Goal: Answer question/provide support: Answer question/provide support

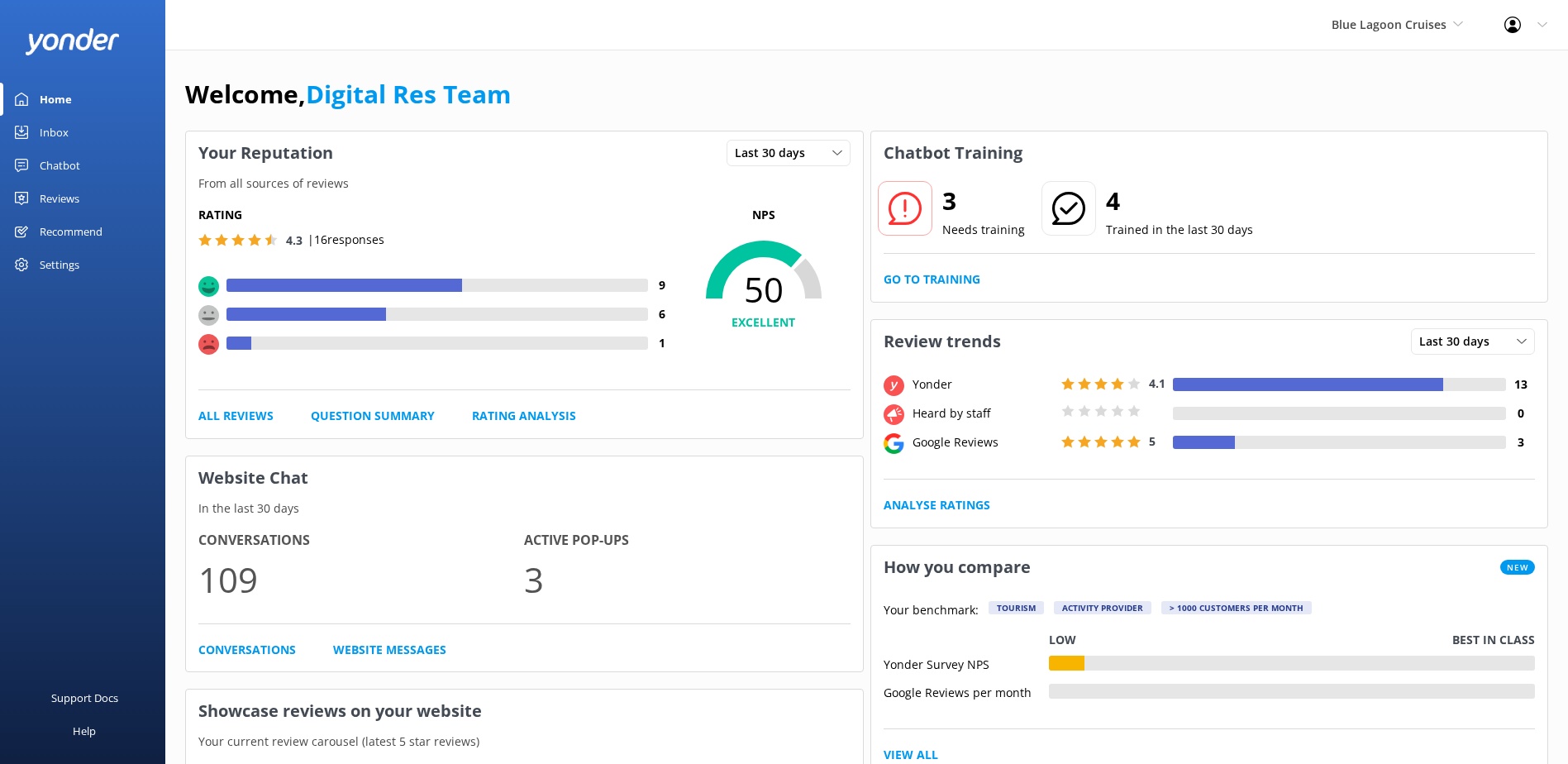
drag, startPoint x: 47, startPoint y: 135, endPoint x: 163, endPoint y: 162, distance: 119.1
click at [47, 135] on div "Inbox" at bounding box center [54, 132] width 29 height 34
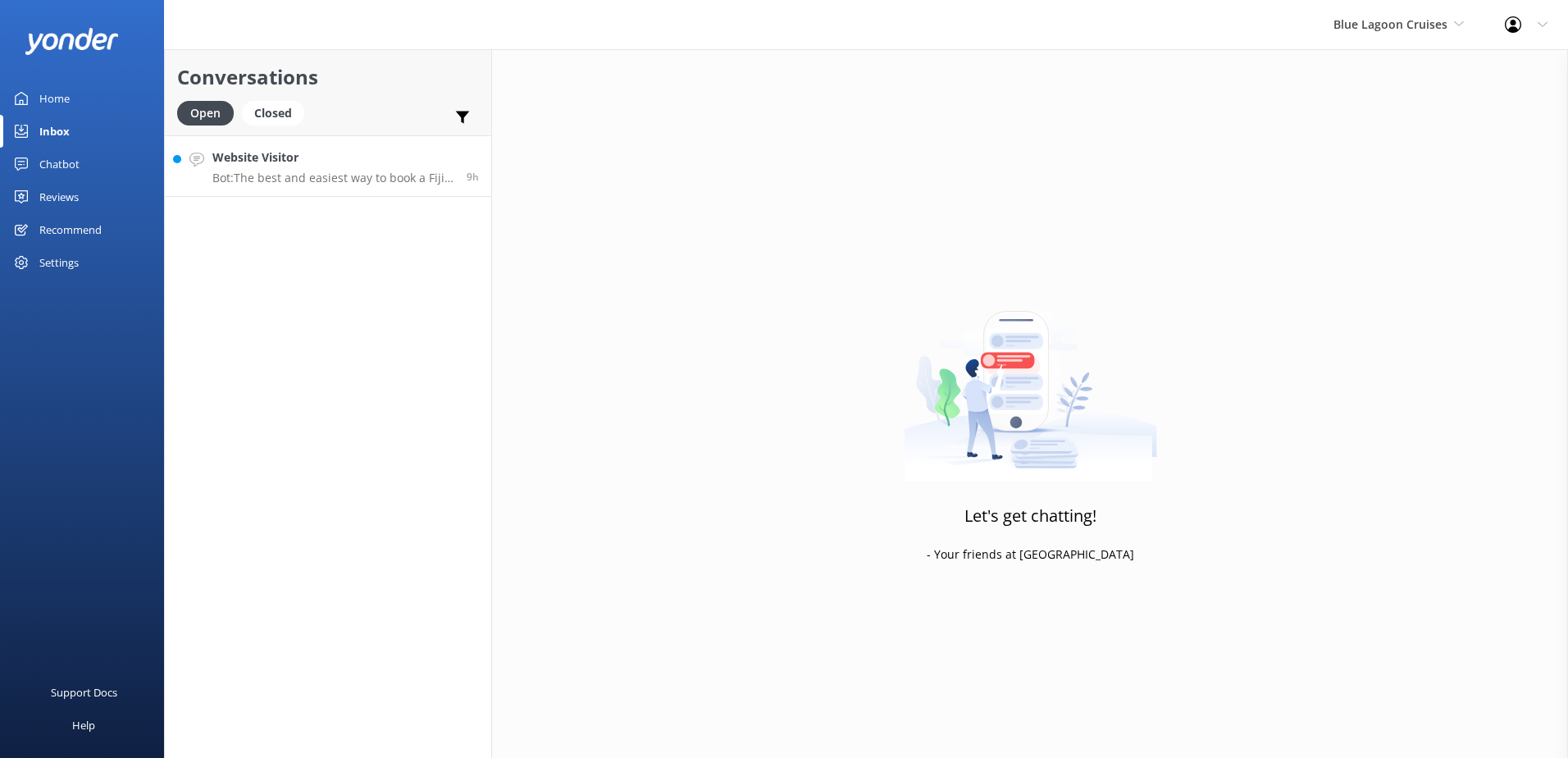
click at [367, 167] on div "Website Visitor Bot: The best and easiest way to book a Fiji cruise is online a…" at bounding box center [333, 165] width 242 height 35
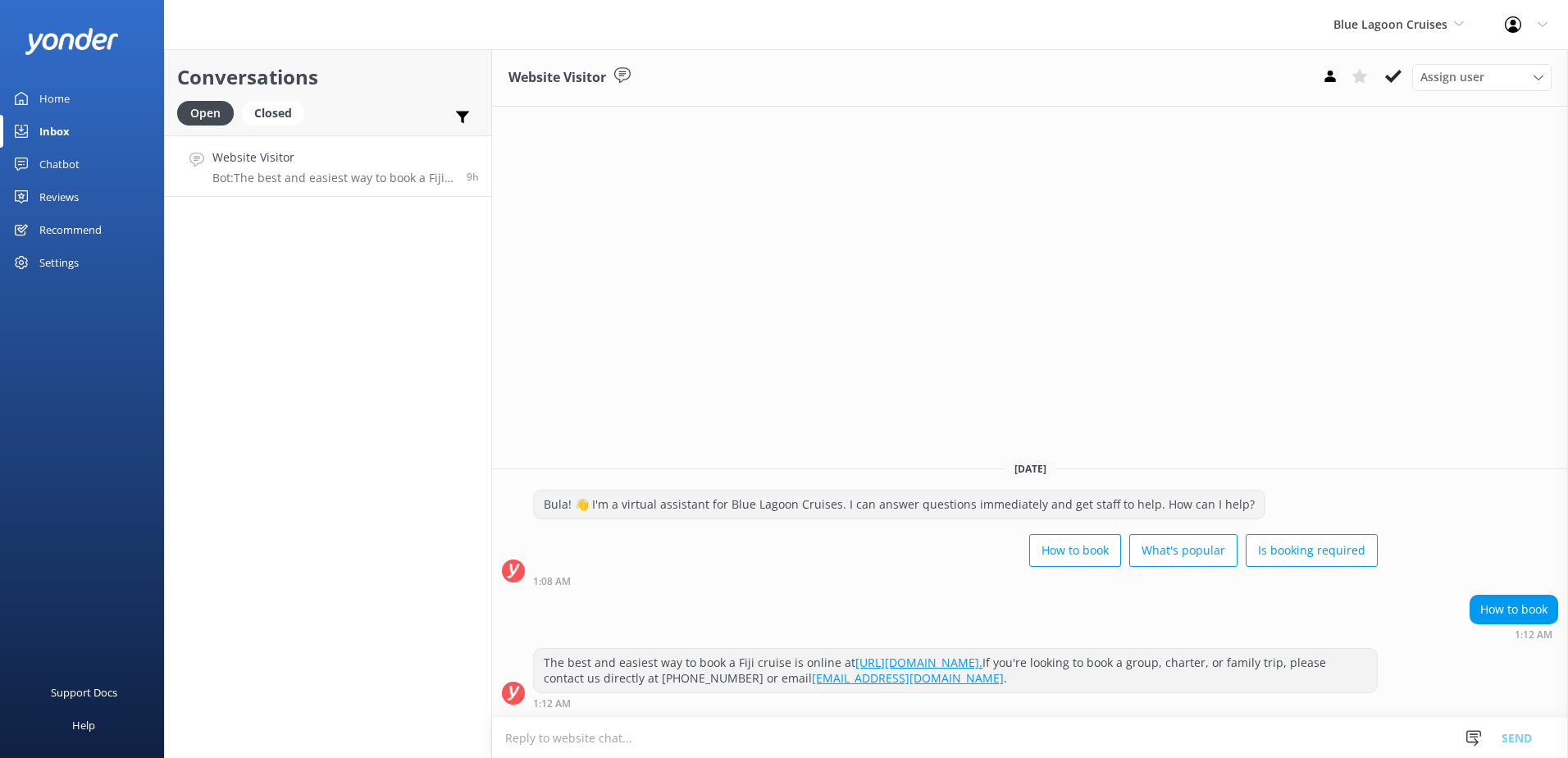
drag, startPoint x: 1385, startPoint y: 73, endPoint x: 1093, endPoint y: 133, distance: 298.1
click at [1384, 73] on button at bounding box center [1393, 76] width 29 height 25
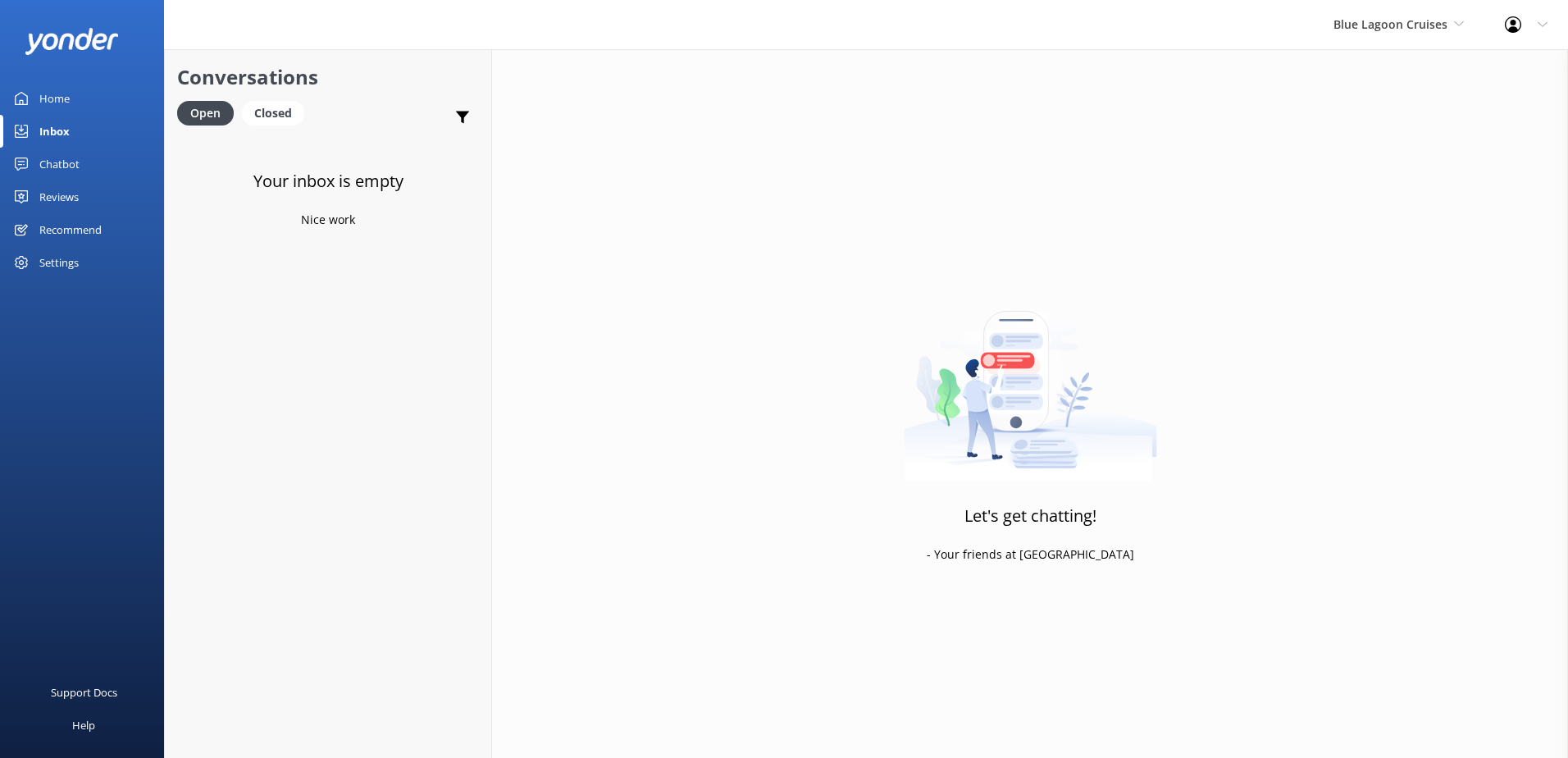
click at [48, 158] on div "Chatbot" at bounding box center [59, 164] width 40 height 33
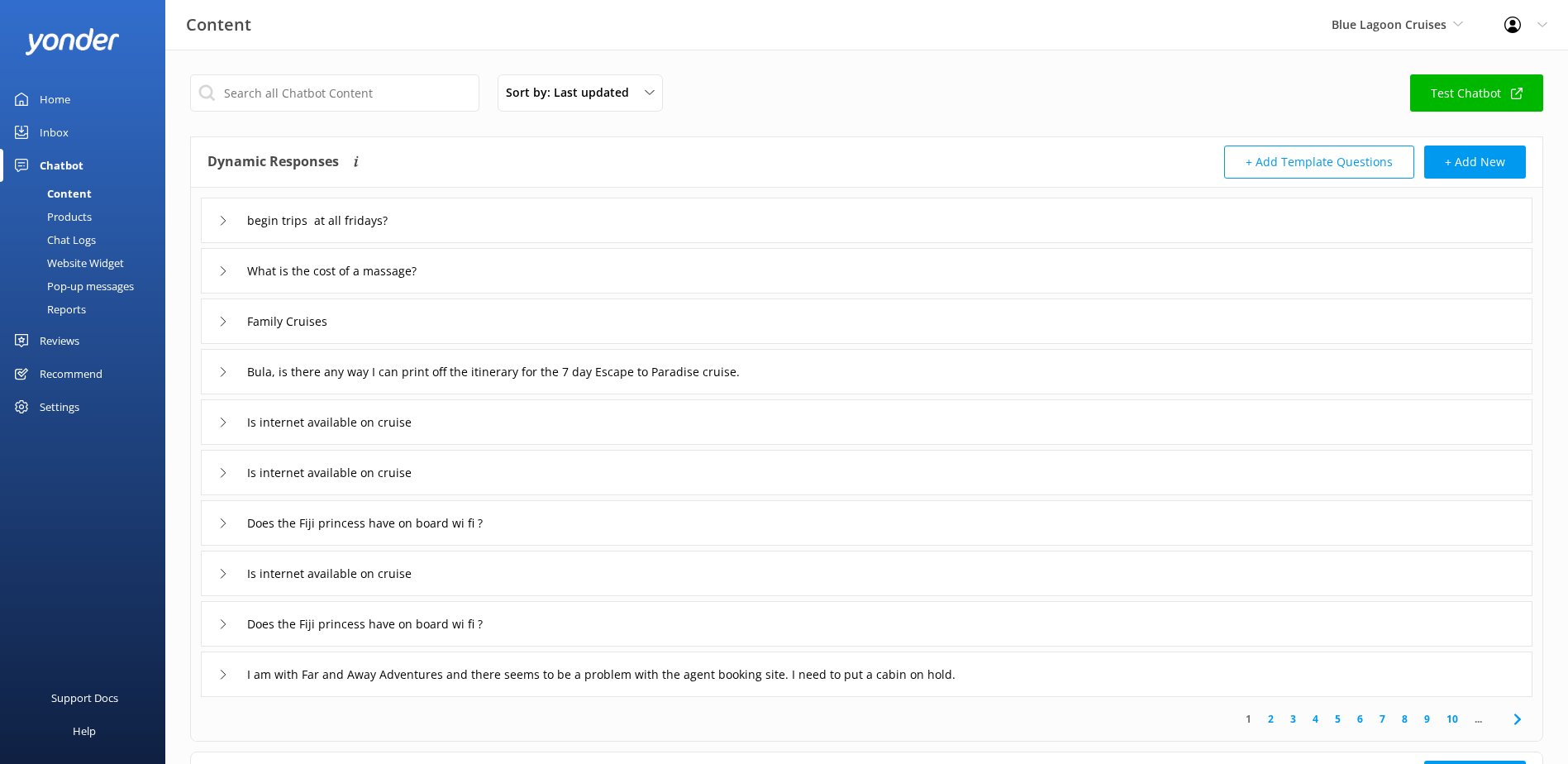
click at [79, 243] on div "Chat Logs" at bounding box center [53, 240] width 86 height 23
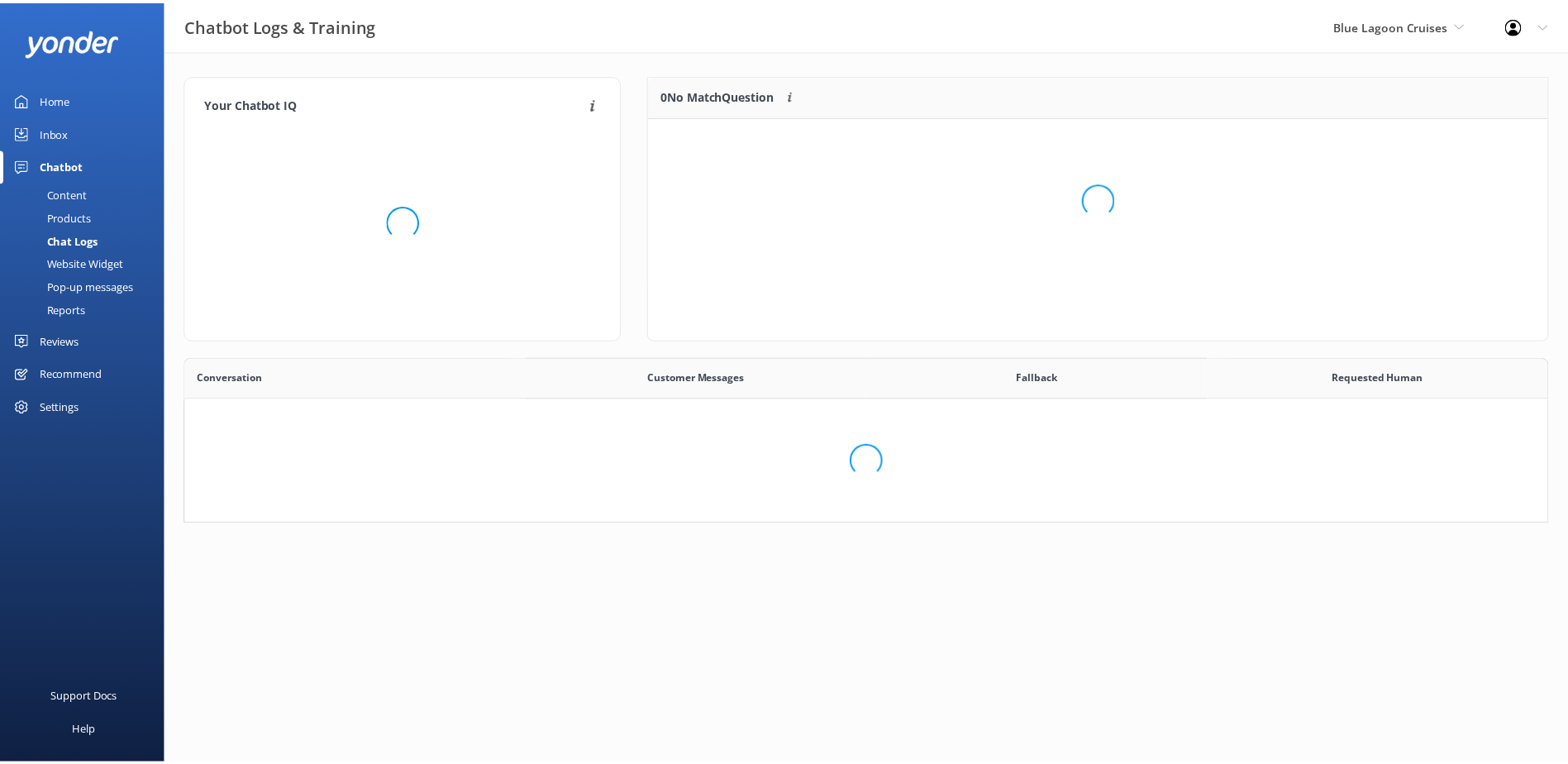
scroll to position [567, 1349]
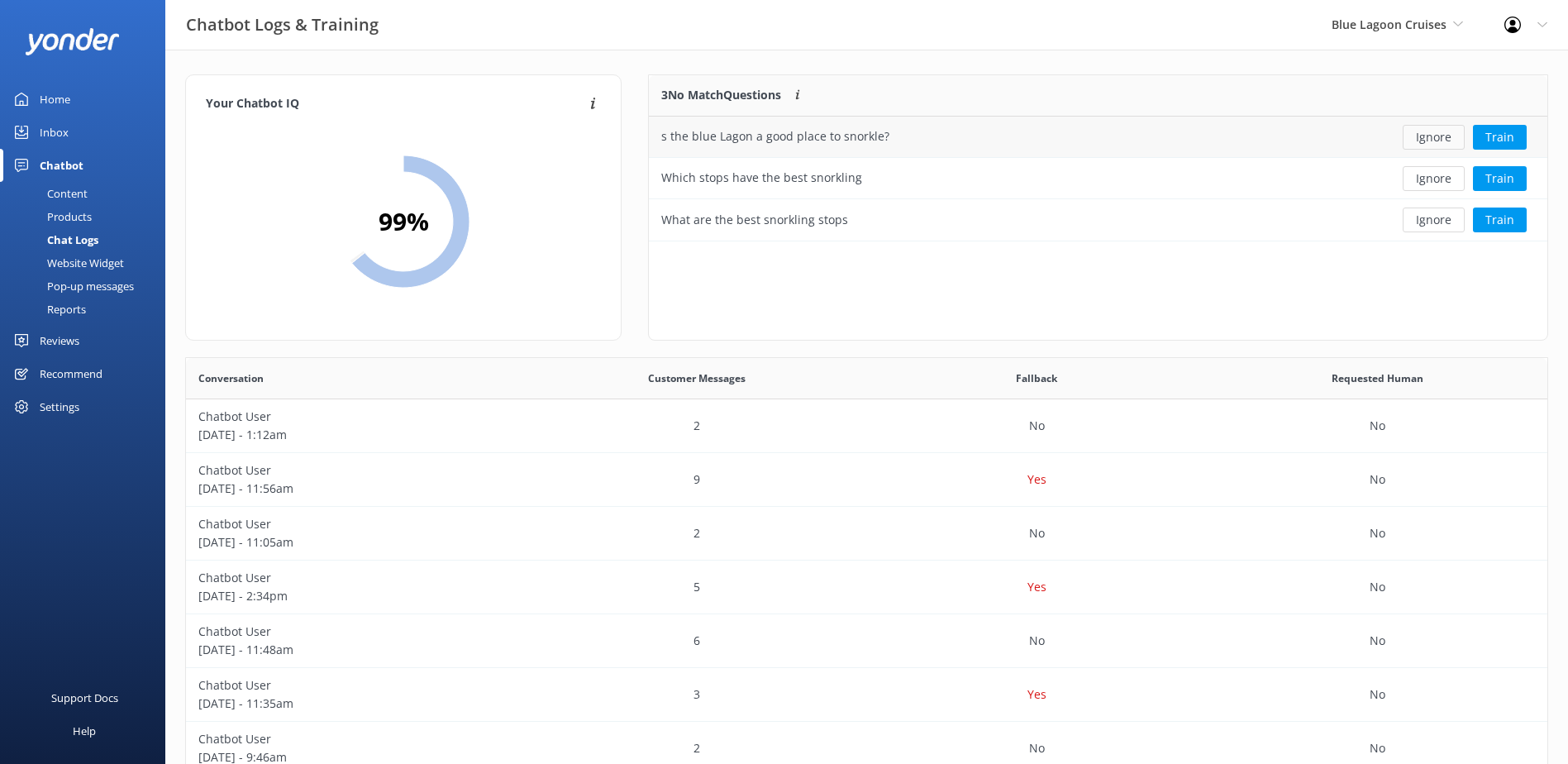
click at [1430, 133] on button "Ignore" at bounding box center [1434, 137] width 62 height 25
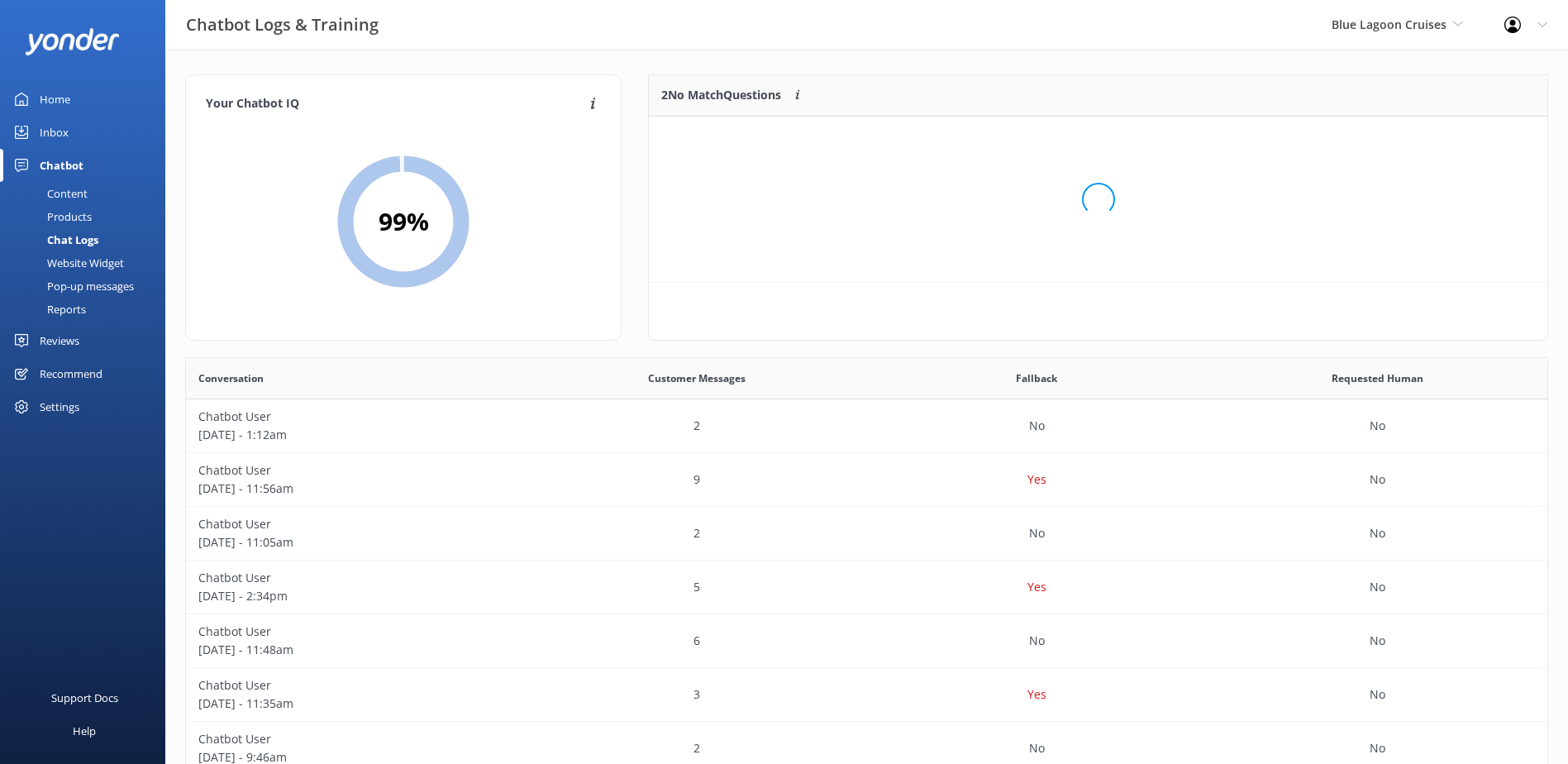
scroll to position [112, 886]
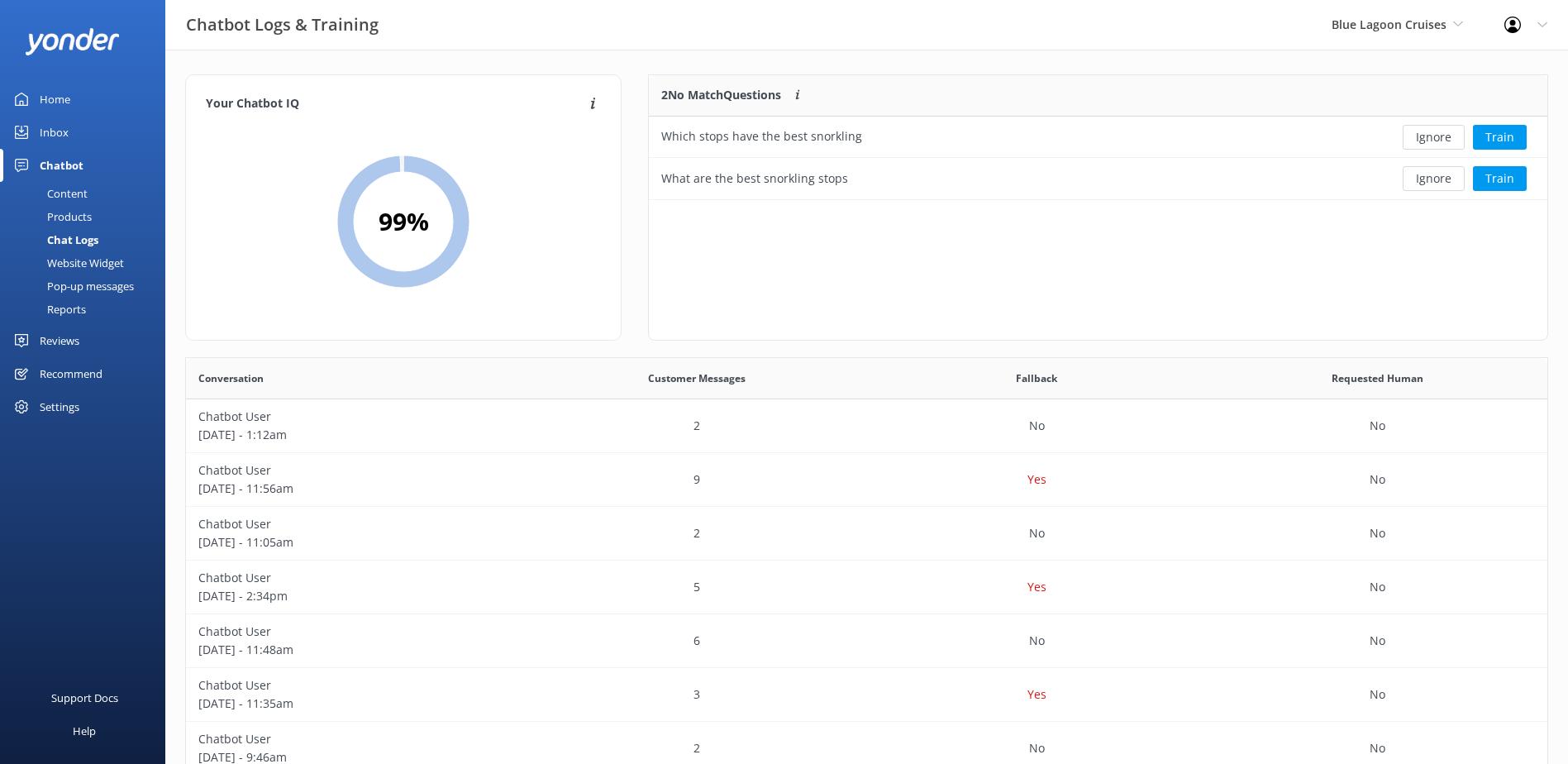
click at [1430, 133] on button "Ignore" at bounding box center [1434, 137] width 62 height 25
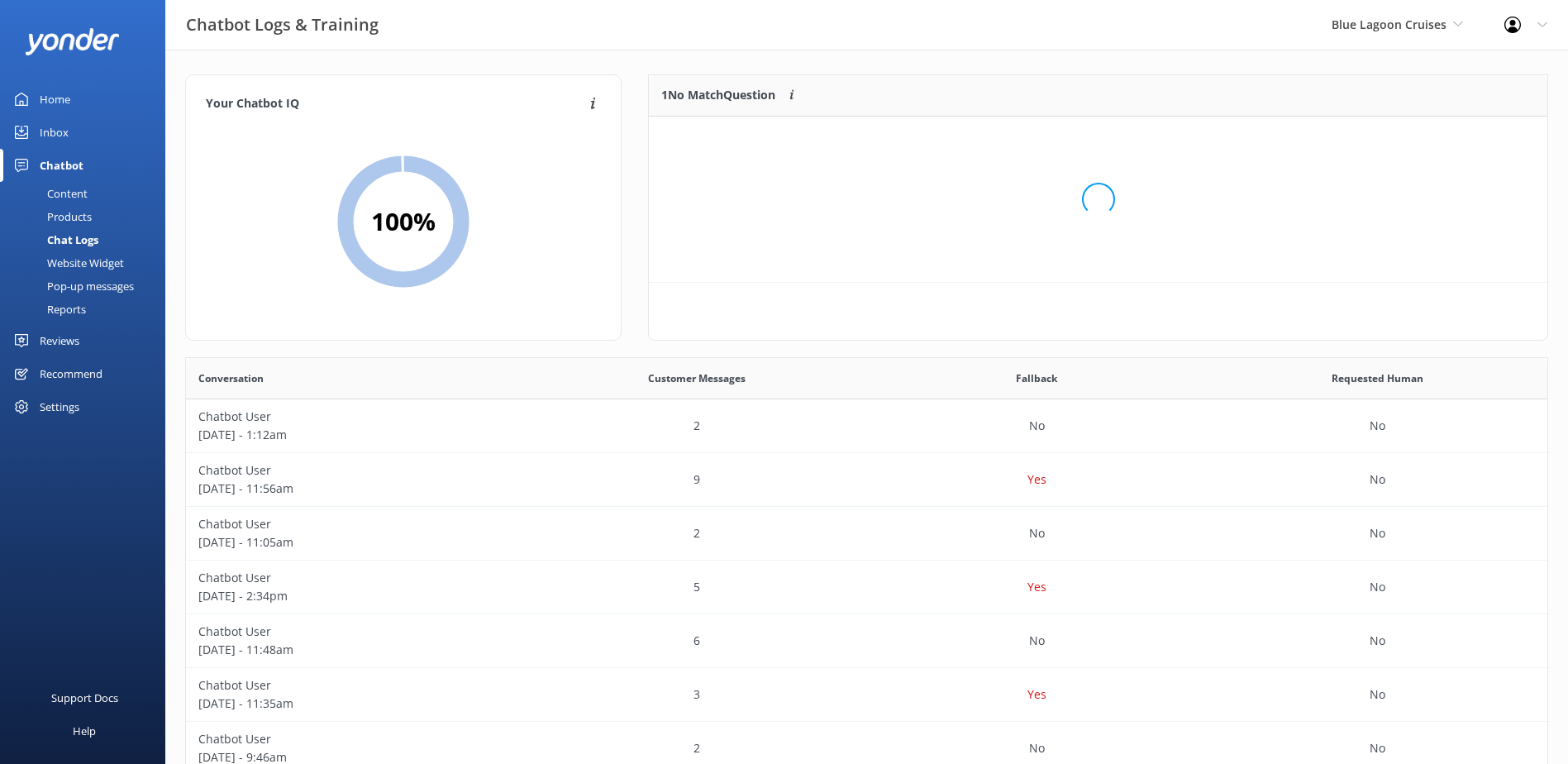
scroll to position [71, 886]
click at [1431, 133] on button "Ignore" at bounding box center [1434, 137] width 62 height 25
click at [1444, 24] on span "Blue Lagoon Cruises" at bounding box center [1390, 24] width 115 height 15
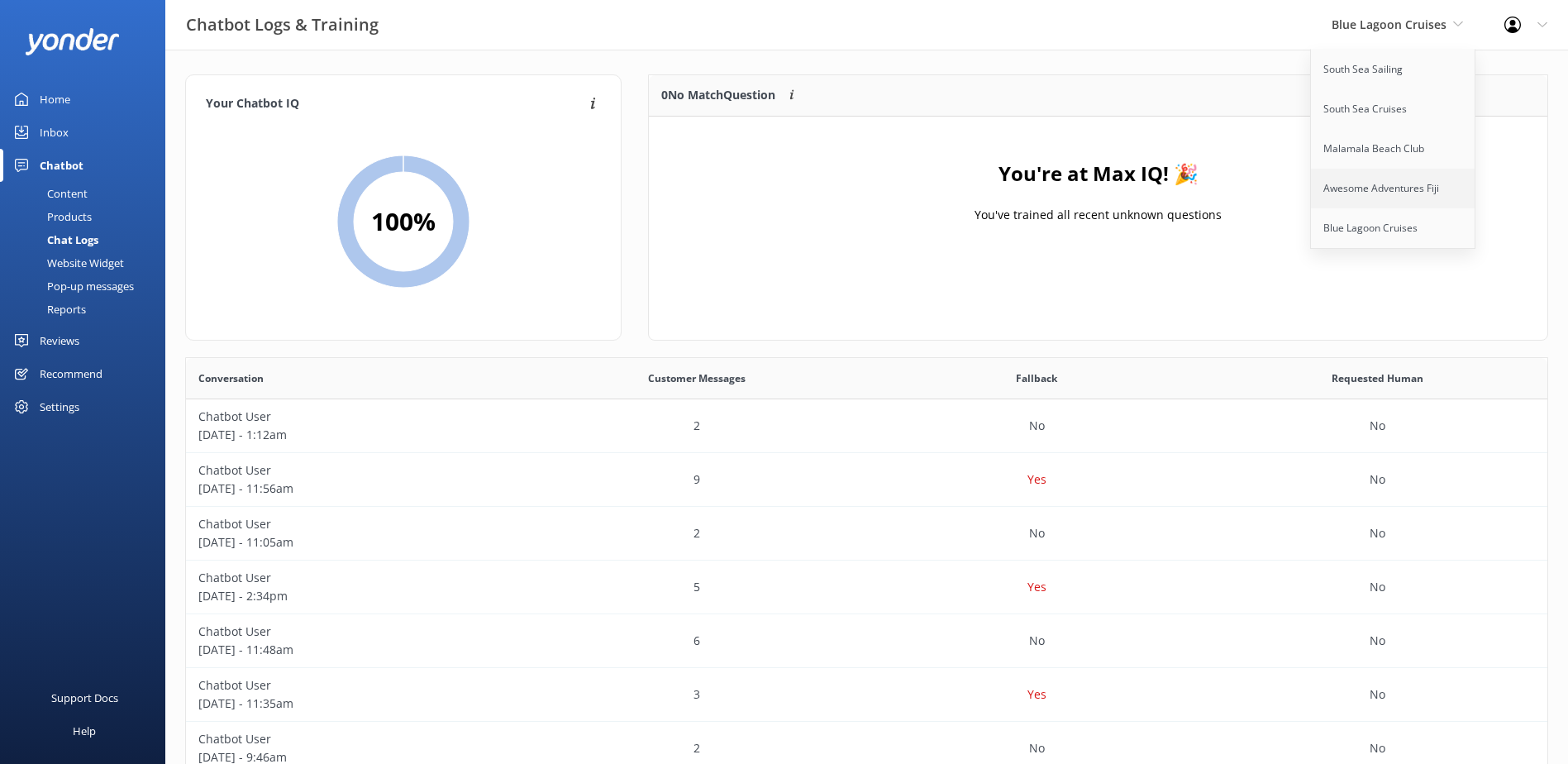
click at [1396, 187] on link "Awesome Adventures Fiji" at bounding box center [1394, 188] width 166 height 39
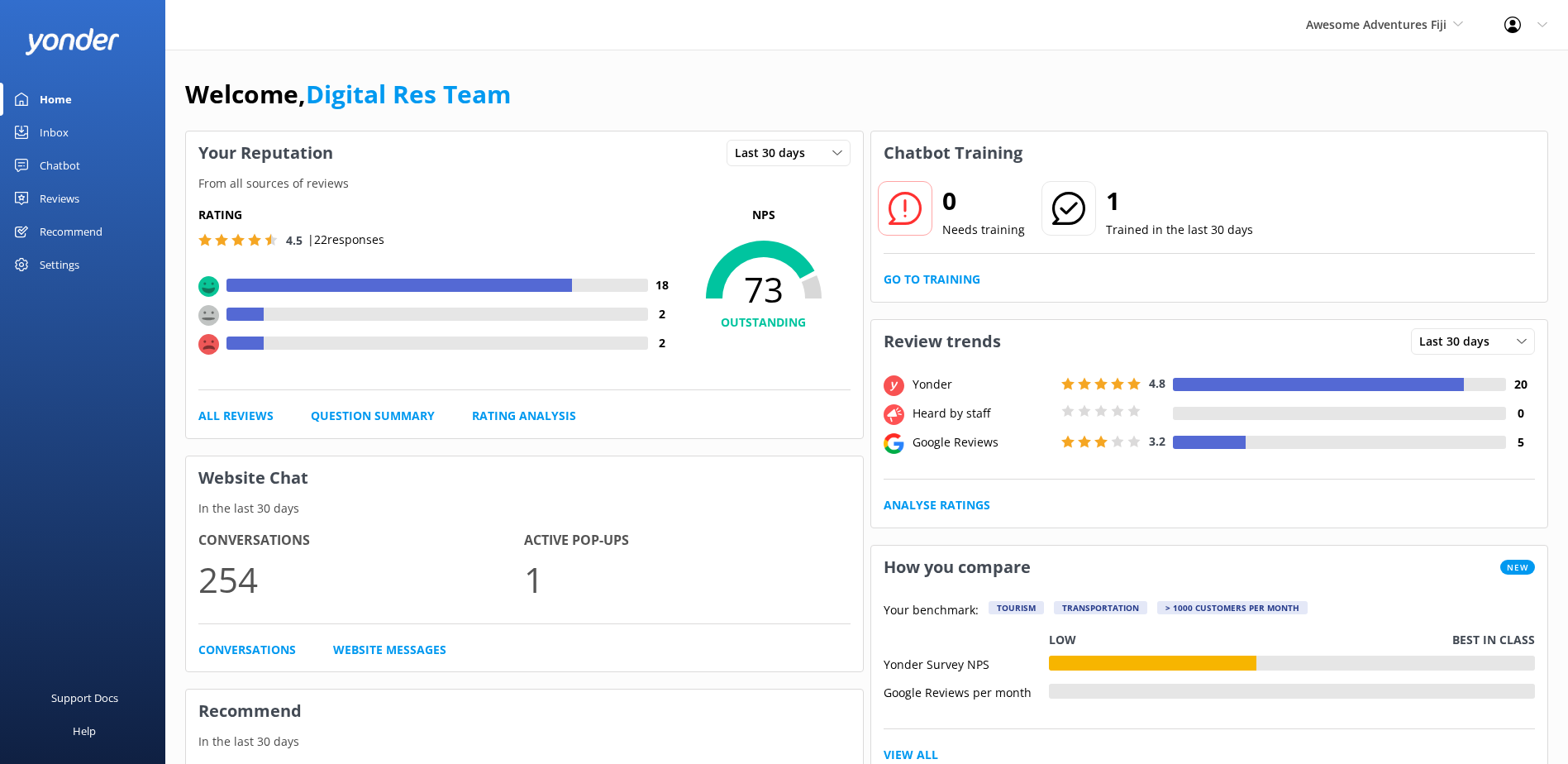
click at [69, 166] on div "Chatbot" at bounding box center [59, 165] width 40 height 34
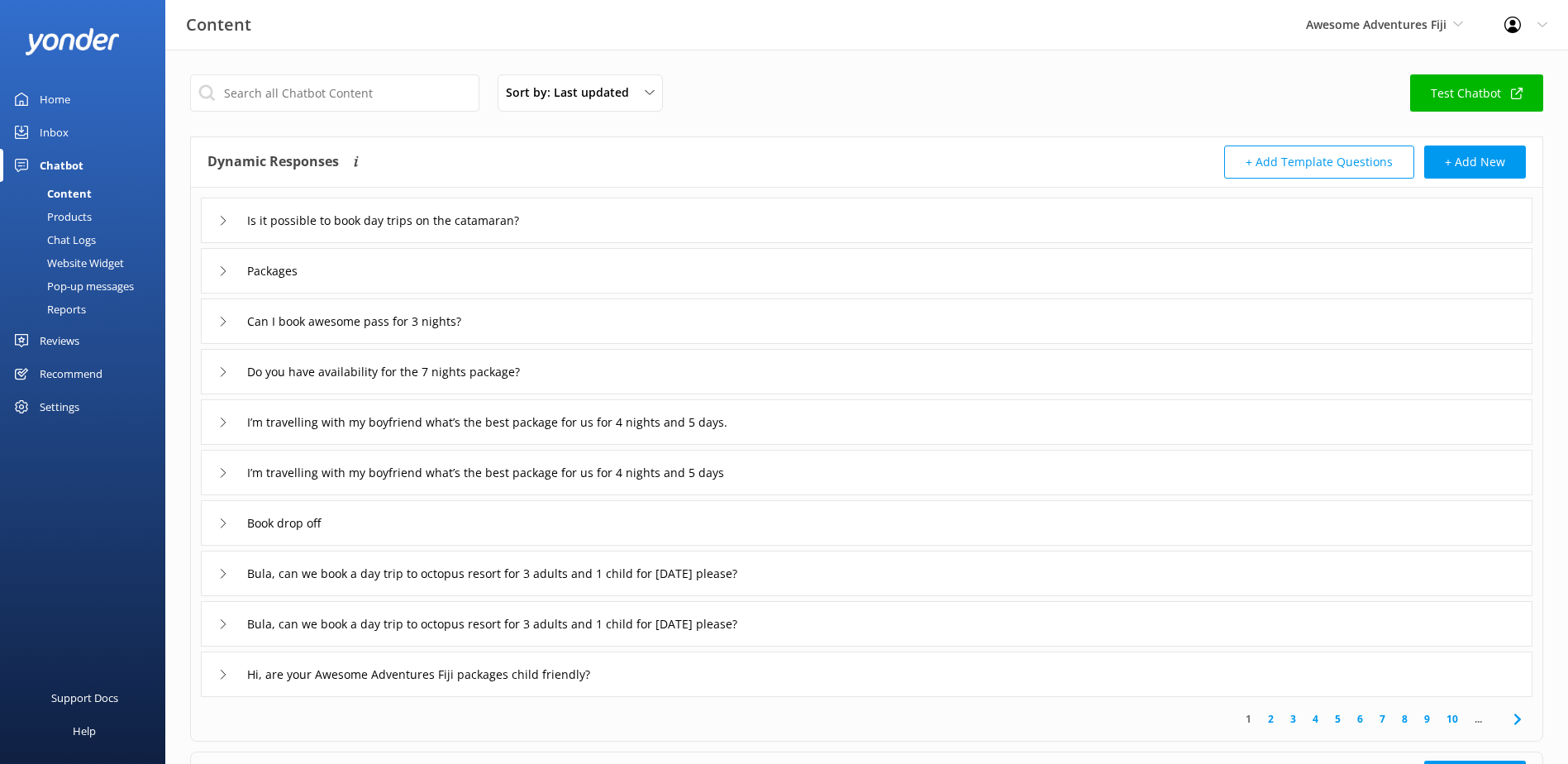
click at [72, 243] on div "Chat Logs" at bounding box center [53, 240] width 86 height 23
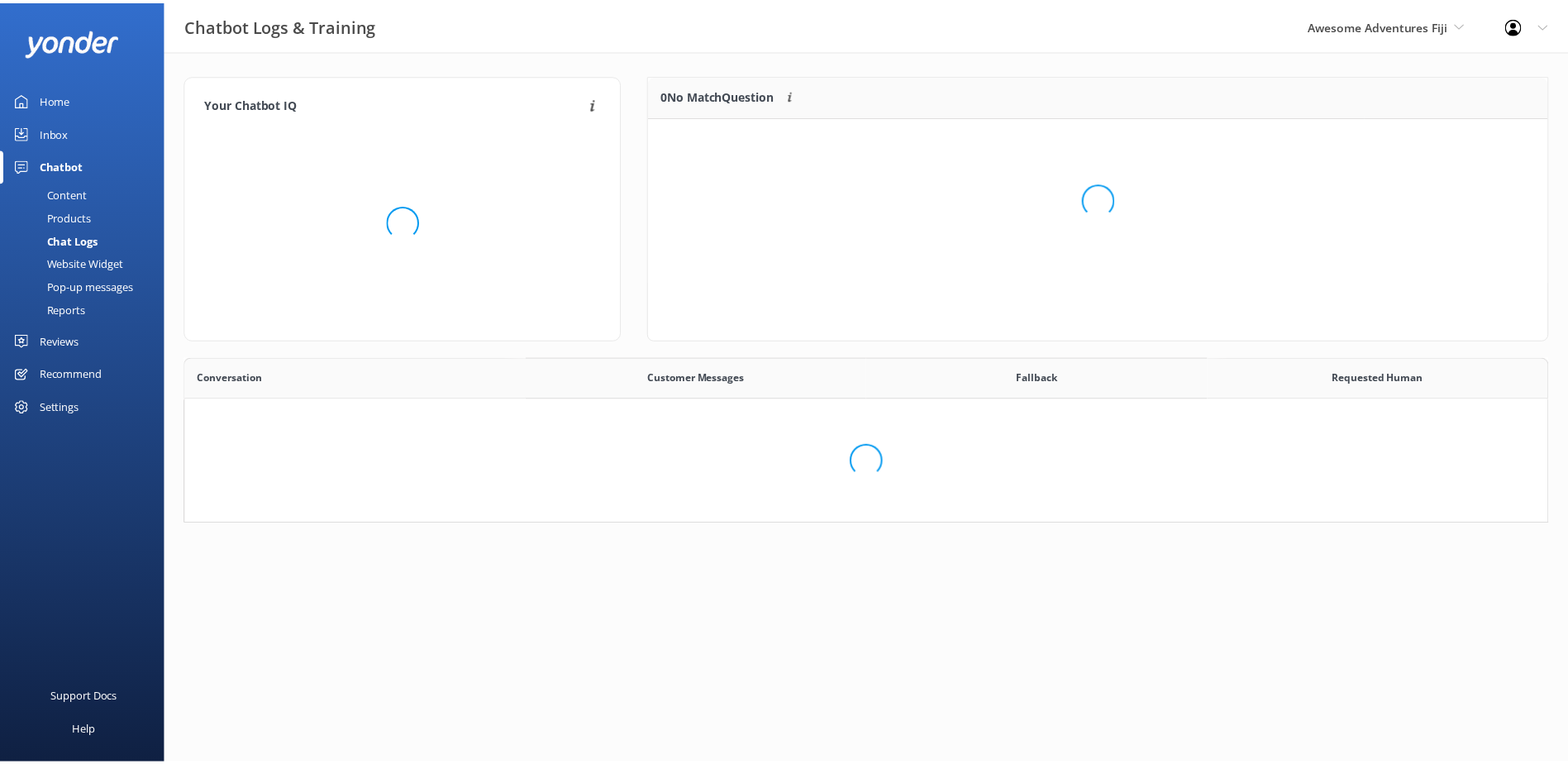
scroll to position [567, 1349]
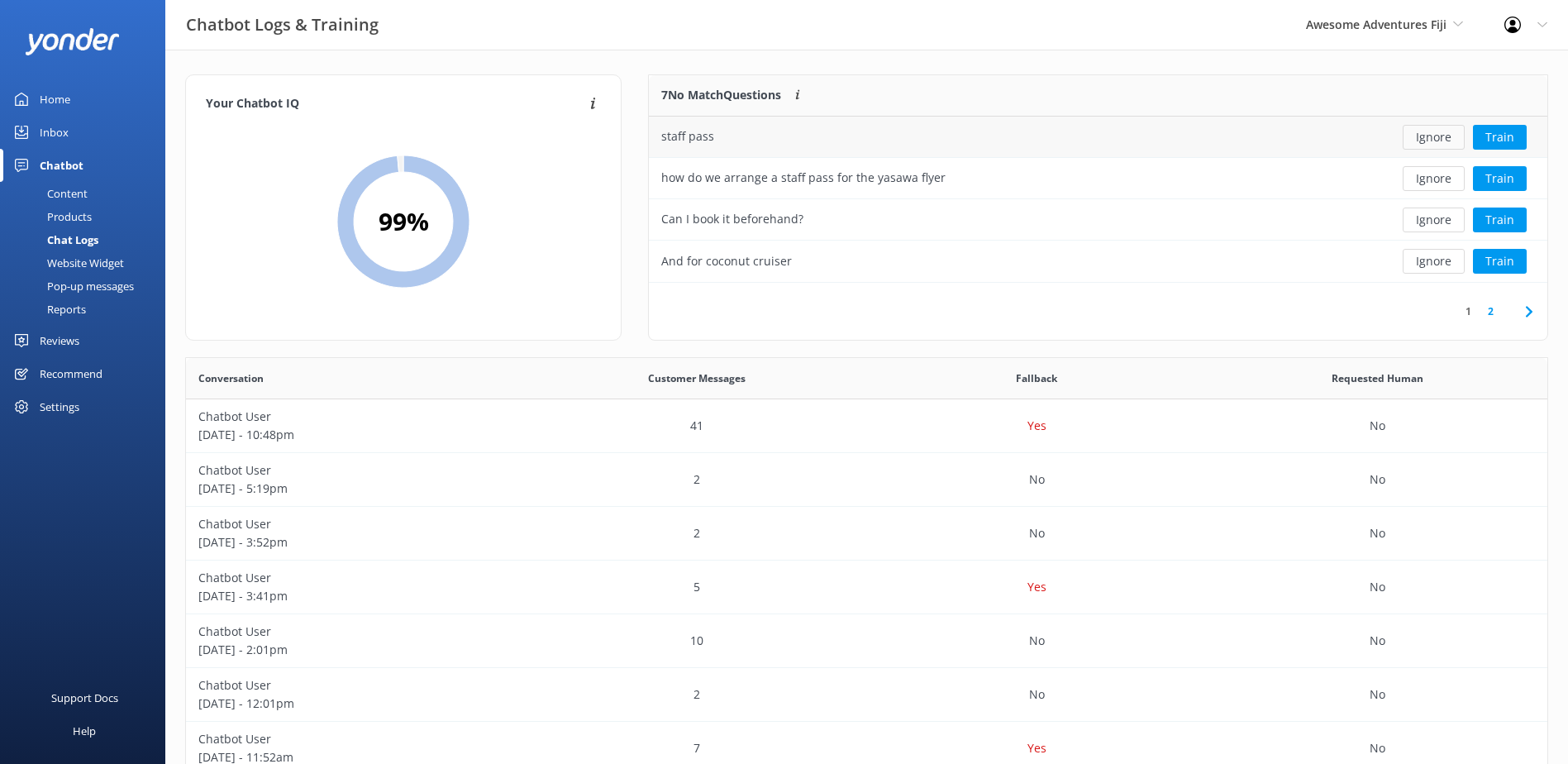
click at [1429, 141] on button "Ignore" at bounding box center [1434, 137] width 62 height 25
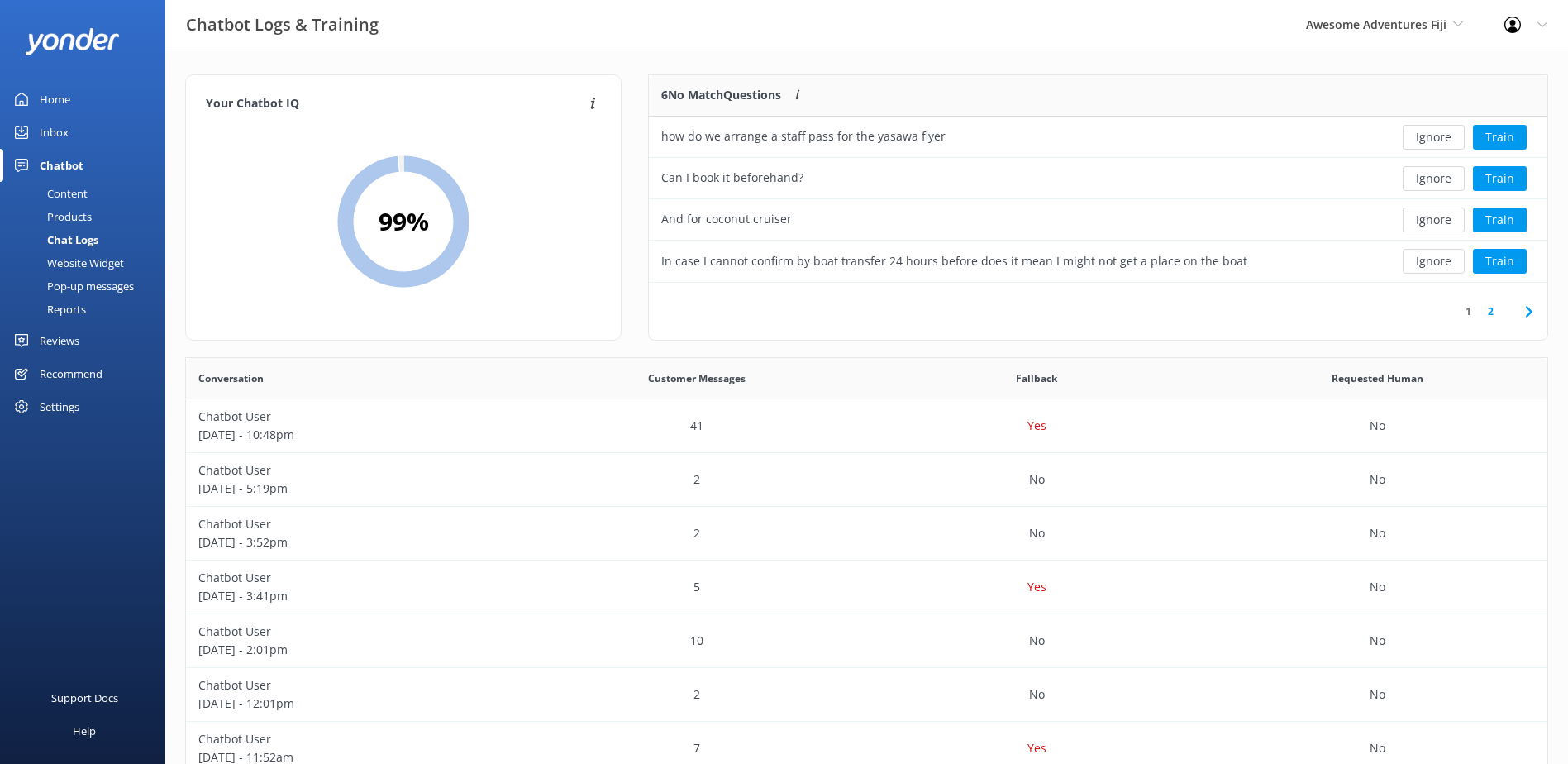
click at [1429, 141] on button "Ignore" at bounding box center [1434, 137] width 62 height 25
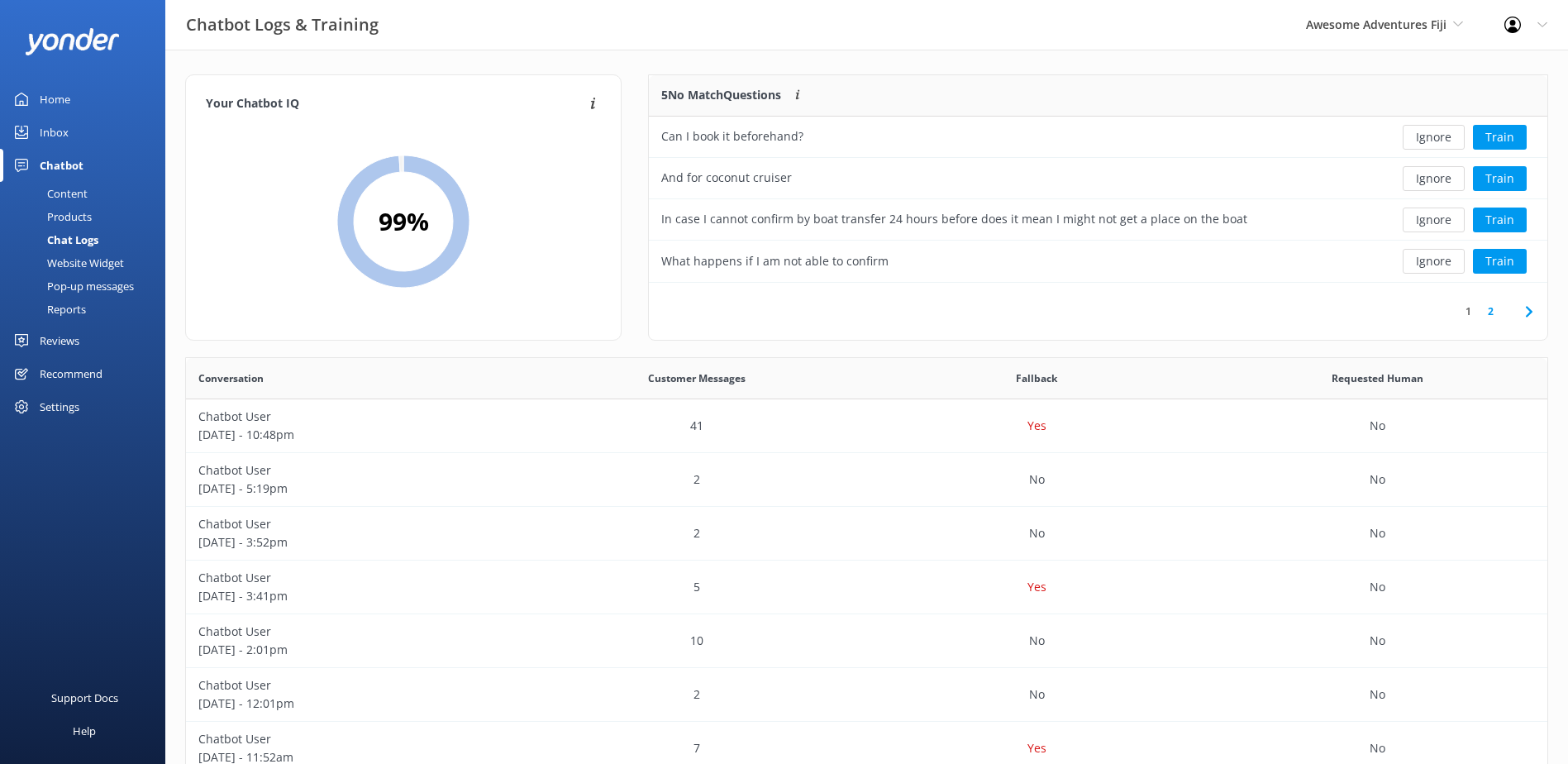
click at [1429, 141] on button "Ignore" at bounding box center [1434, 137] width 62 height 25
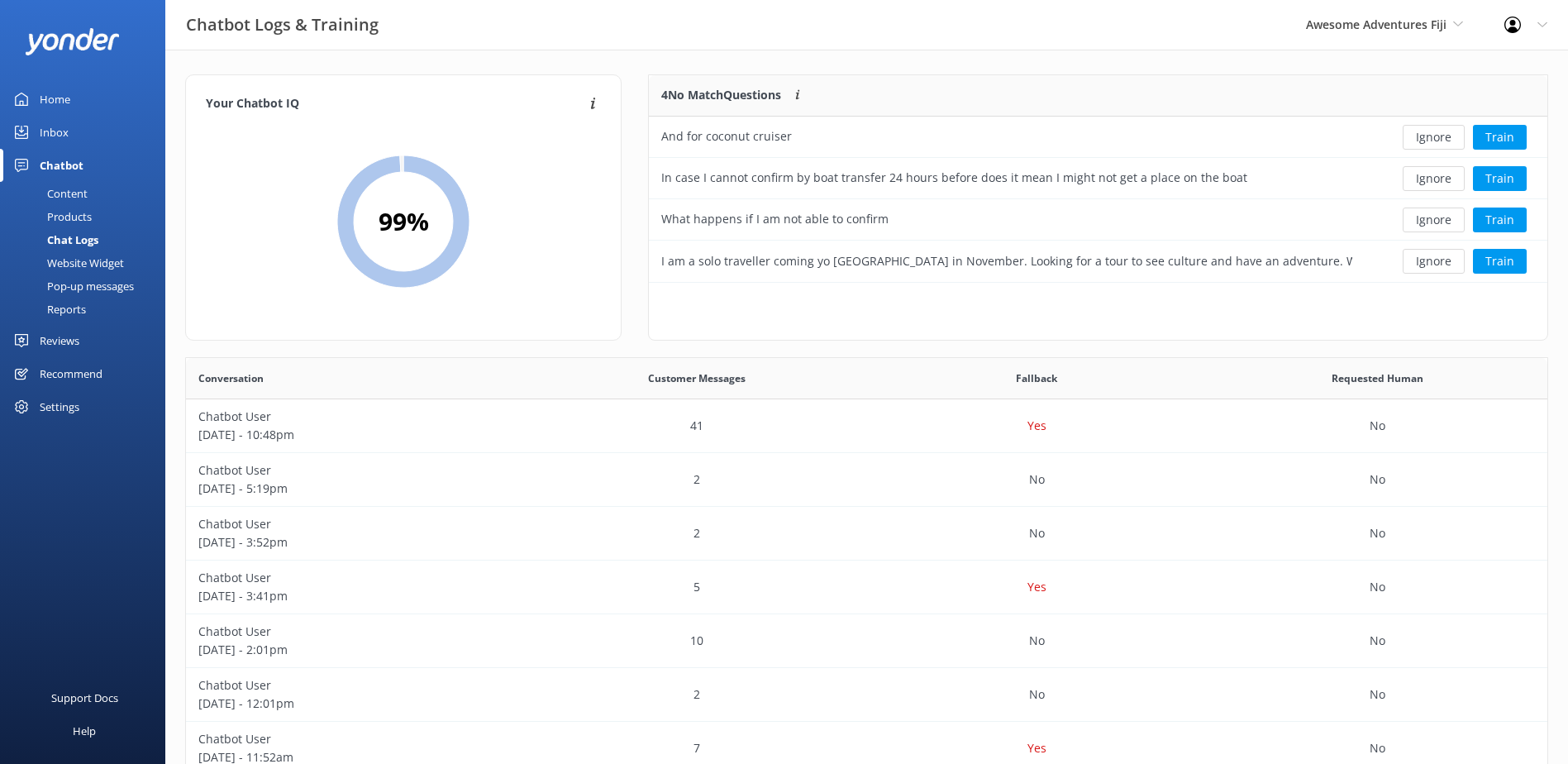
click at [1429, 141] on button "Ignore" at bounding box center [1434, 137] width 62 height 25
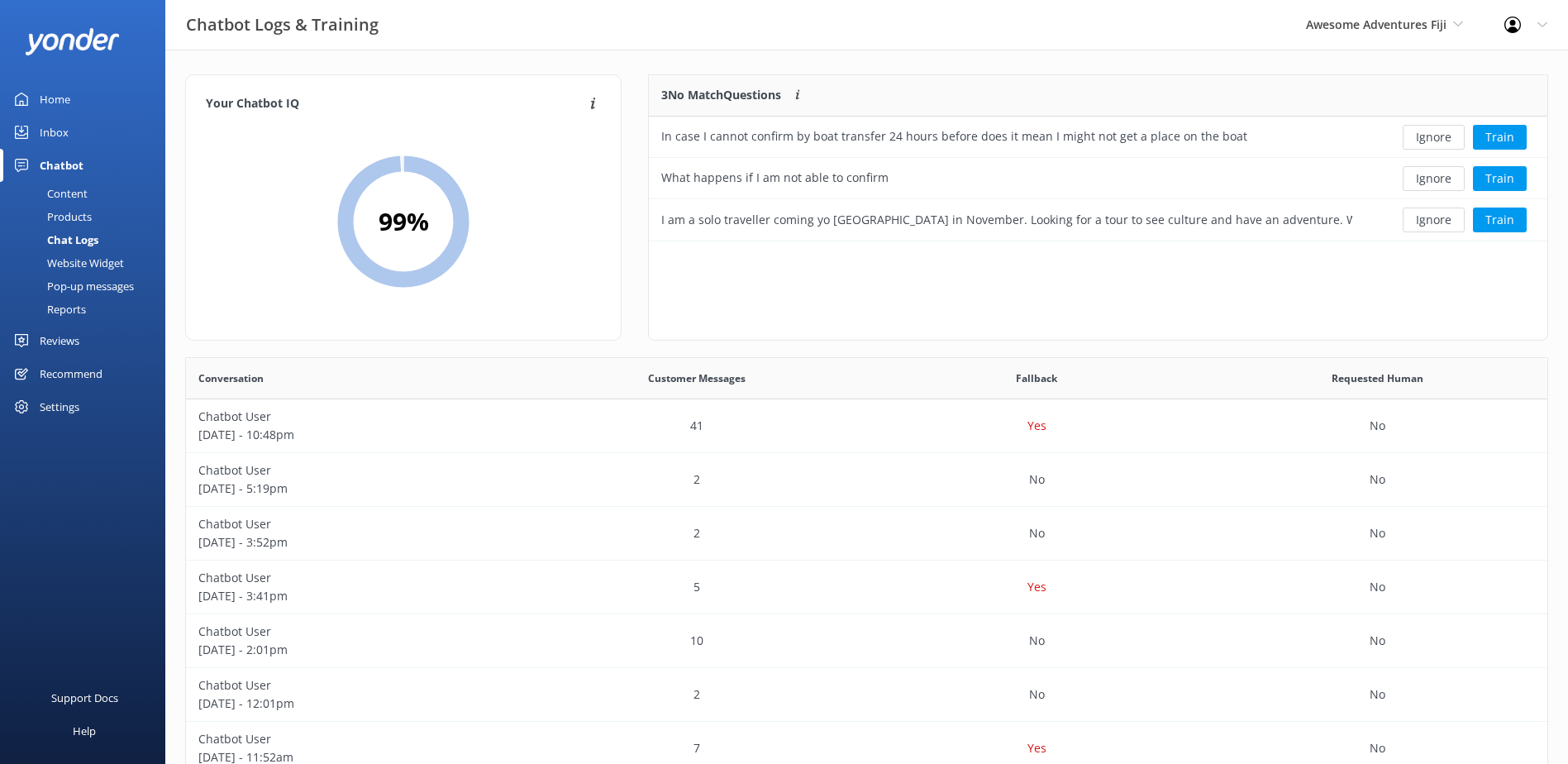
scroll to position [153, 886]
click at [1429, 141] on button "Ignore" at bounding box center [1434, 137] width 62 height 25
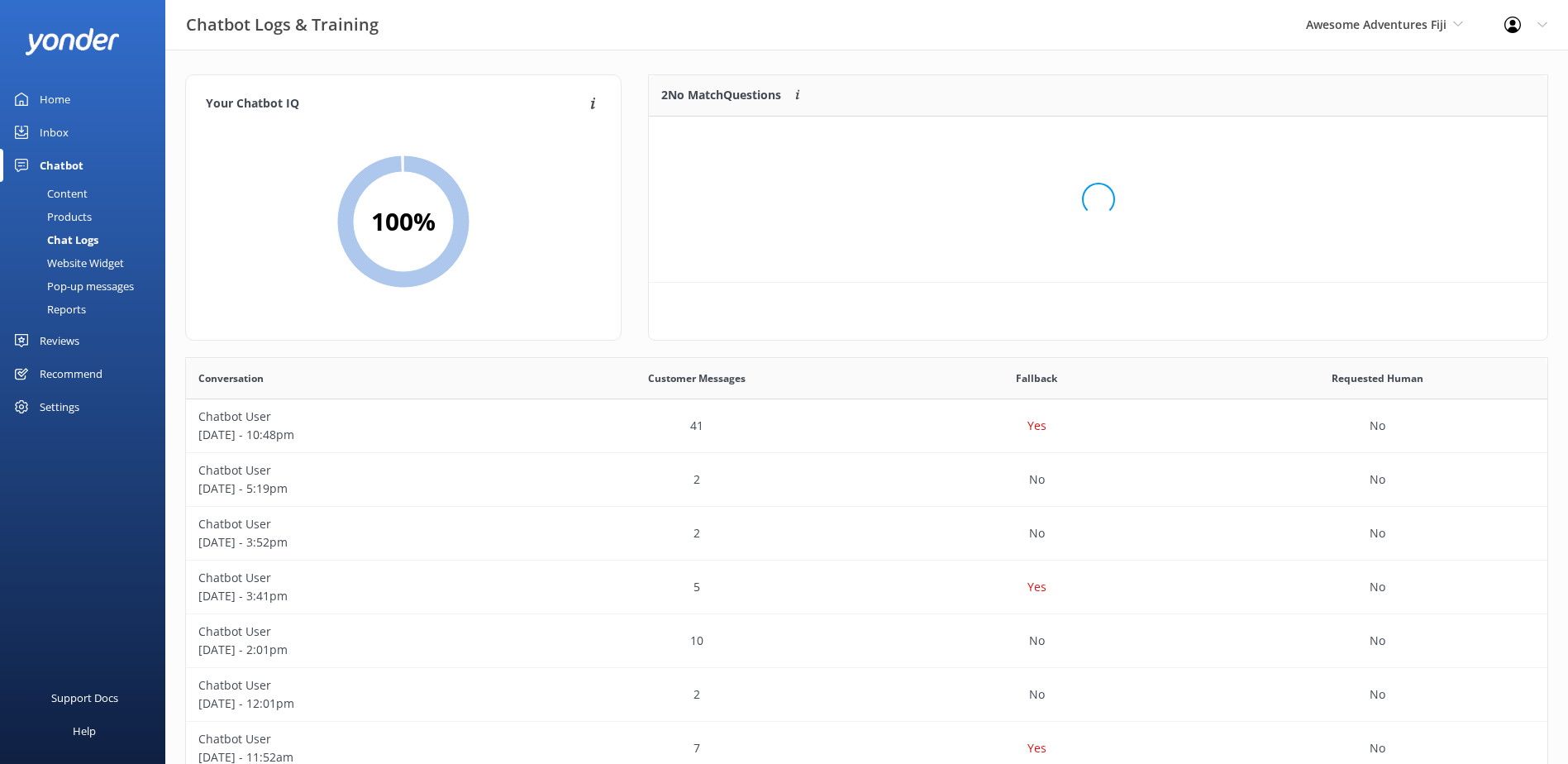
scroll to position [112, 886]
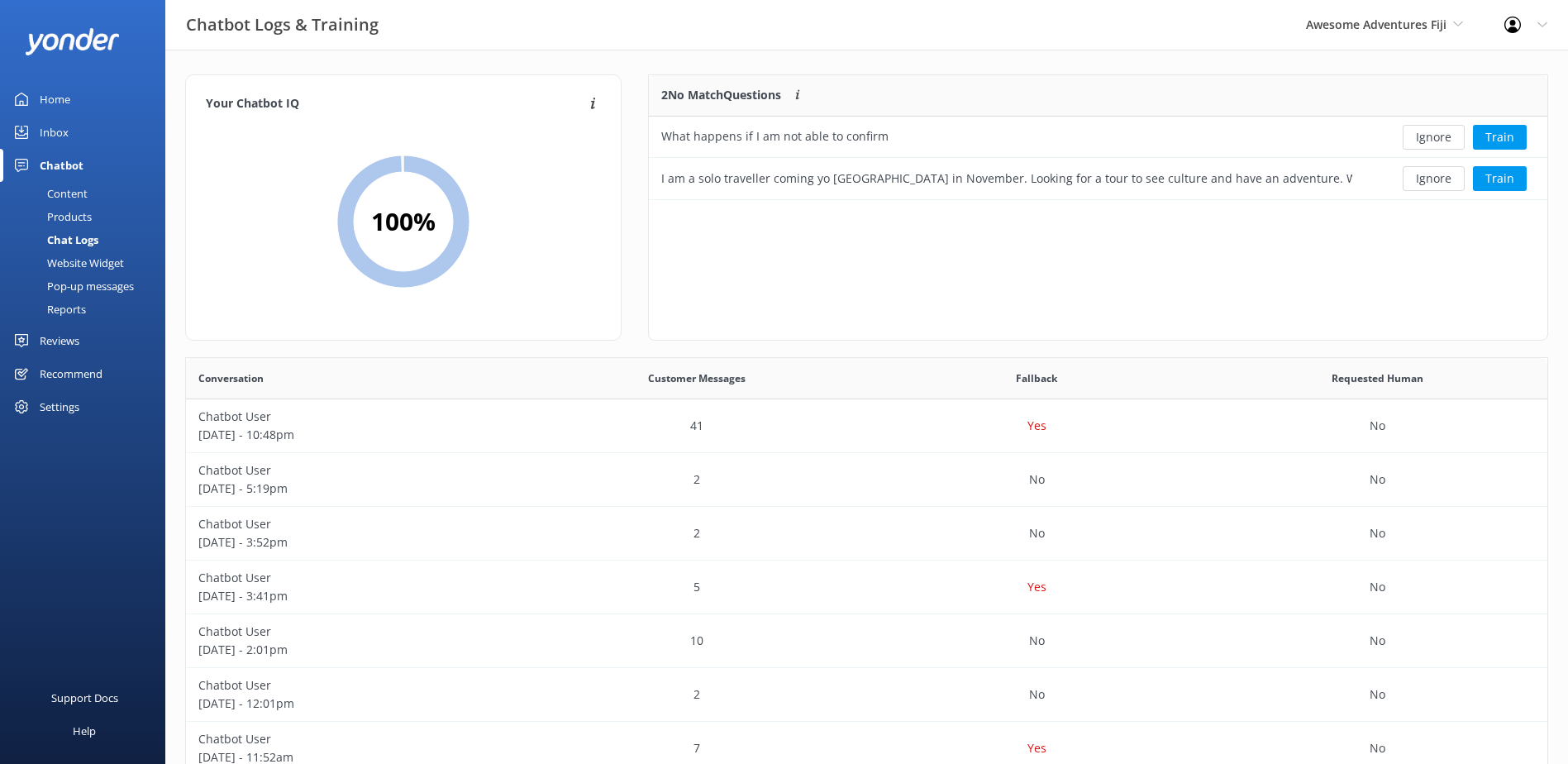
click at [1429, 141] on button "Ignore" at bounding box center [1434, 137] width 62 height 25
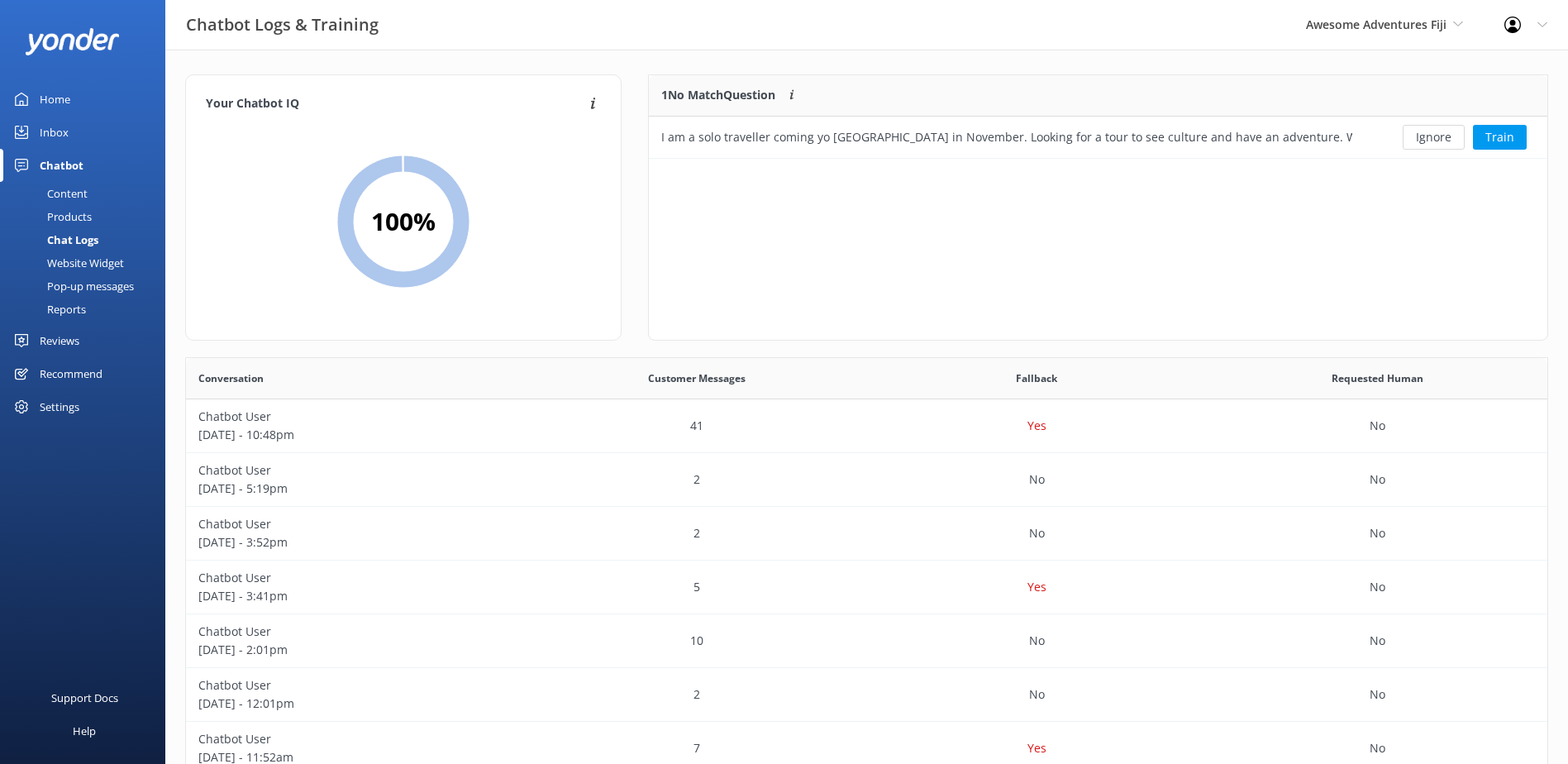
scroll to position [71, 886]
click at [1429, 141] on button "Ignore" at bounding box center [1434, 137] width 62 height 25
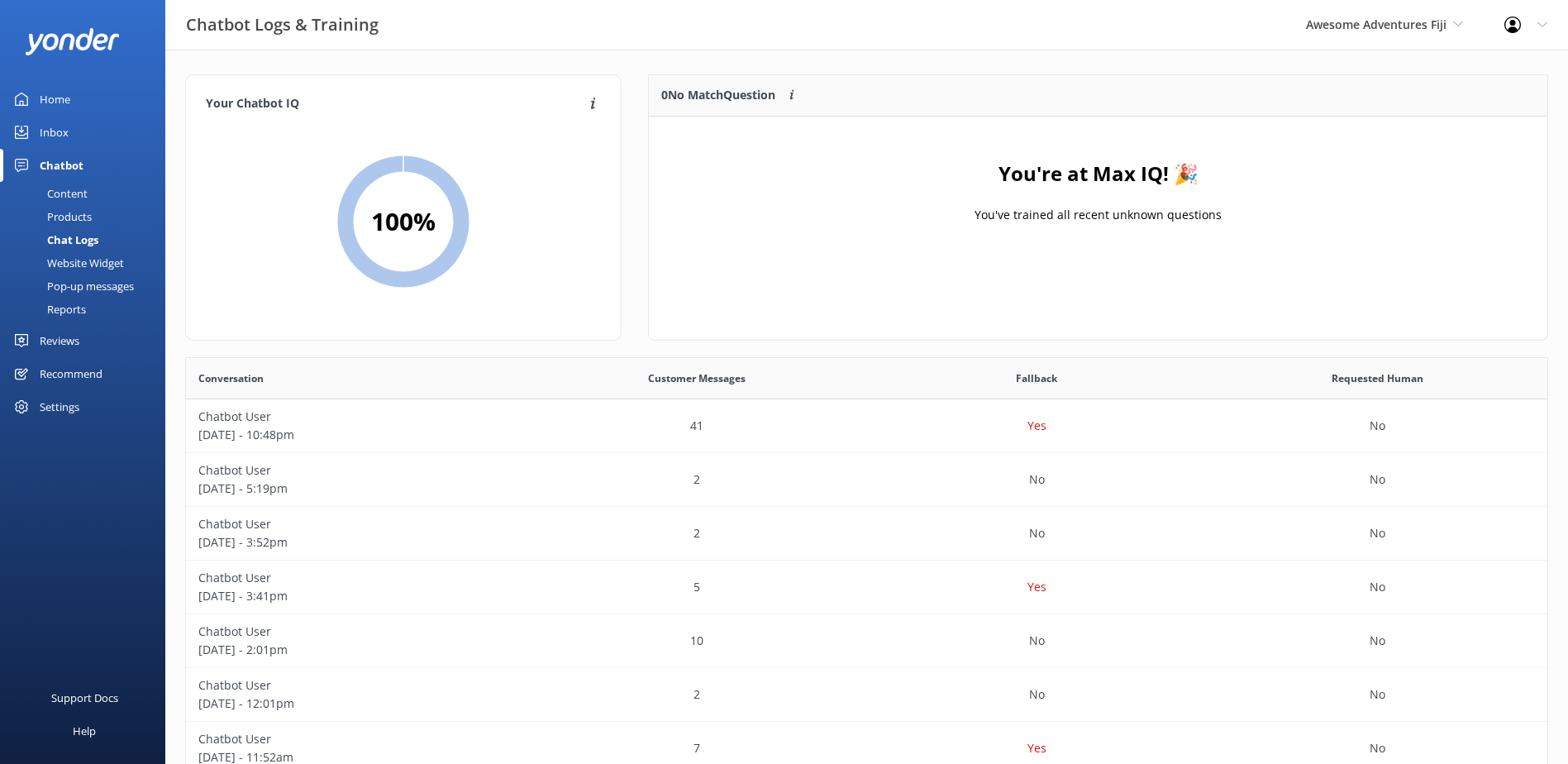
click at [52, 129] on div "Inbox" at bounding box center [54, 132] width 29 height 34
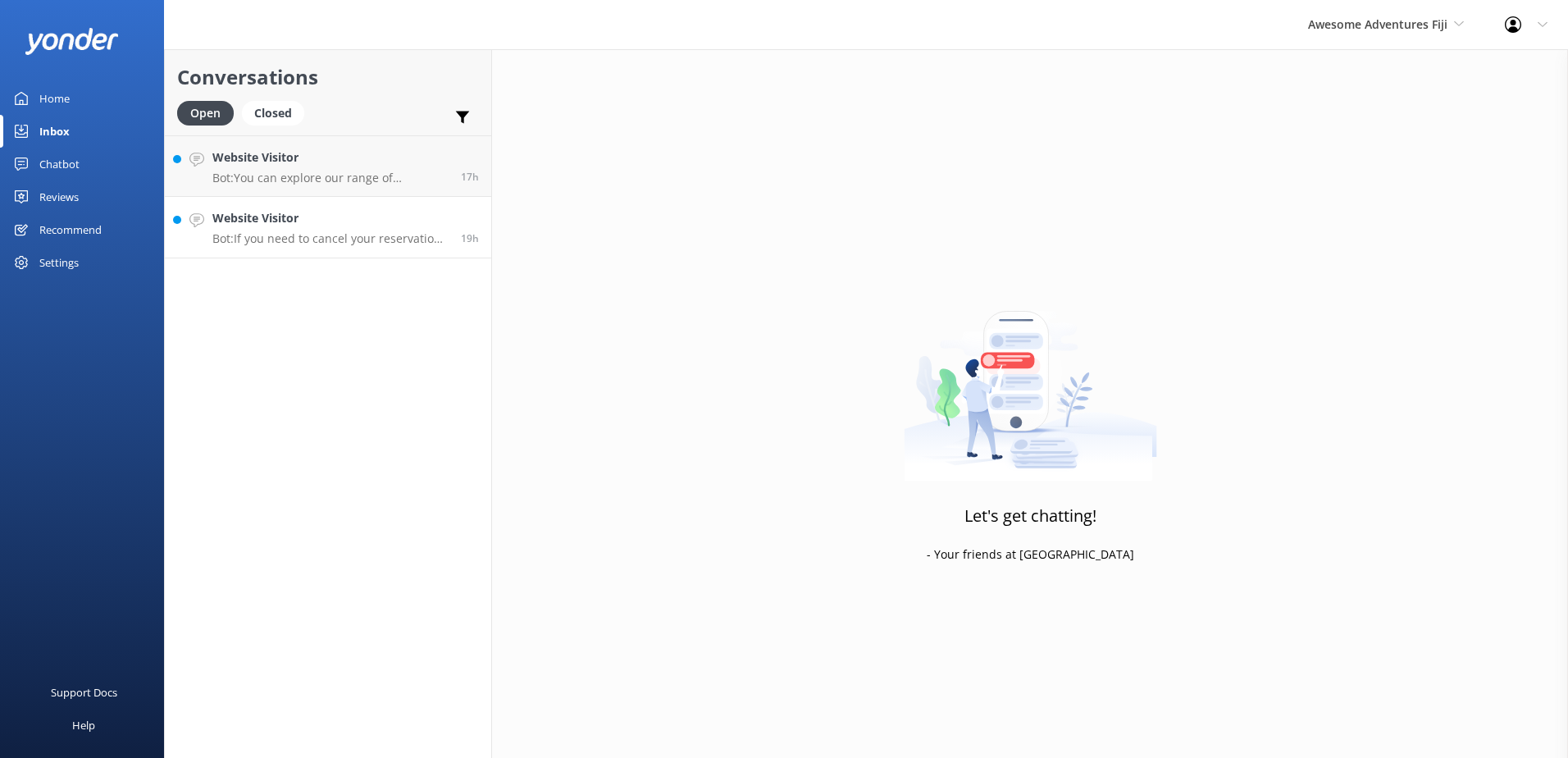
click at [370, 207] on link "Website Visitor Bot: If you need to cancel your reservation, please contact the…" at bounding box center [327, 227] width 326 height 62
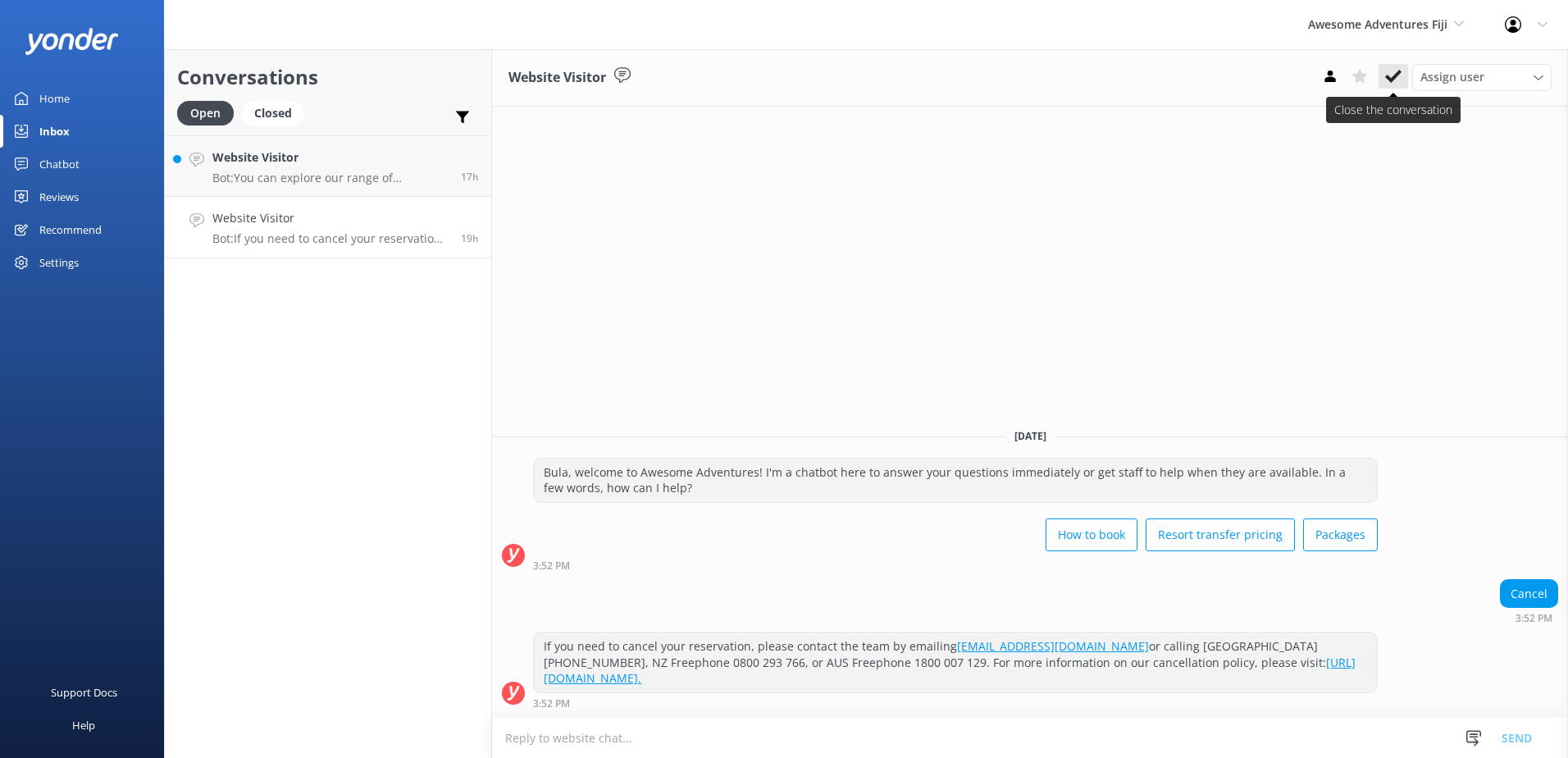
click at [1390, 74] on icon at bounding box center [1393, 76] width 16 height 16
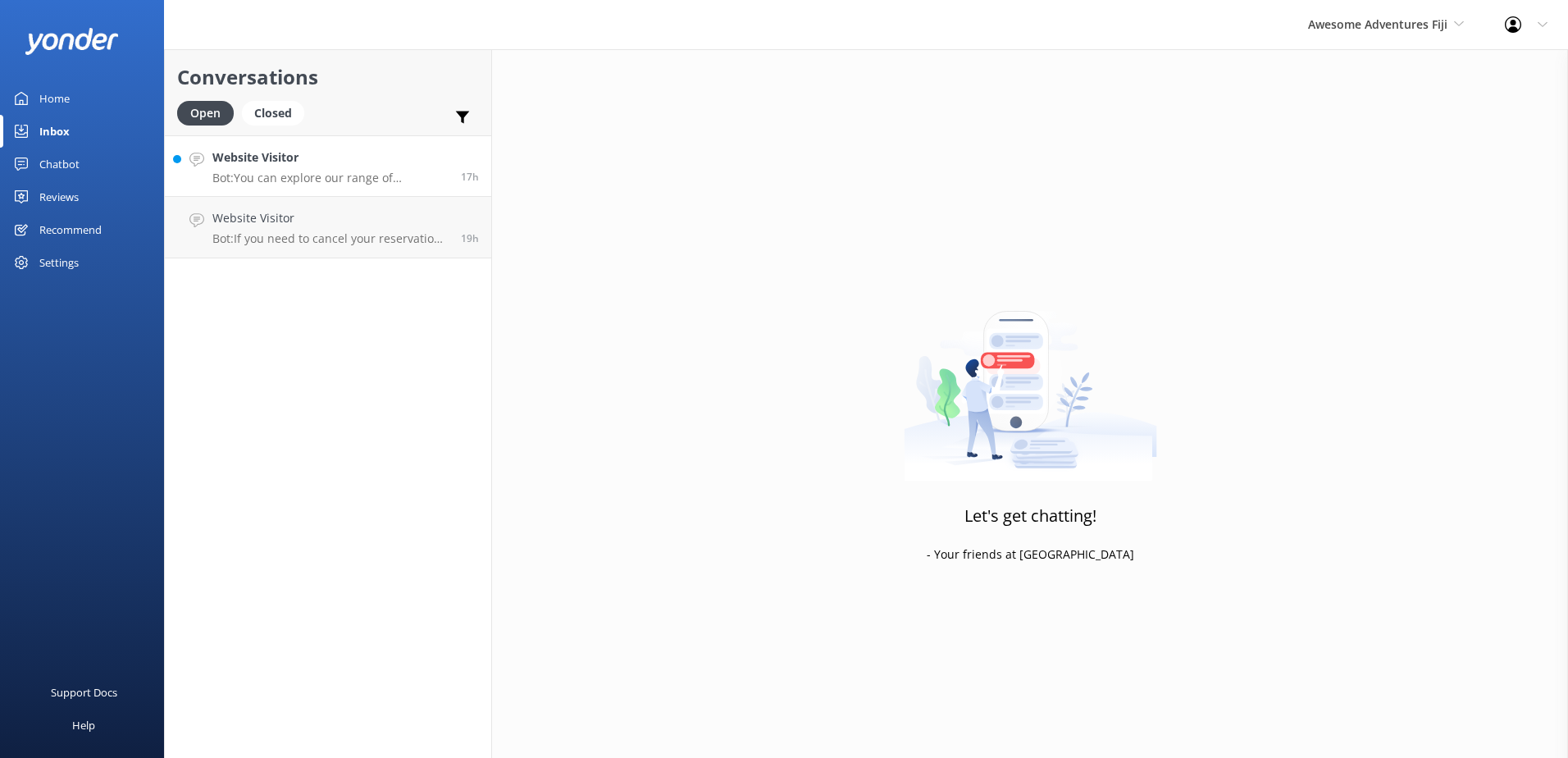
click at [374, 163] on h4 "Website Visitor" at bounding box center [330, 157] width 236 height 18
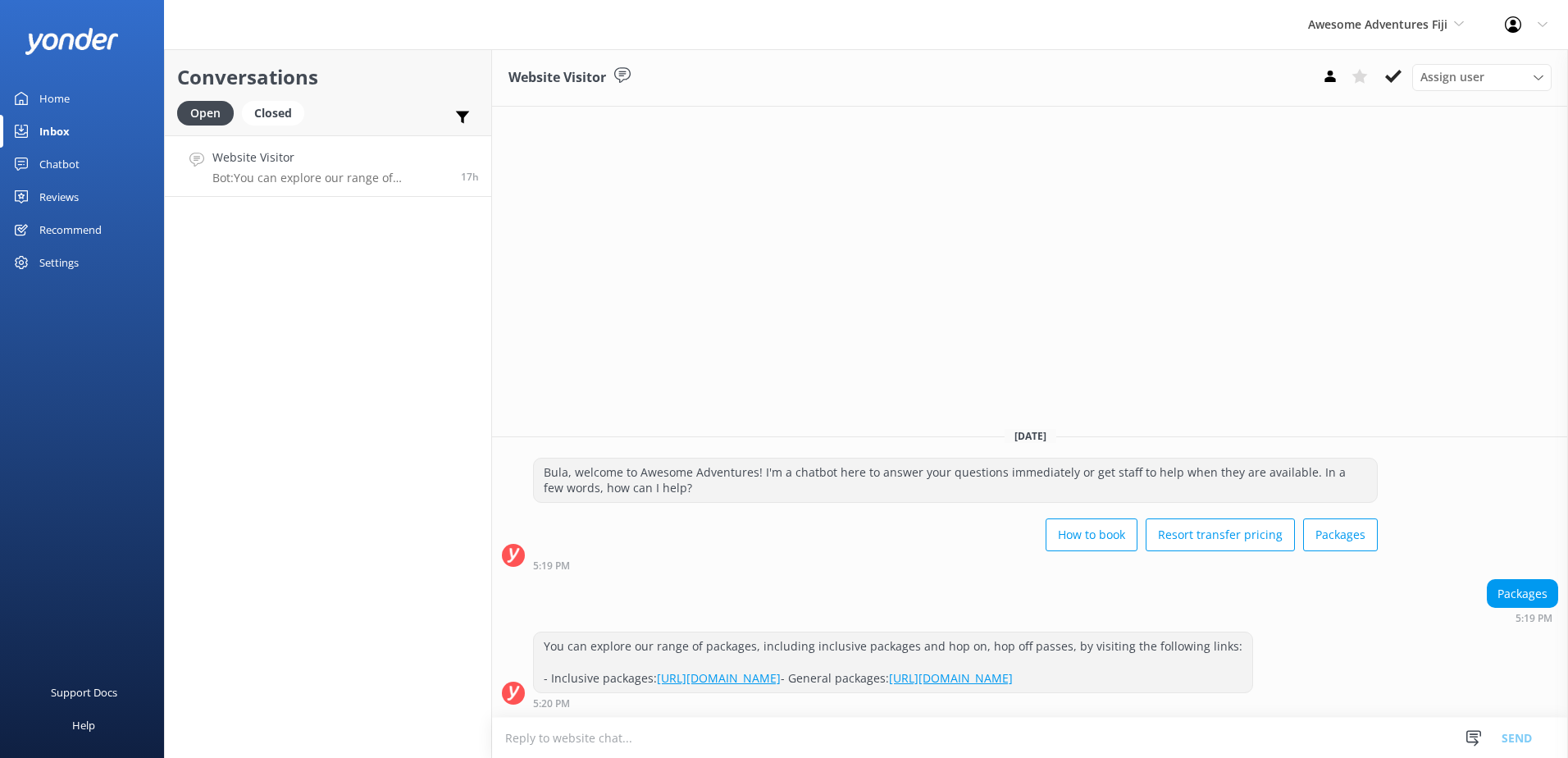
drag, startPoint x: 729, startPoint y: 683, endPoint x: 612, endPoint y: 581, distance: 155.2
click at [612, 581] on div "Packages 5:19 PM" at bounding box center [1031, 601] width 1076 height 45
click at [1389, 74] on icon at bounding box center [1393, 76] width 16 height 16
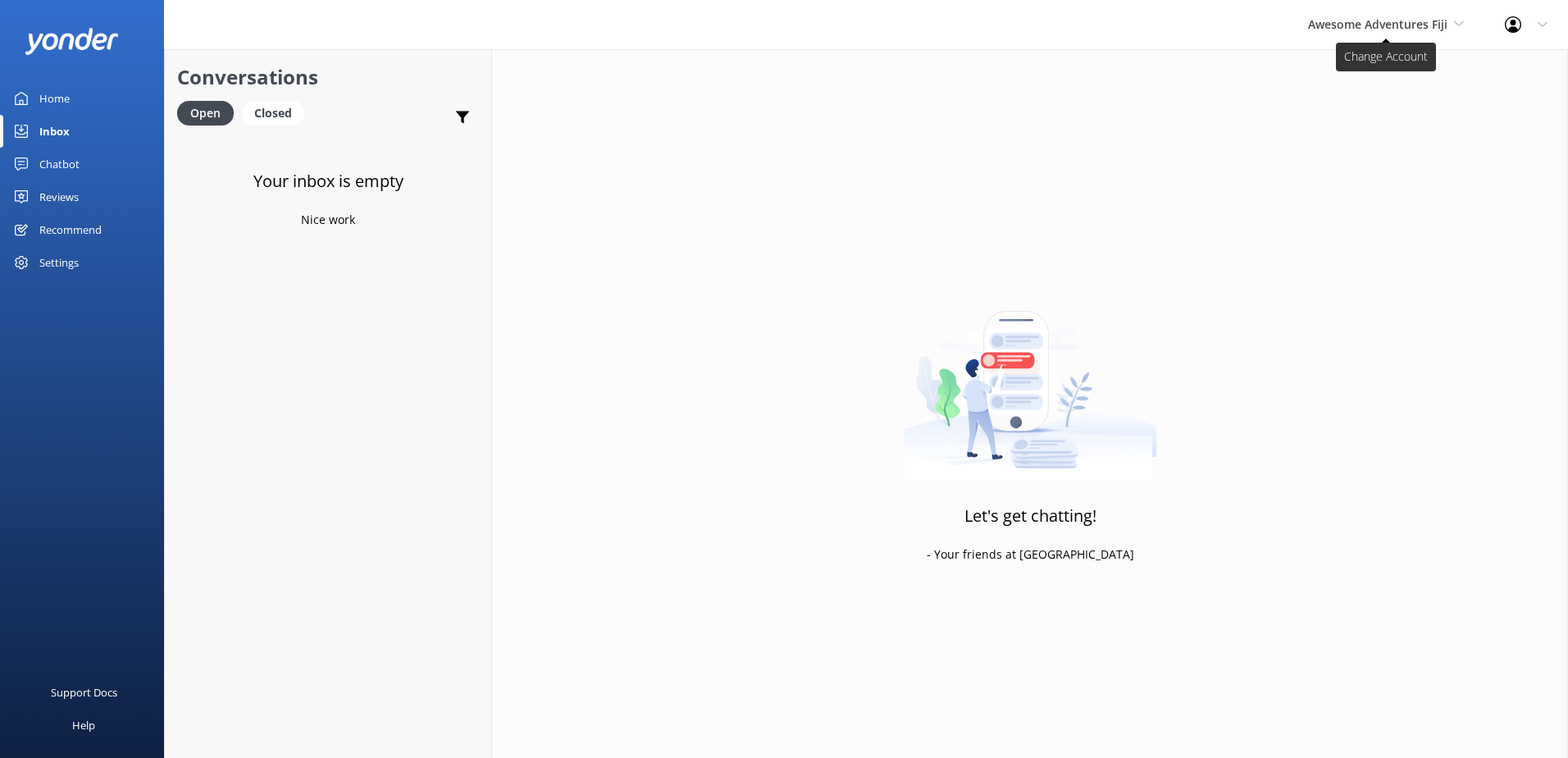
click at [1438, 26] on span "Awesome Adventures Fiji" at bounding box center [1378, 24] width 140 height 15
click at [1345, 149] on link "Malamala Beach Club" at bounding box center [1369, 147] width 165 height 39
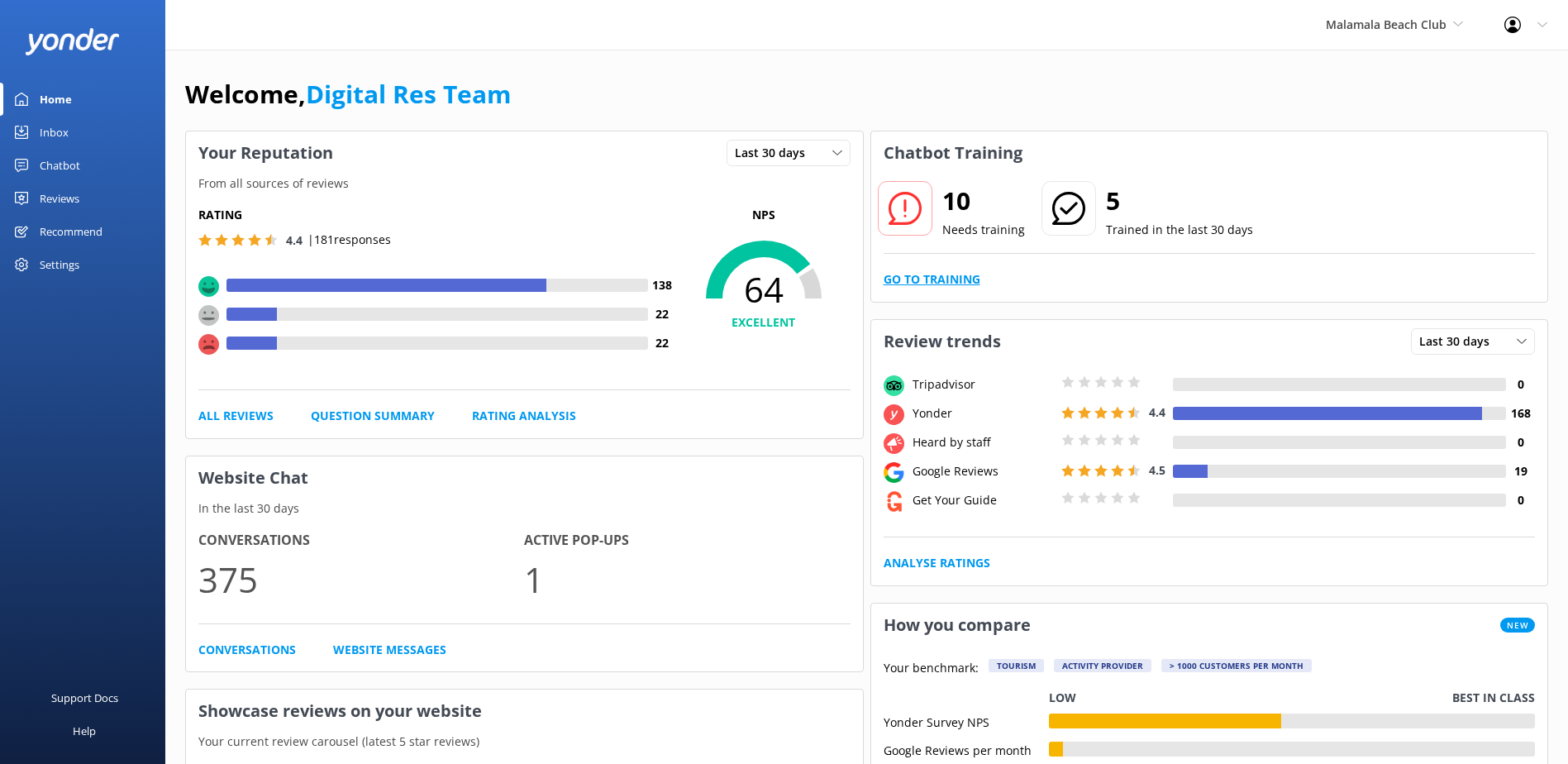
click at [951, 272] on link "Go to Training" at bounding box center [932, 279] width 97 height 18
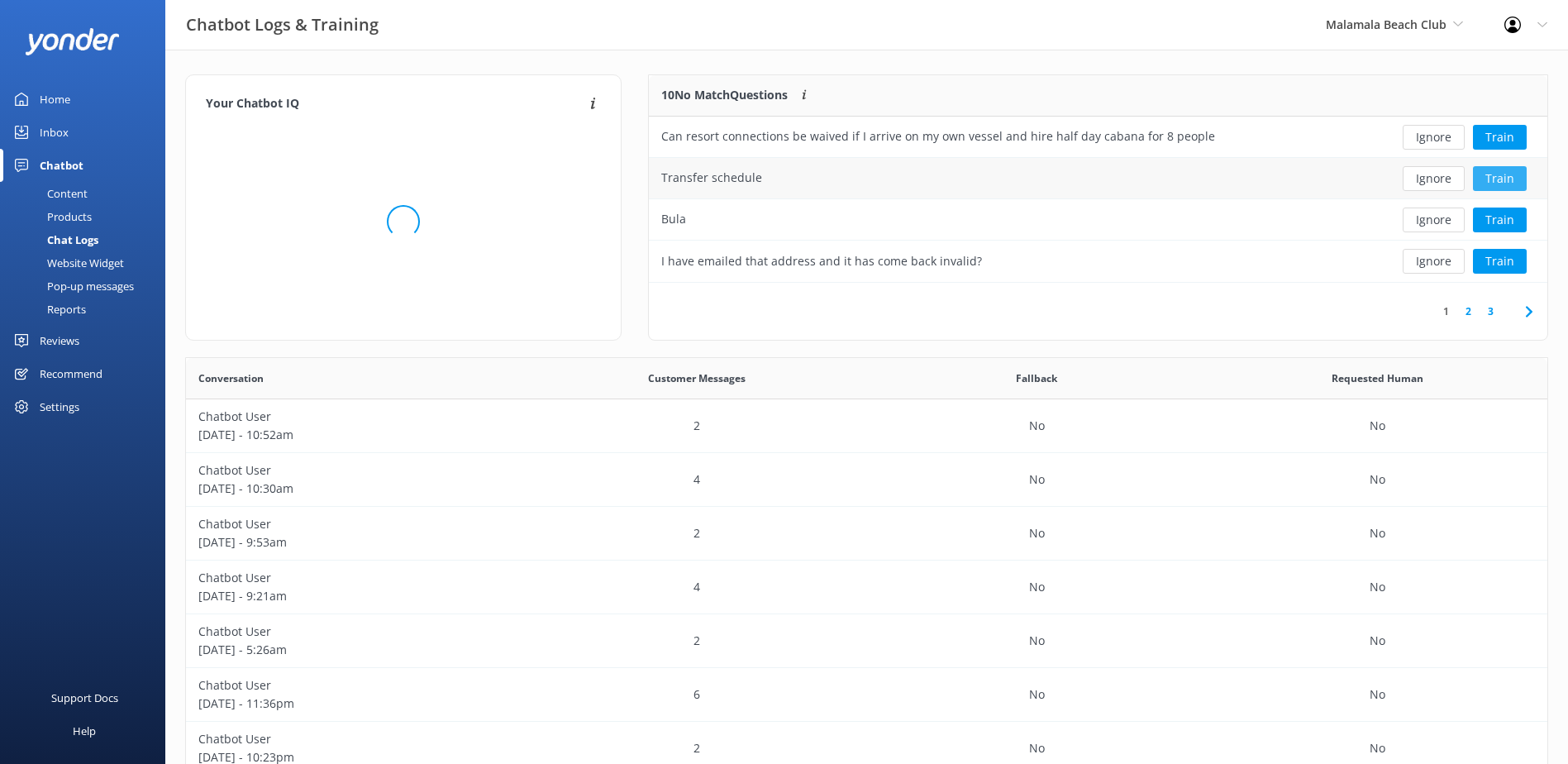
scroll to position [13, 13]
click at [1440, 134] on button "Ignore" at bounding box center [1434, 137] width 62 height 25
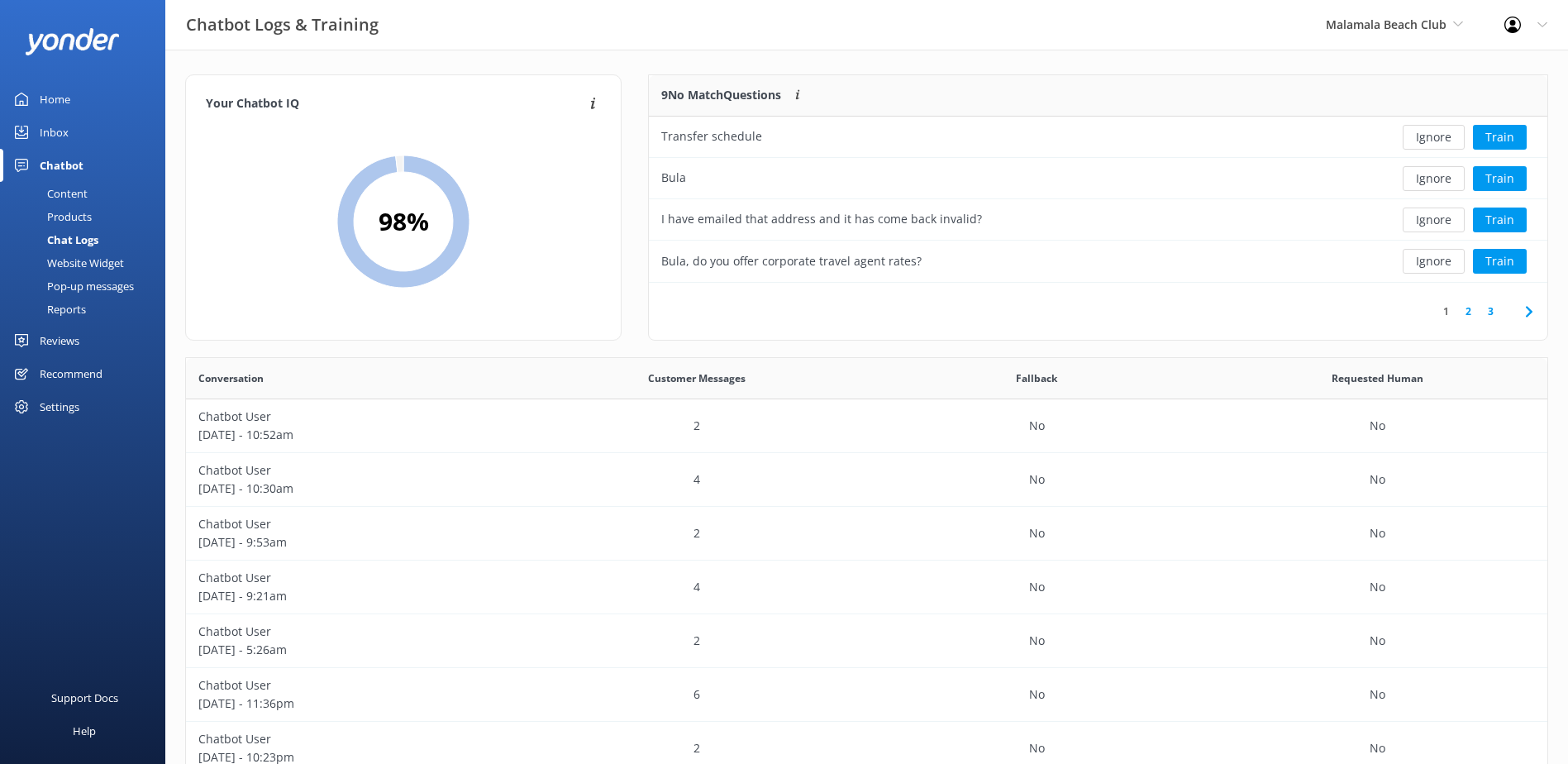
click at [1440, 134] on button "Ignore" at bounding box center [1434, 137] width 62 height 25
click at [1440, 133] on button "Ignore" at bounding box center [1434, 137] width 62 height 25
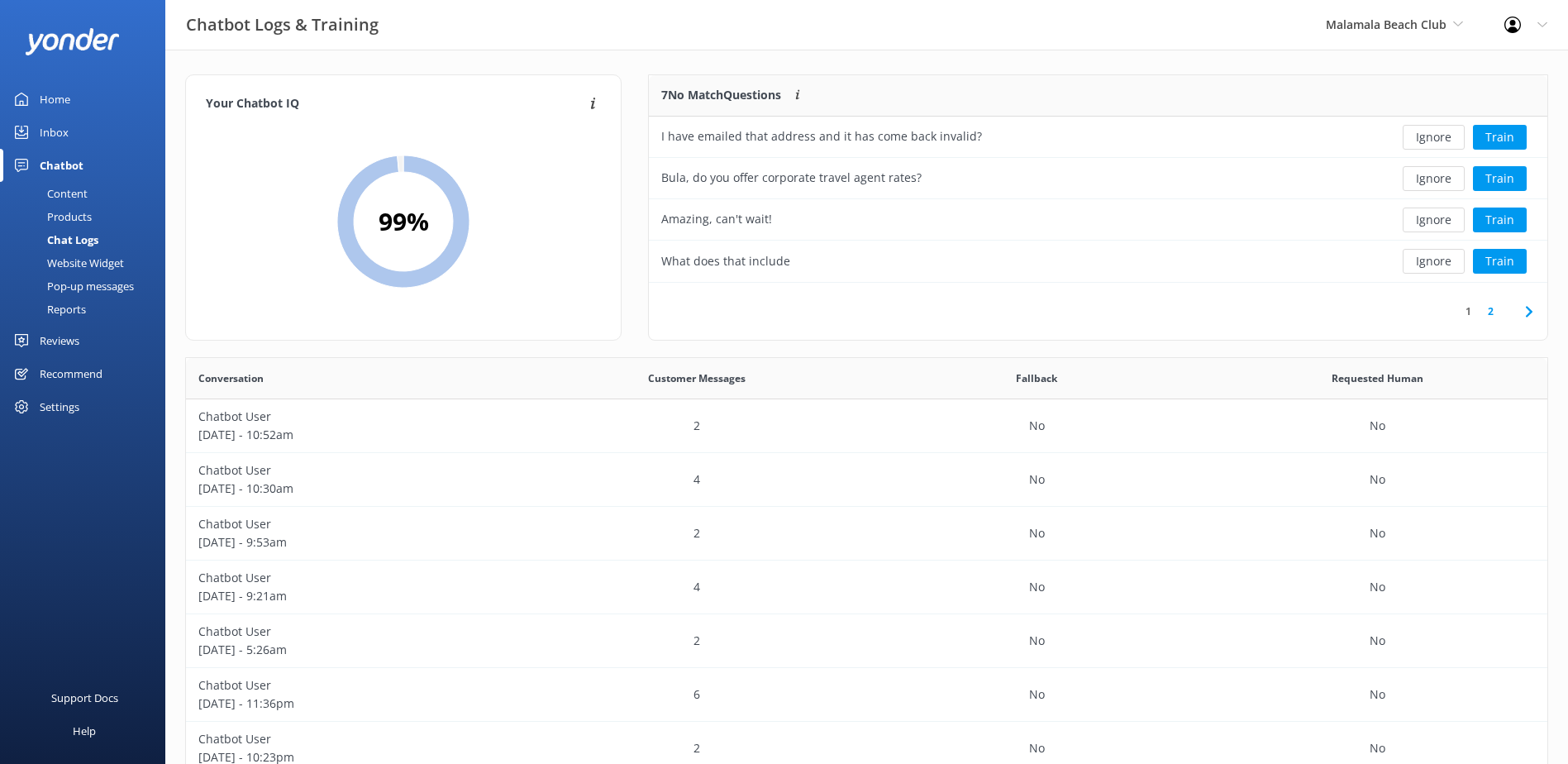
click at [1440, 133] on button "Ignore" at bounding box center [1434, 137] width 62 height 25
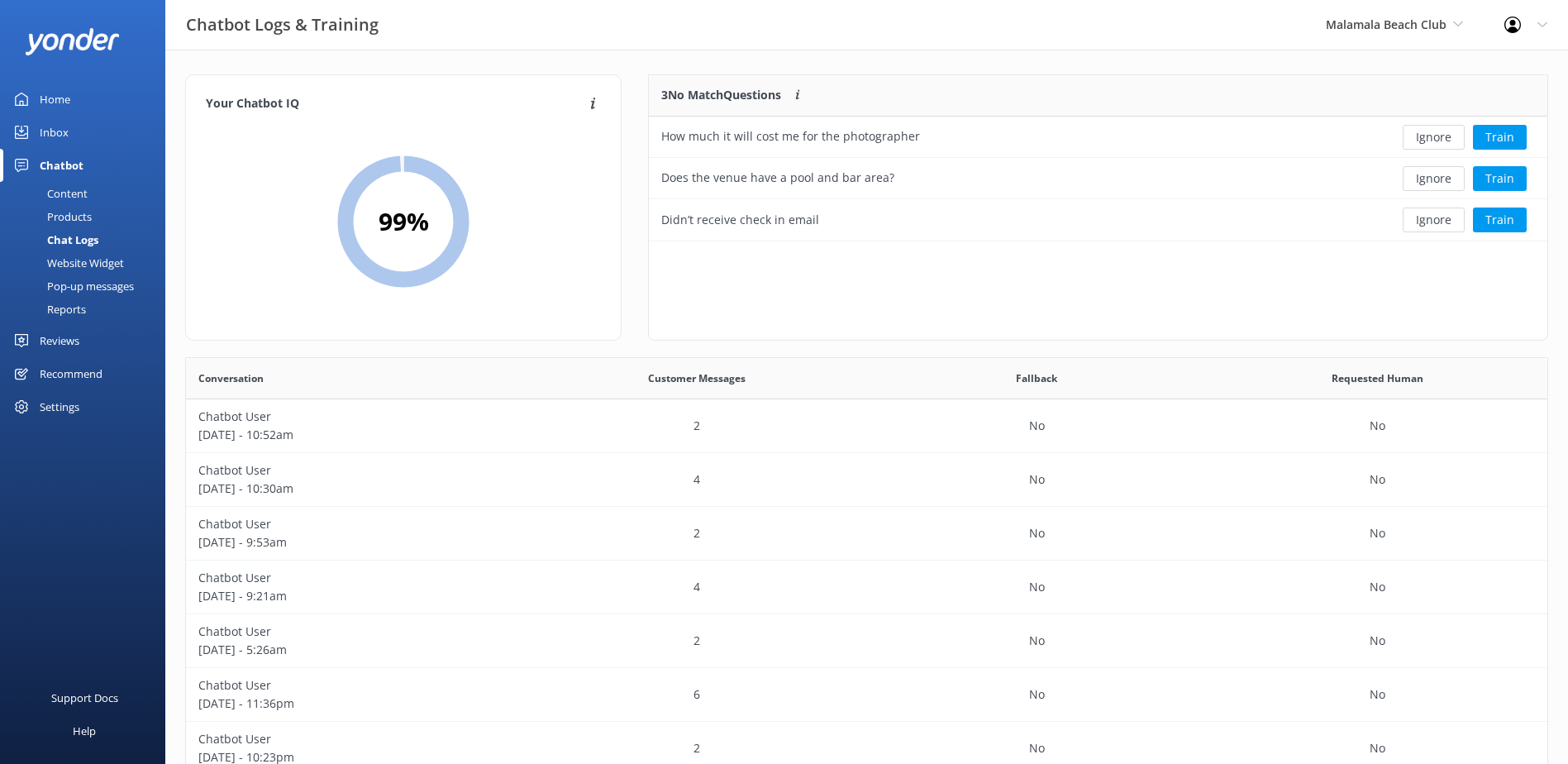
click at [1440, 133] on button "Ignore" at bounding box center [1434, 137] width 62 height 25
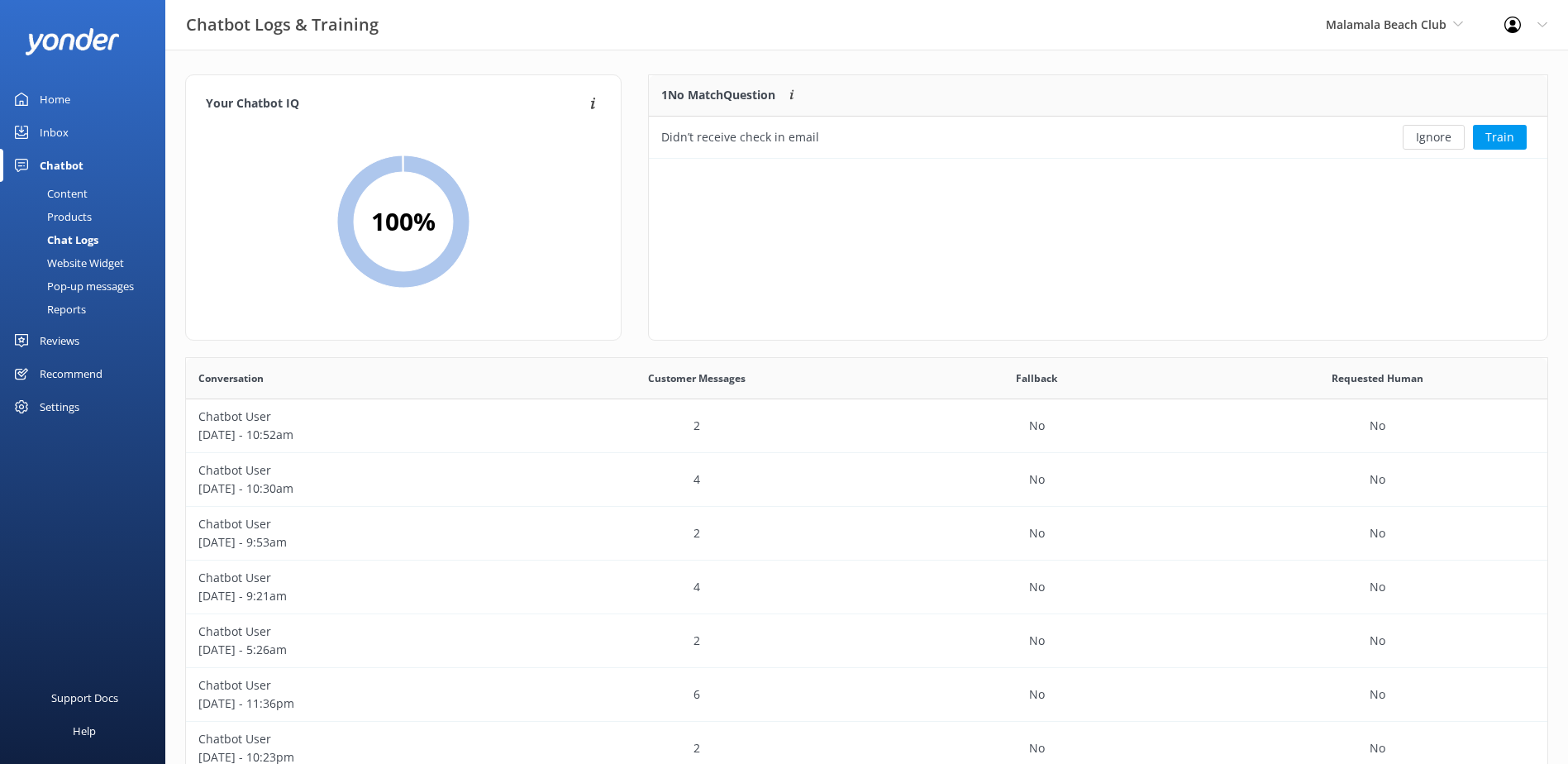
scroll to position [71, 886]
click at [1440, 133] on button "Ignore" at bounding box center [1434, 137] width 62 height 25
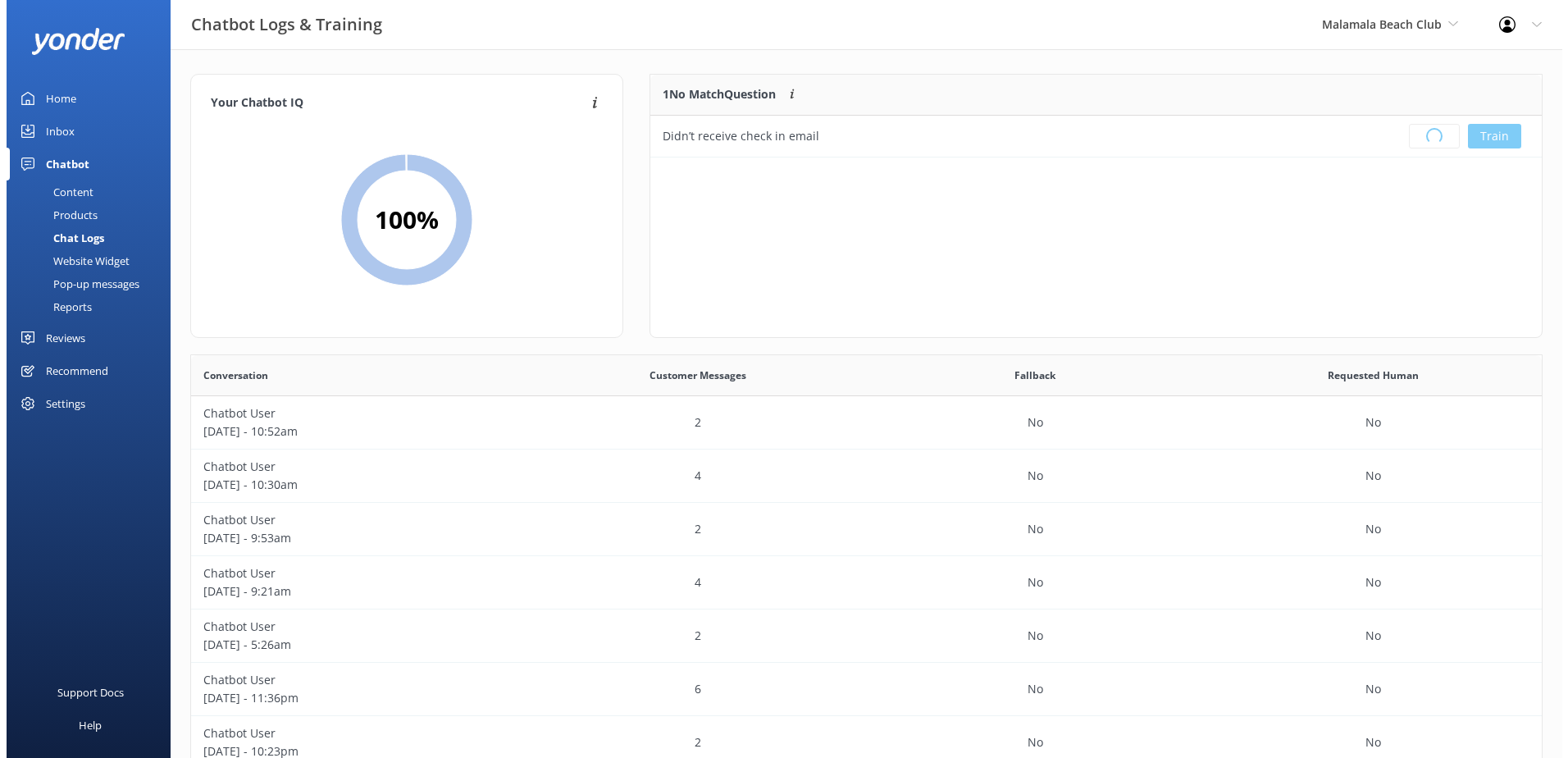
scroll to position [193, 879]
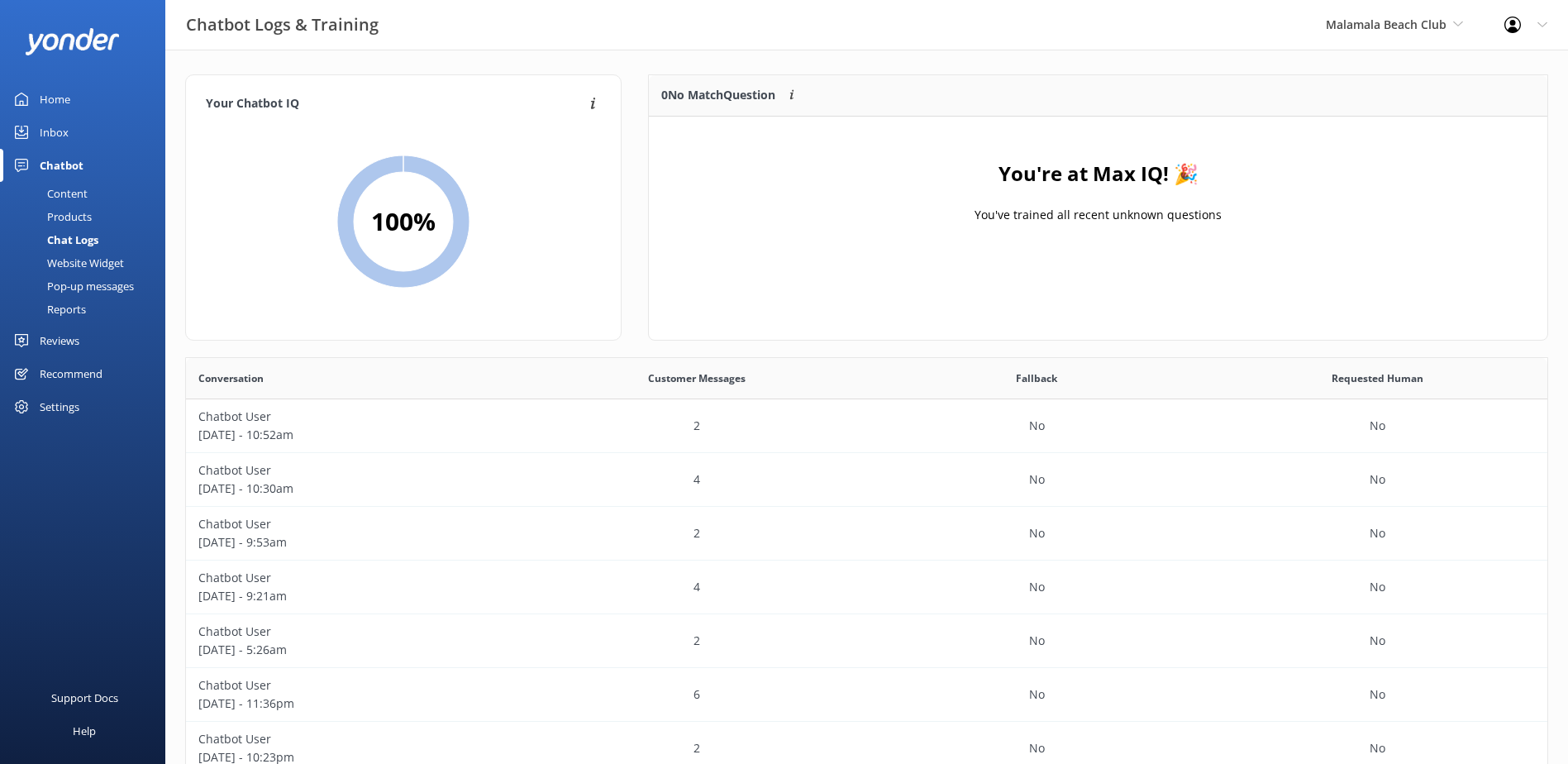
click at [54, 124] on div "Inbox" at bounding box center [54, 132] width 29 height 34
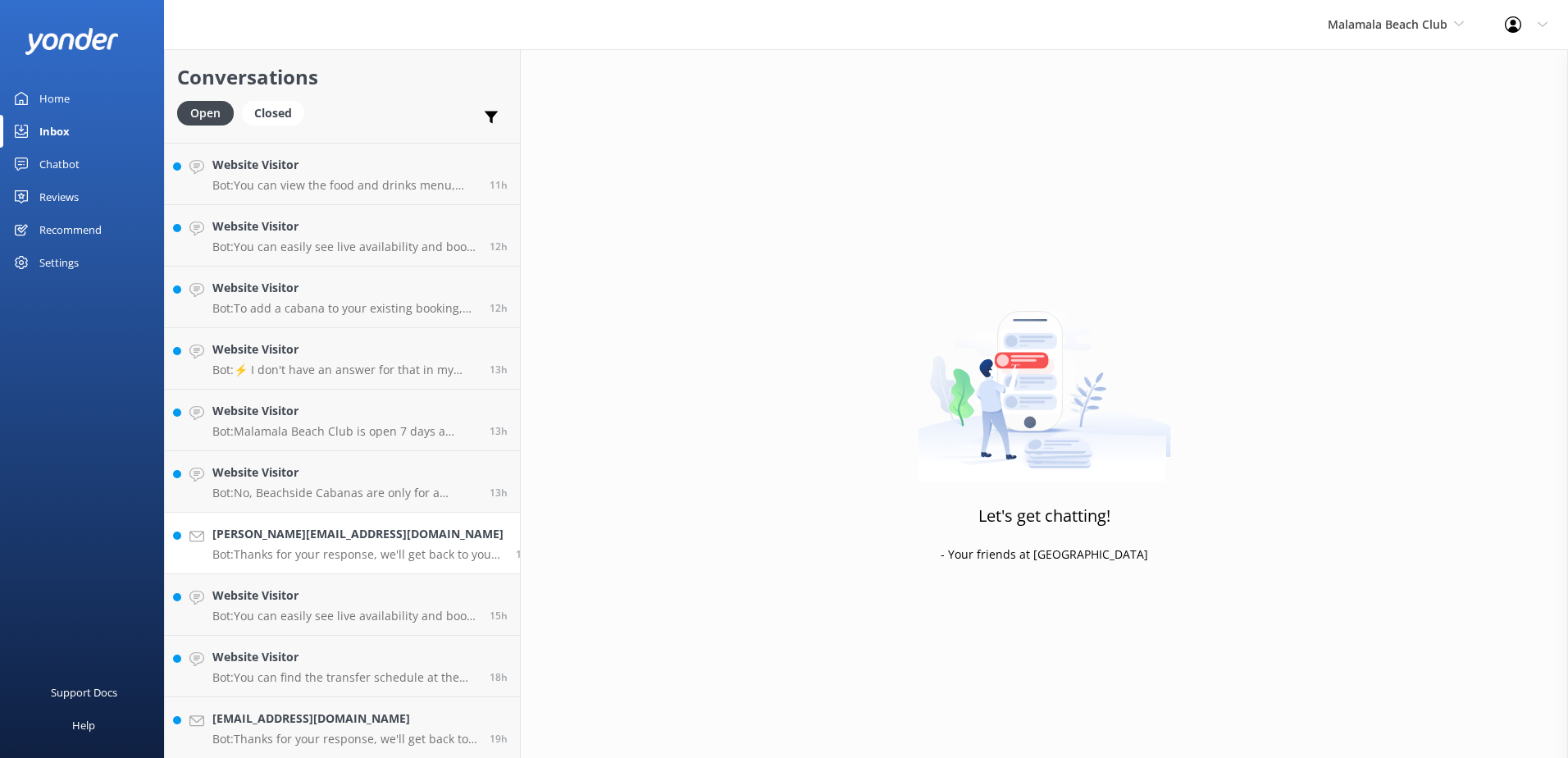
scroll to position [301, 0]
click at [415, 720] on h4 "[EMAIL_ADDRESS][DOMAIN_NAME]" at bounding box center [344, 717] width 265 height 18
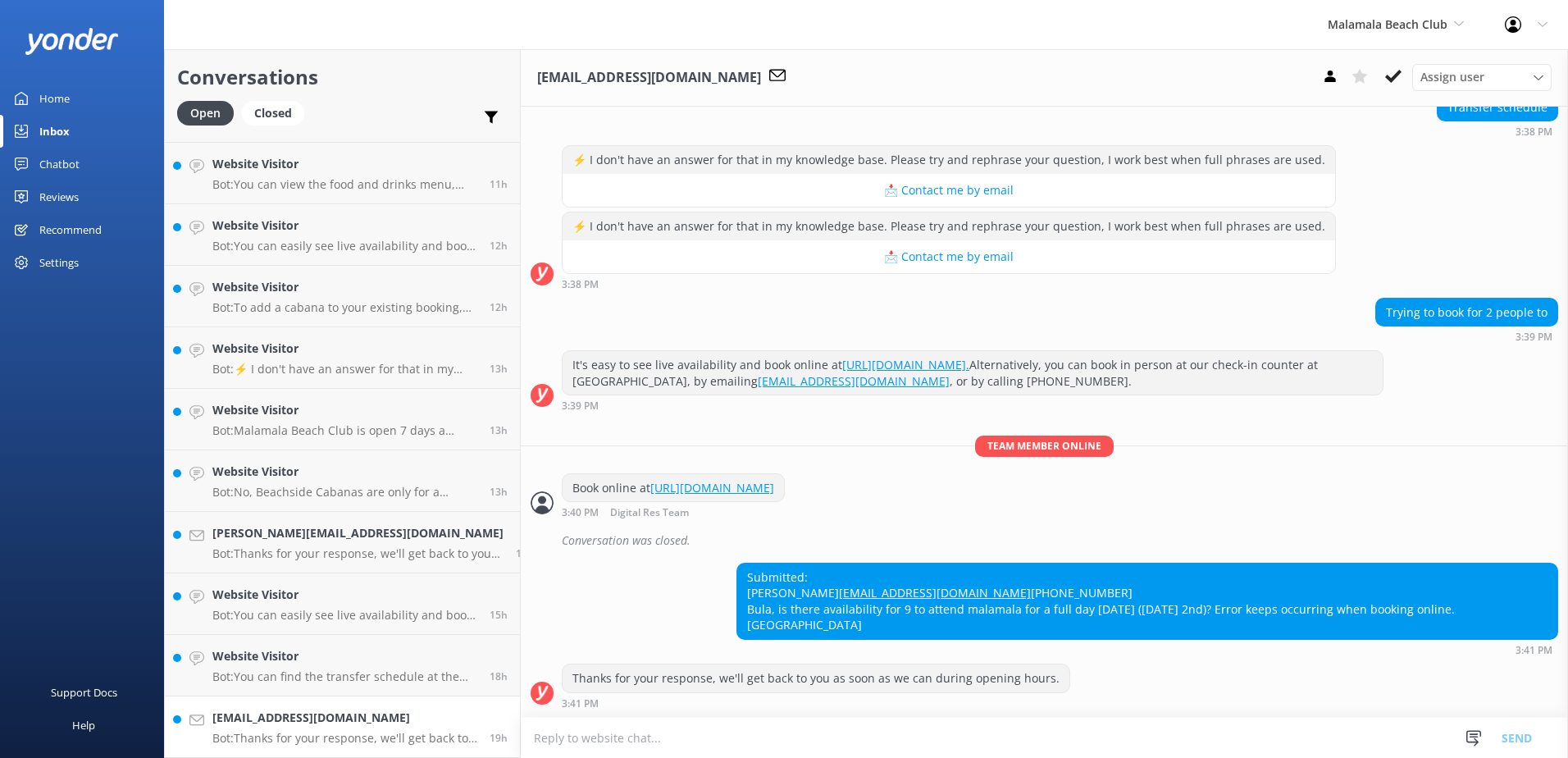
scroll to position [227, 0]
click at [1396, 75] on use at bounding box center [1393, 76] width 16 height 13
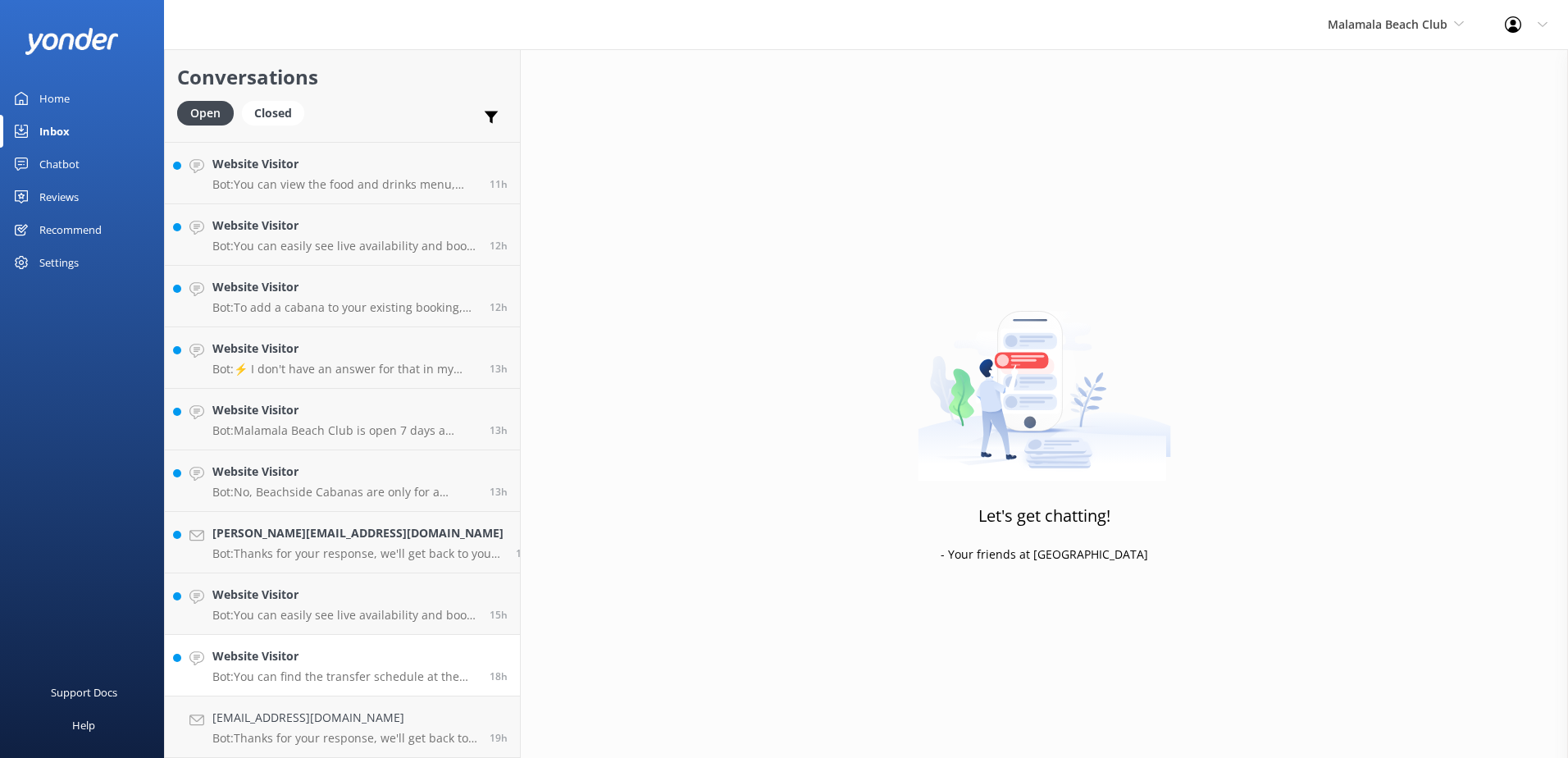
scroll to position [239, 0]
click at [397, 693] on link "Website Visitor Bot: You can easily see live availability and book online at [U…" at bounding box center [342, 666] width 356 height 62
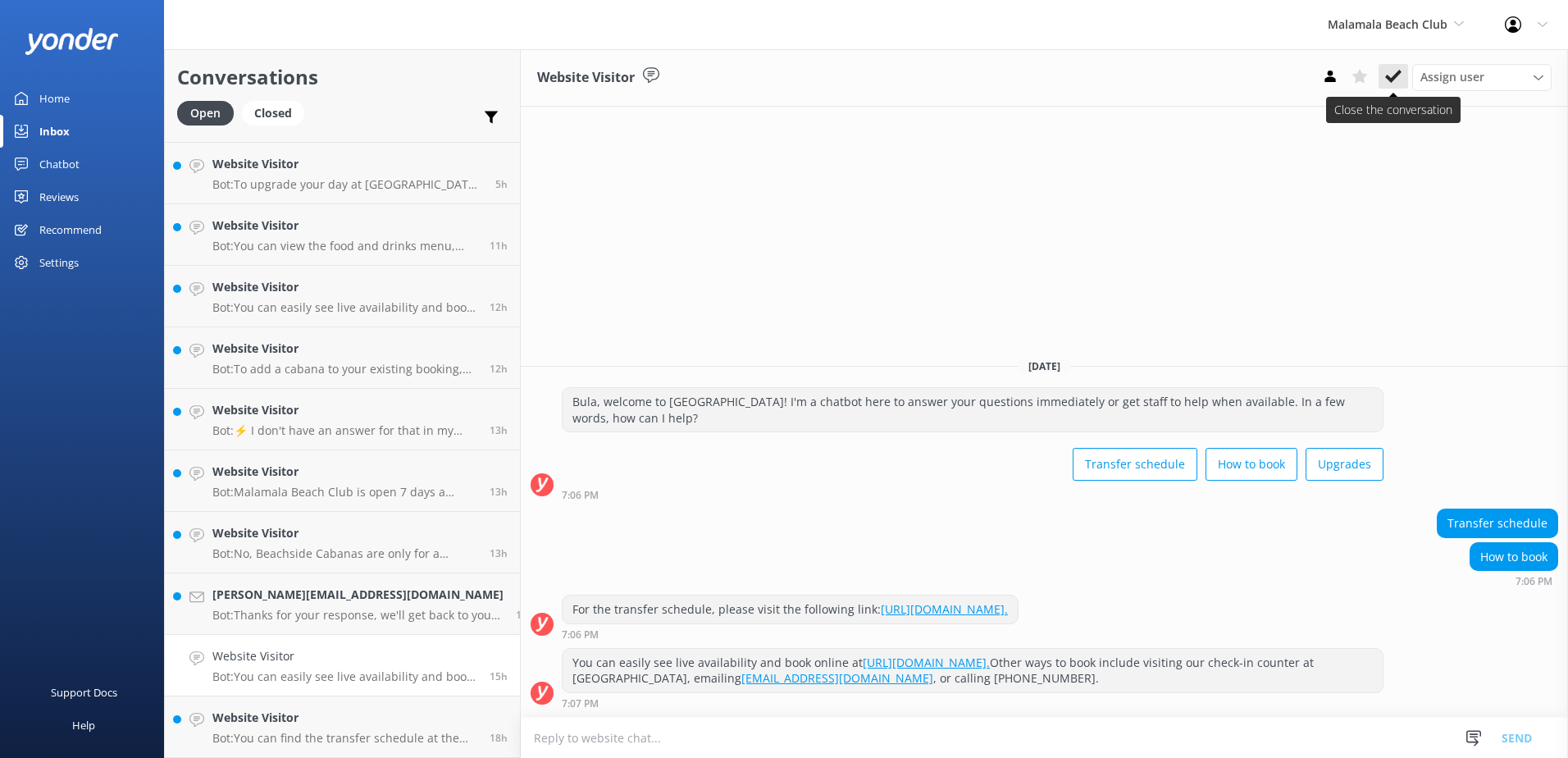
click at [1394, 78] on use at bounding box center [1393, 76] width 16 height 13
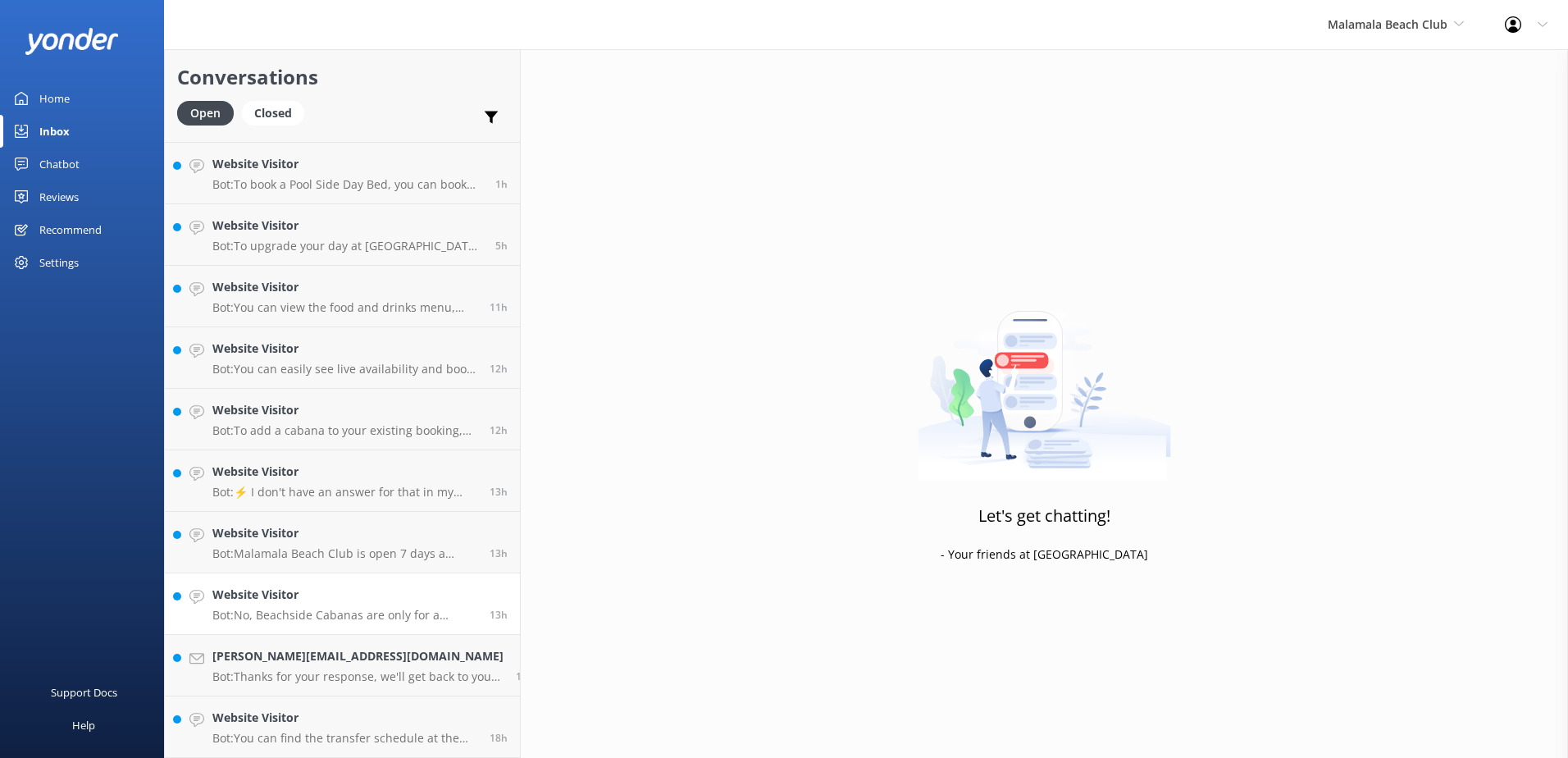
scroll to position [177, 0]
drag, startPoint x: 403, startPoint y: 709, endPoint x: 469, endPoint y: 702, distance: 66.4
click at [404, 709] on h4 "Website Visitor" at bounding box center [344, 717] width 265 height 18
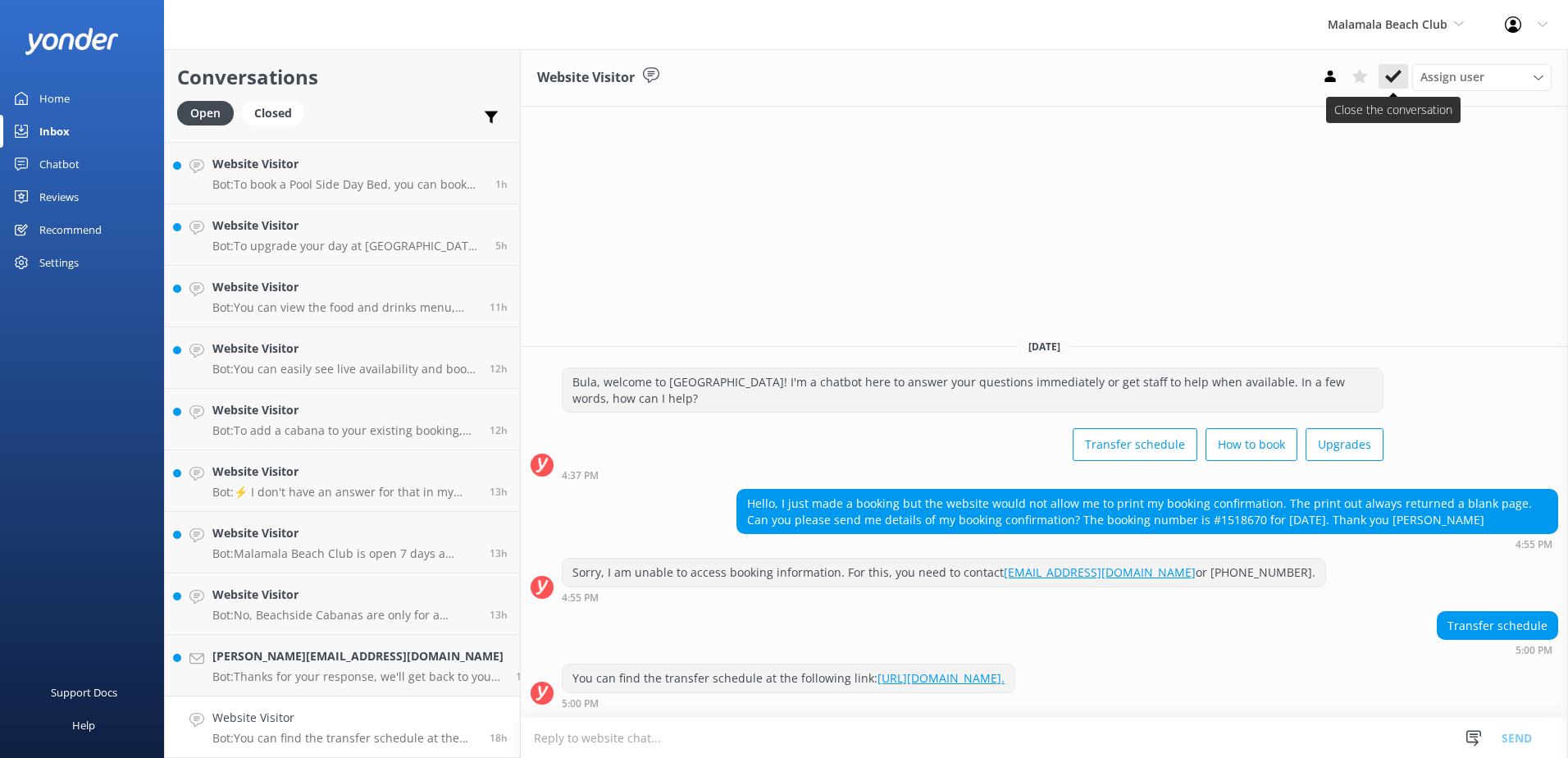
click at [1388, 74] on icon at bounding box center [1393, 76] width 16 height 16
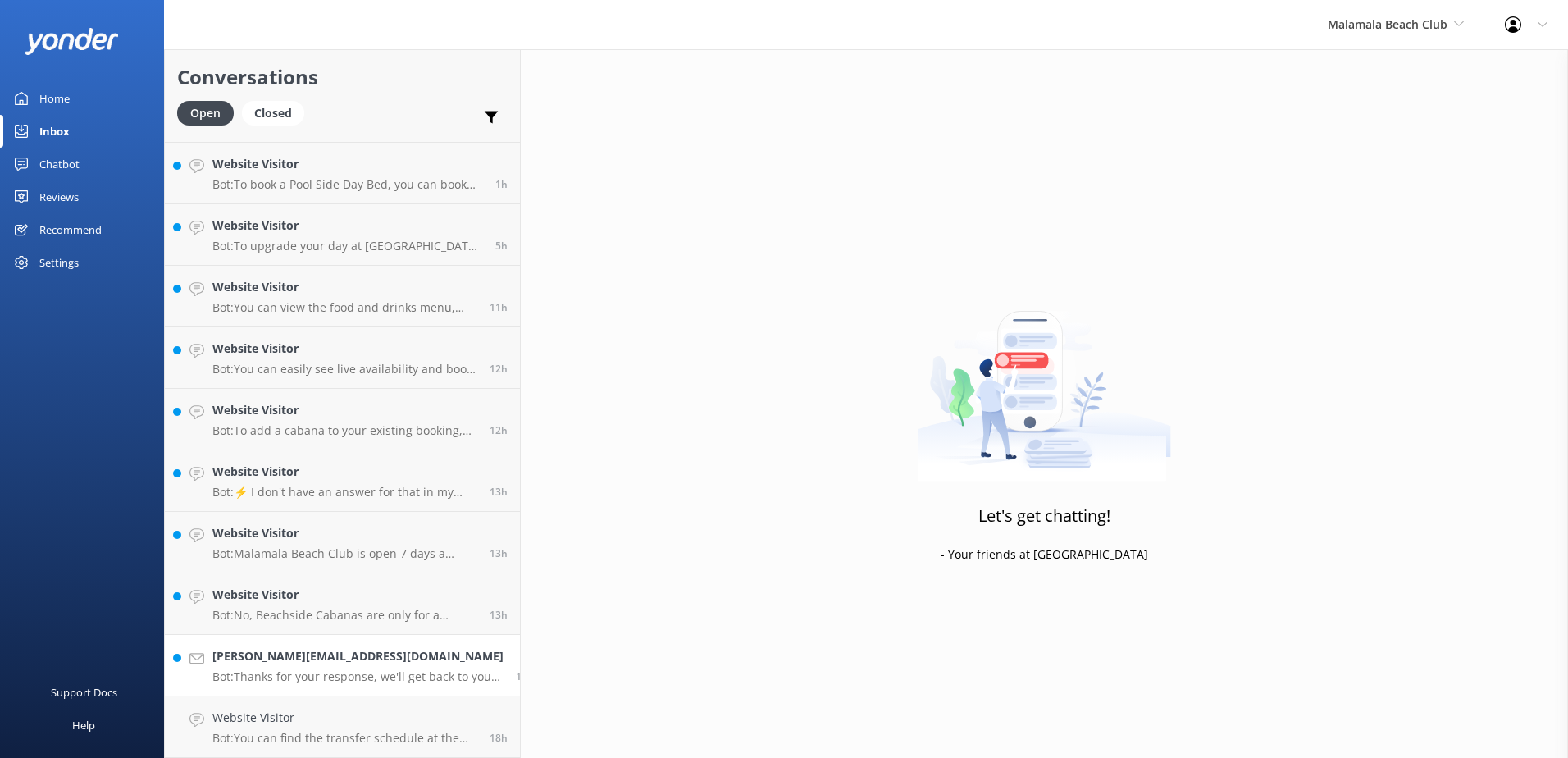
scroll to position [116, 0]
click at [400, 718] on h4 "[PERSON_NAME][EMAIL_ADDRESS][DOMAIN_NAME]" at bounding box center [358, 717] width 291 height 18
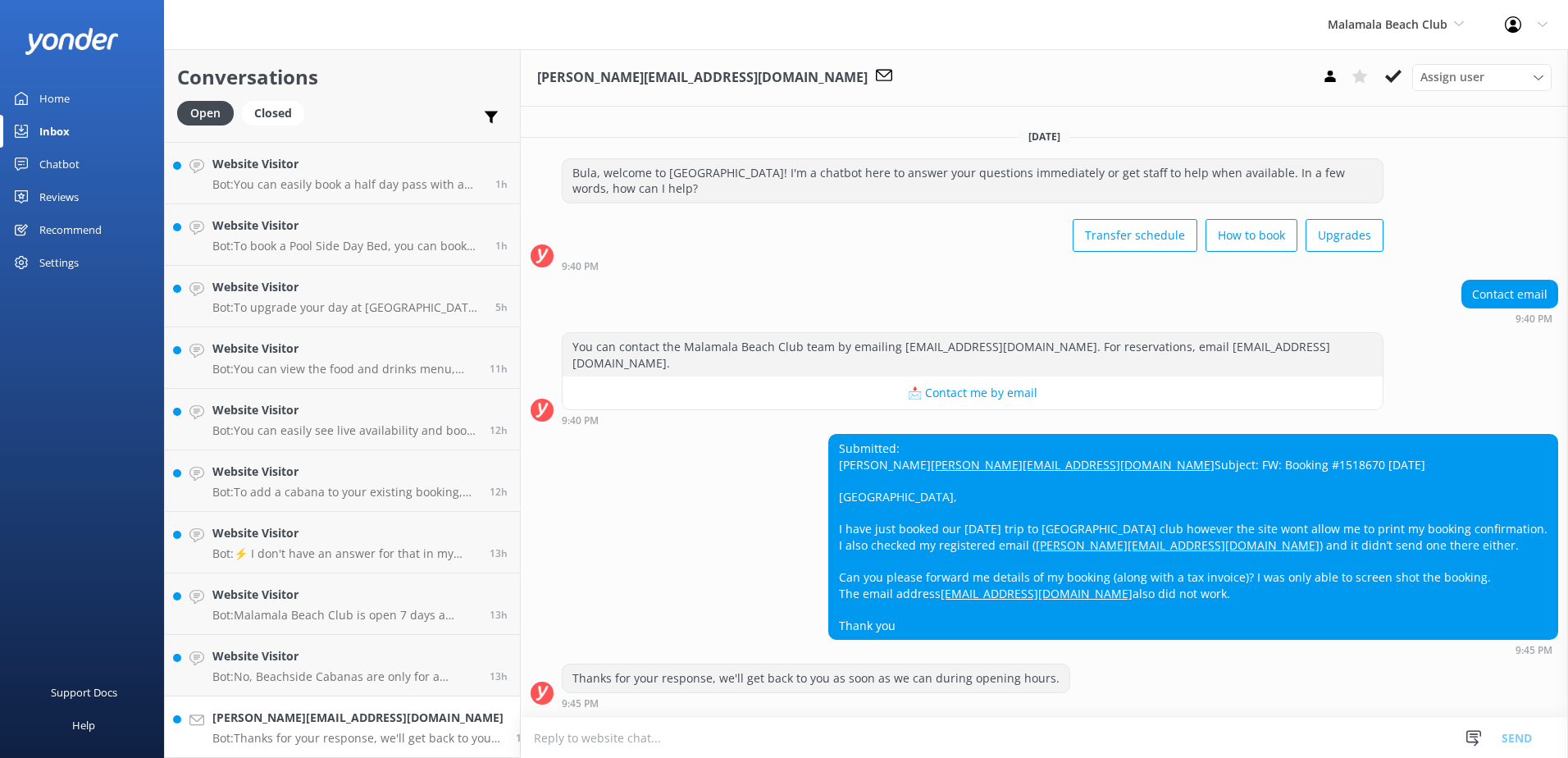
scroll to position [24, 0]
click at [695, 729] on textarea at bounding box center [1040, 738] width 1055 height 40
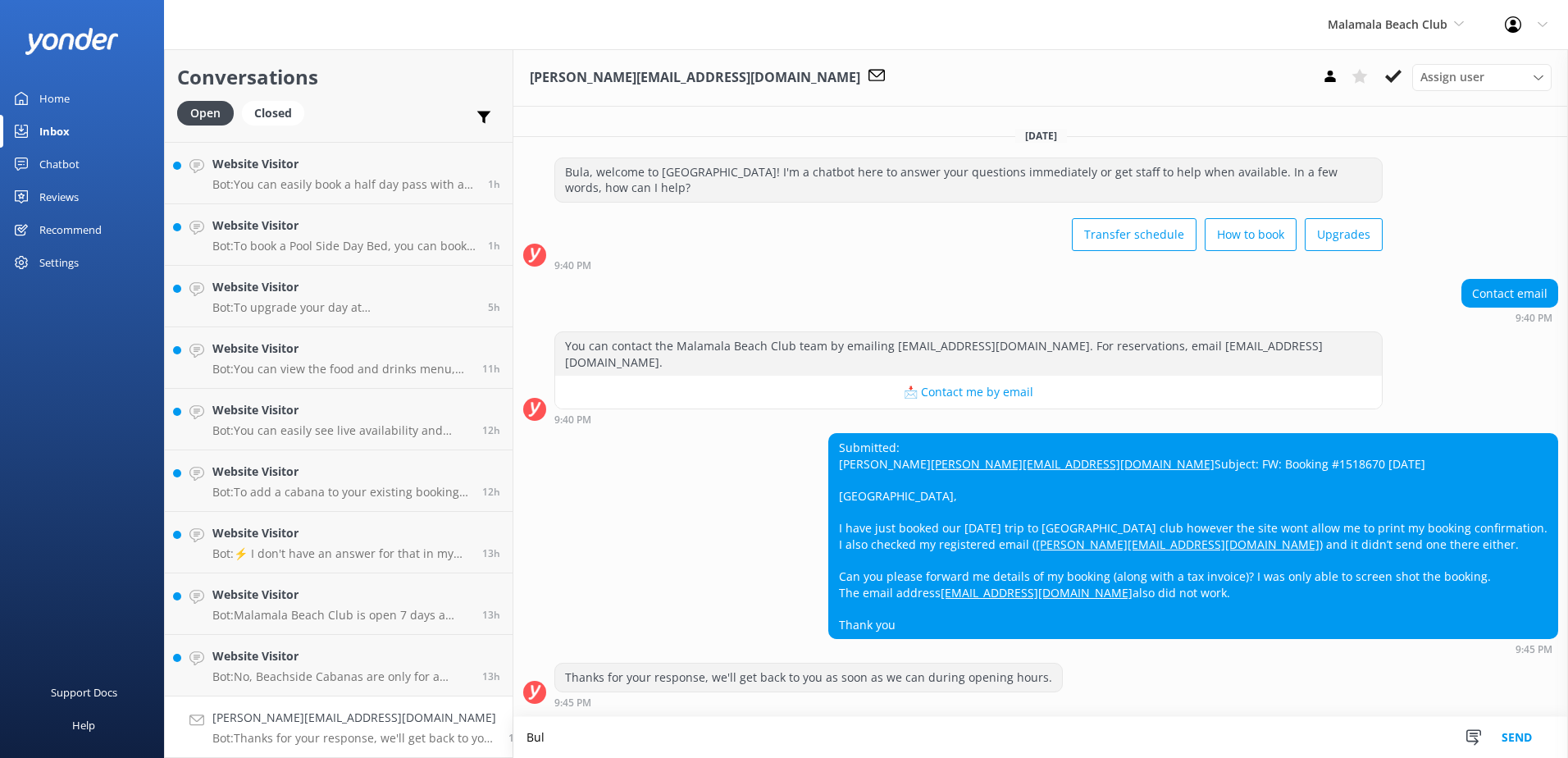
scroll to position [25, 0]
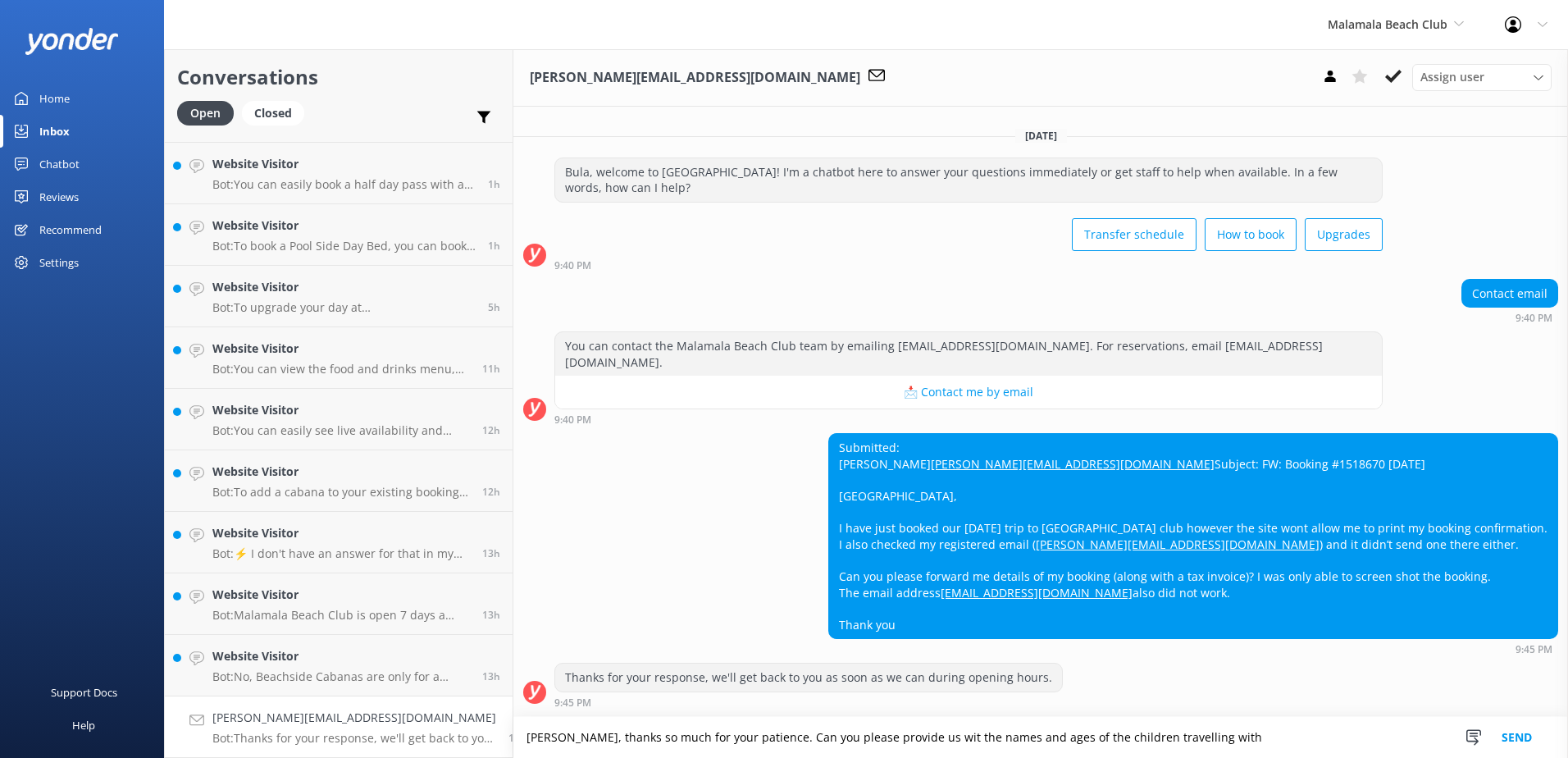
type textarea "[PERSON_NAME], thanks so much for your patience. Can you please provide us wit …"
drag, startPoint x: 505, startPoint y: 738, endPoint x: 1255, endPoint y: 751, distance: 750.1
click at [1255, 751] on textarea "[PERSON_NAME], thanks so much for your patience. Can you please provide us wit …" at bounding box center [1040, 737] width 1055 height 41
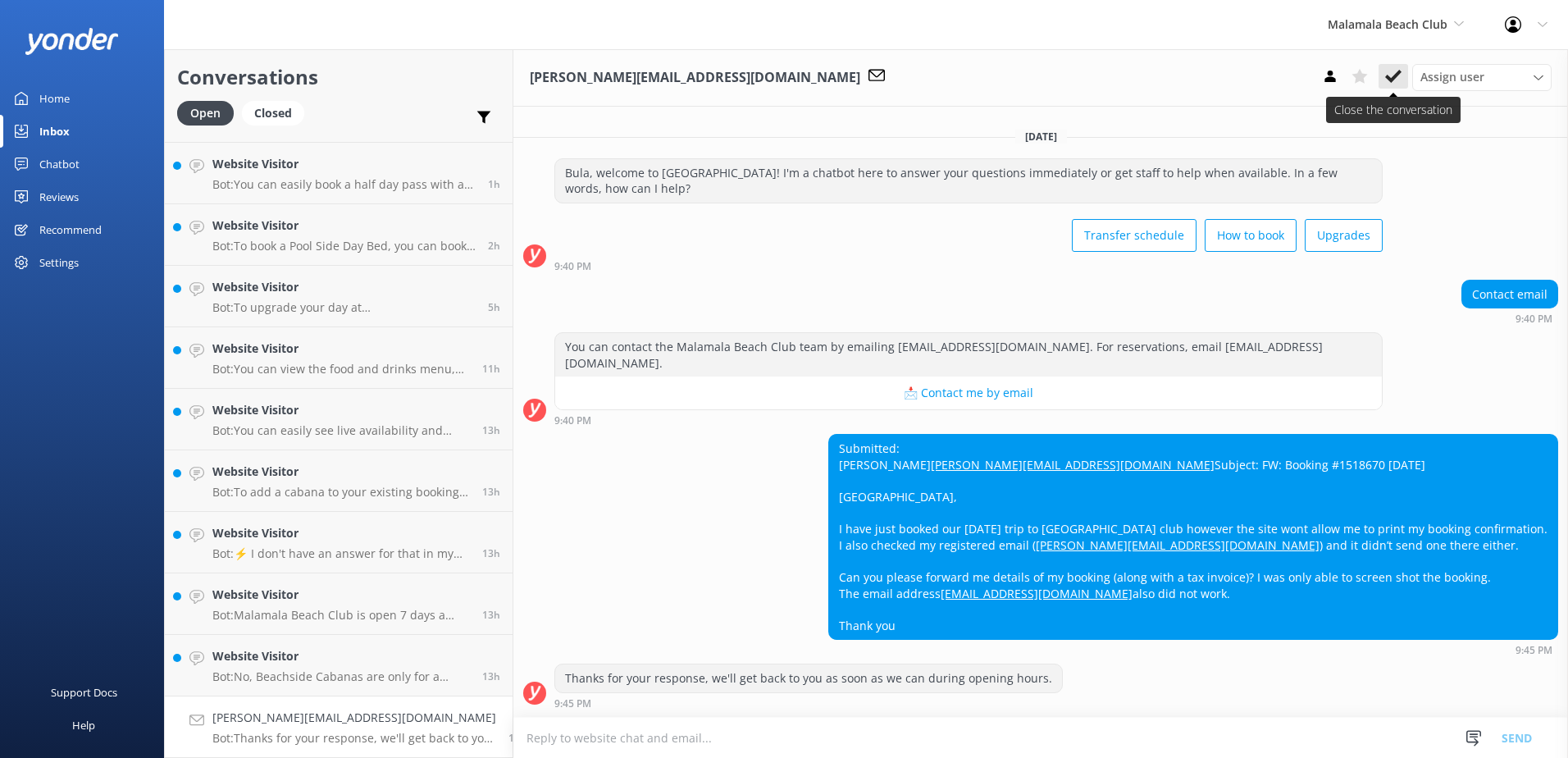
click at [1390, 74] on icon at bounding box center [1393, 76] width 16 height 16
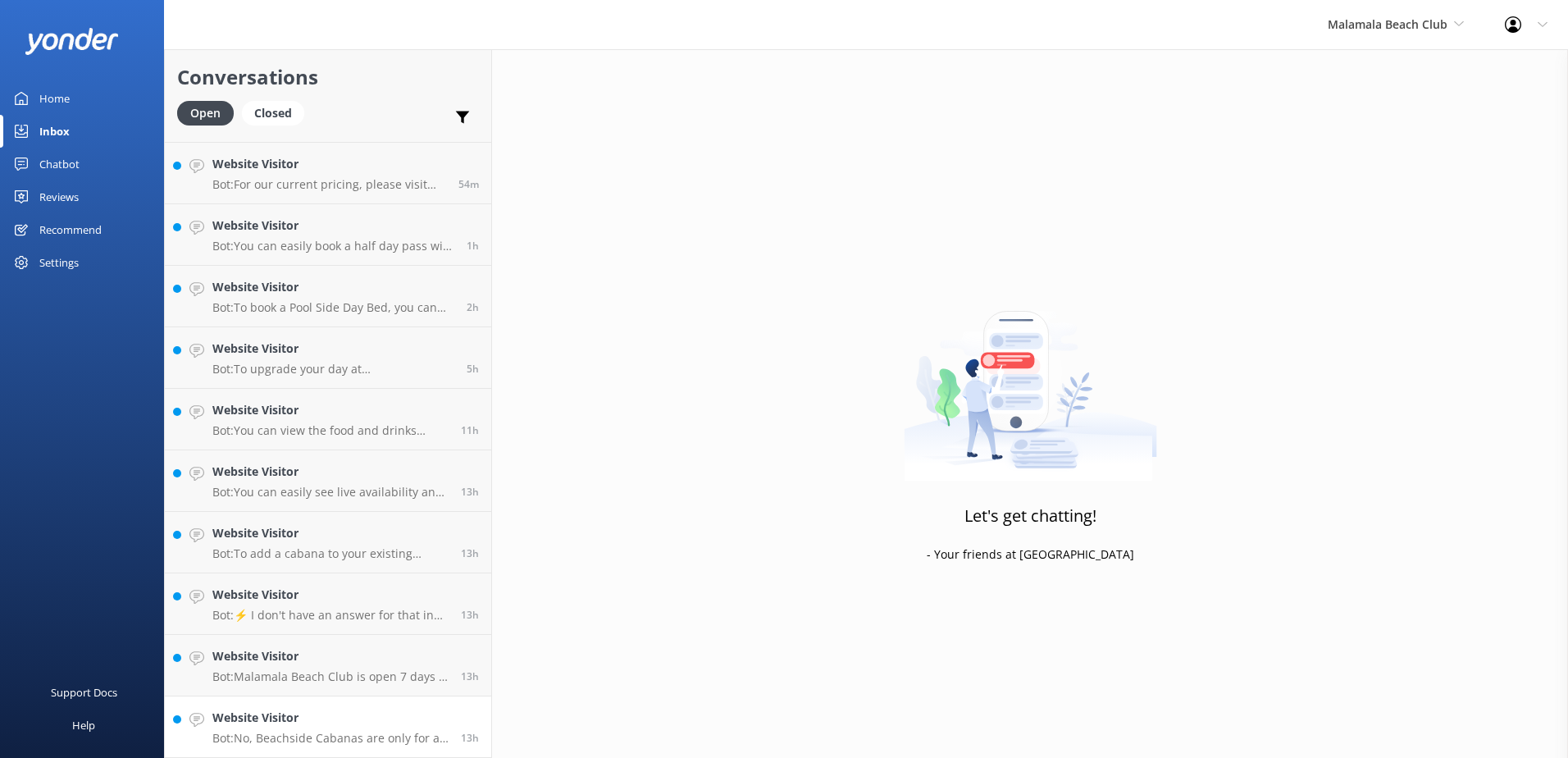
scroll to position [54, 0]
click at [357, 714] on h4 "Website Visitor" at bounding box center [330, 717] width 236 height 18
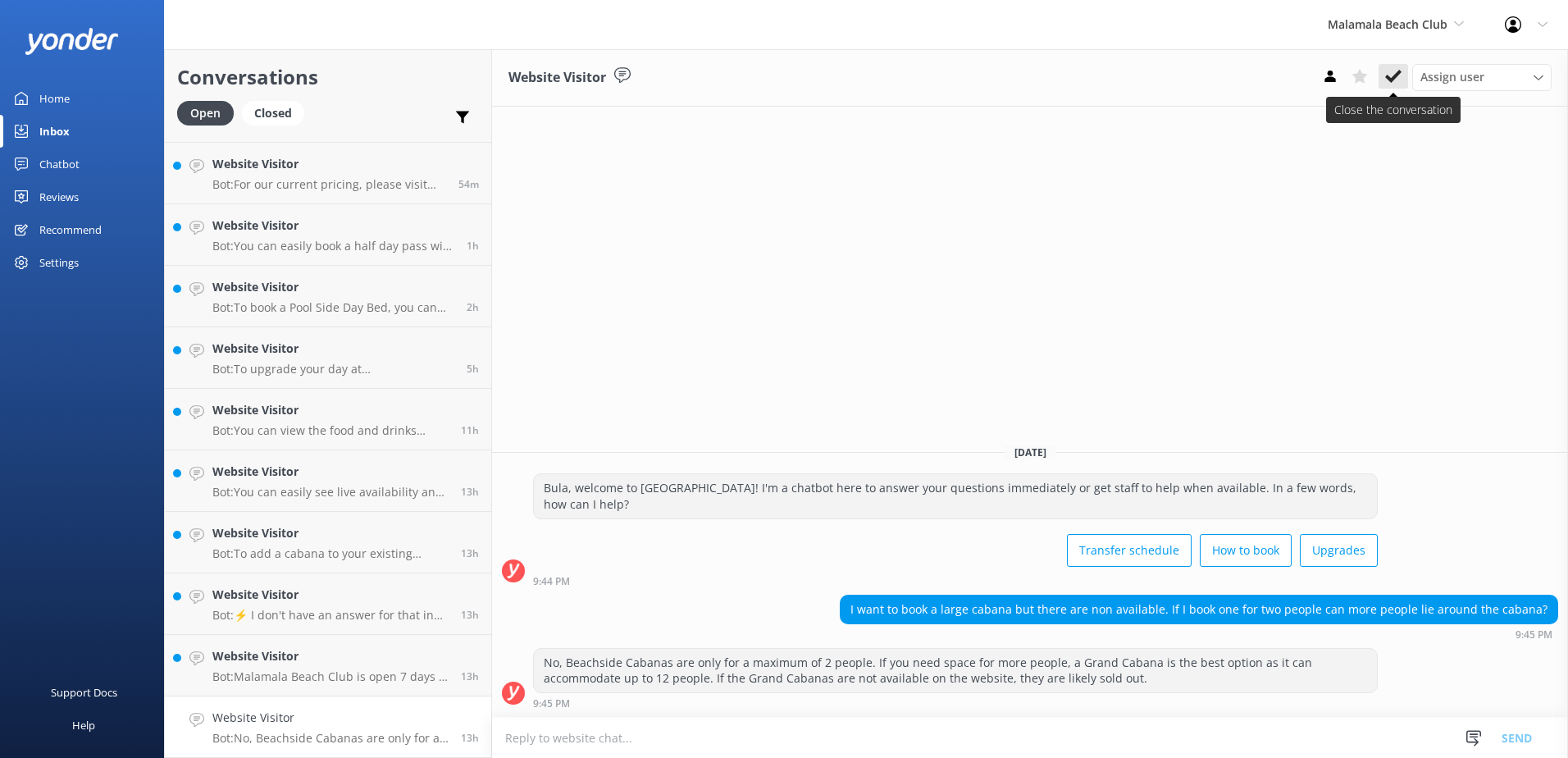
click at [1383, 72] on button at bounding box center [1393, 76] width 29 height 25
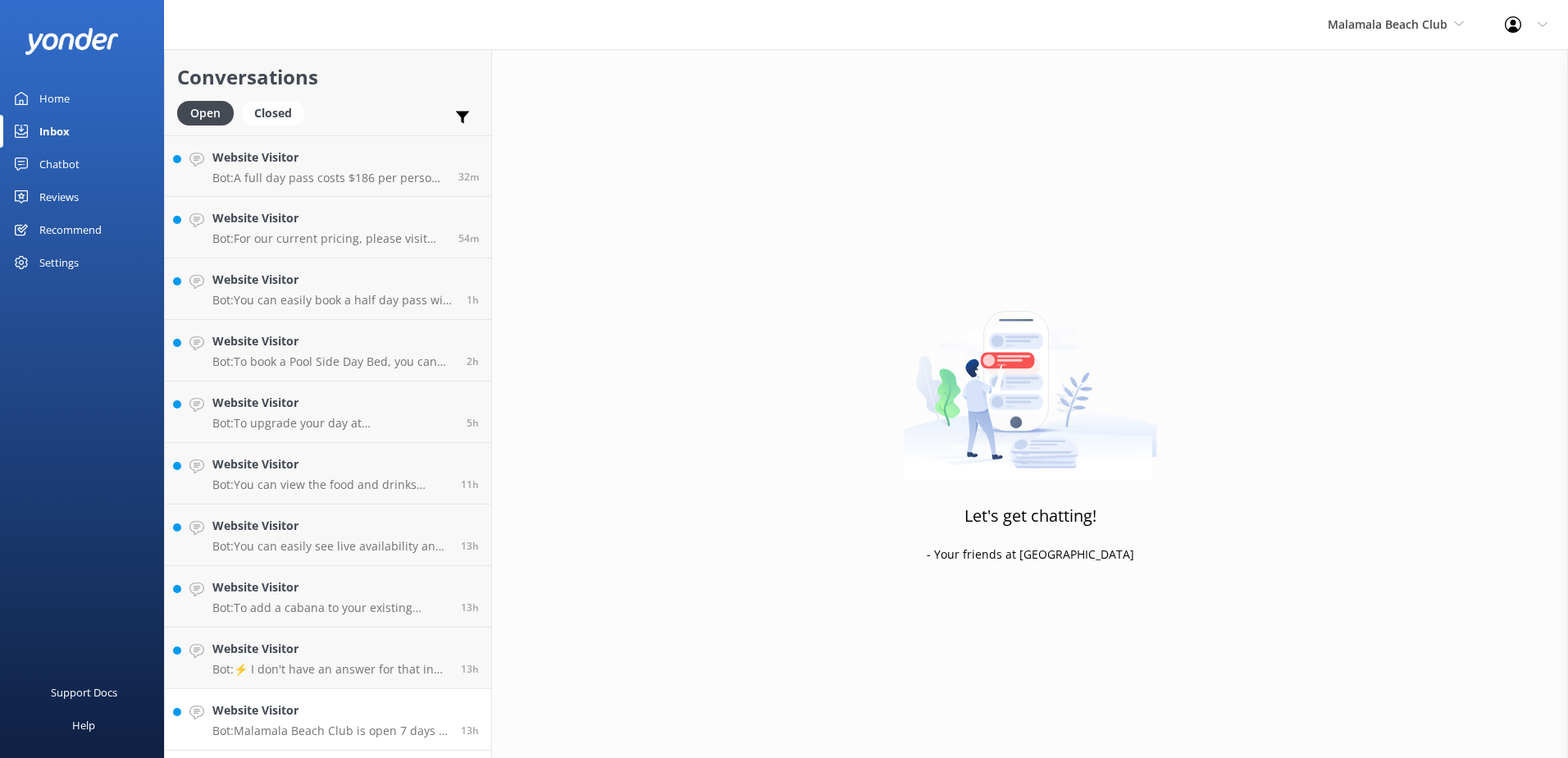
click at [333, 694] on link "Website Visitor Bot: [GEOGRAPHIC_DATA] is open 7 days a week. In the case of ad…" at bounding box center [327, 720] width 326 height 62
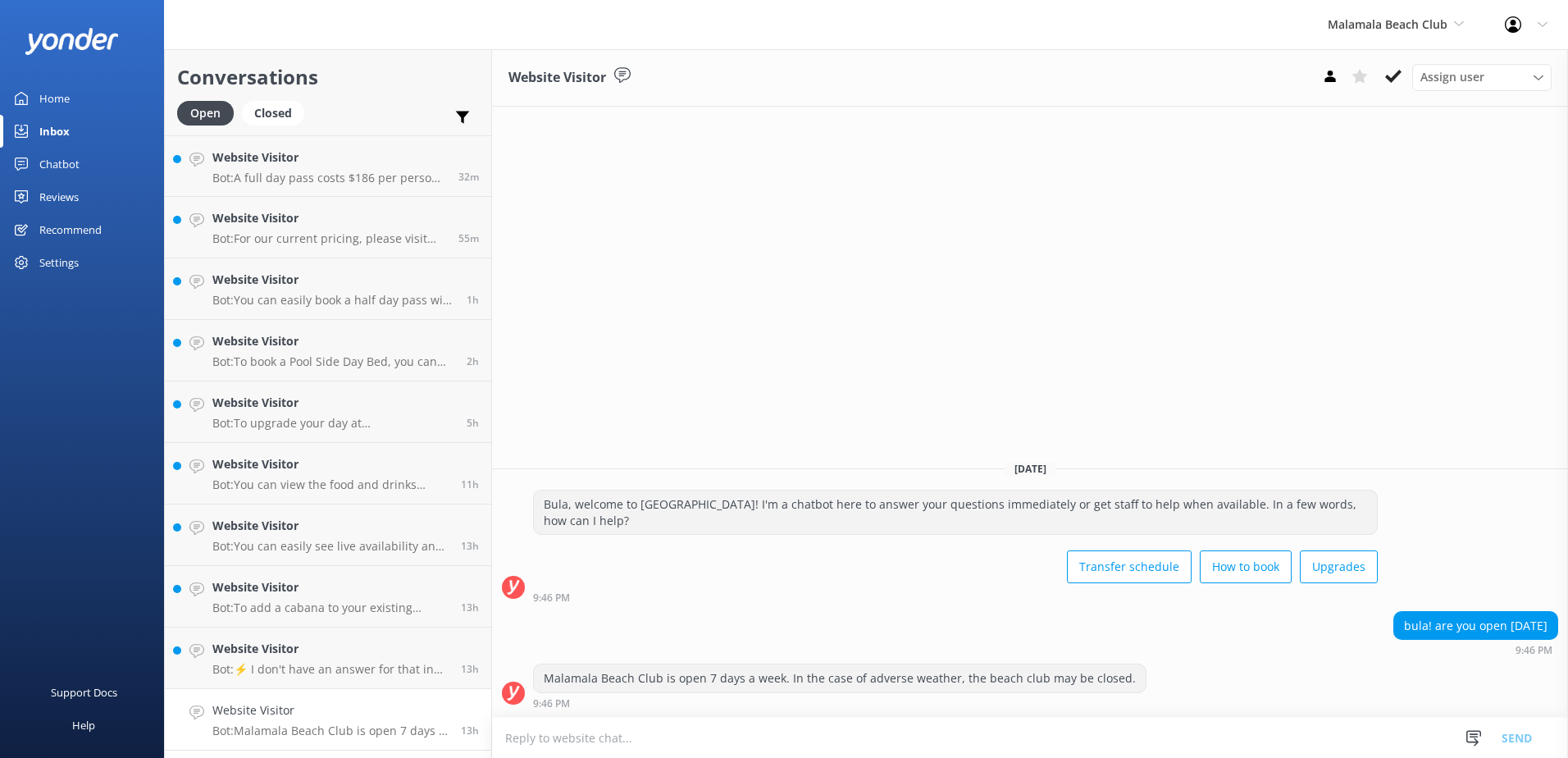
drag, startPoint x: 1384, startPoint y: 75, endPoint x: 1333, endPoint y: 104, distance: 58.7
click at [1384, 74] on button at bounding box center [1393, 76] width 29 height 25
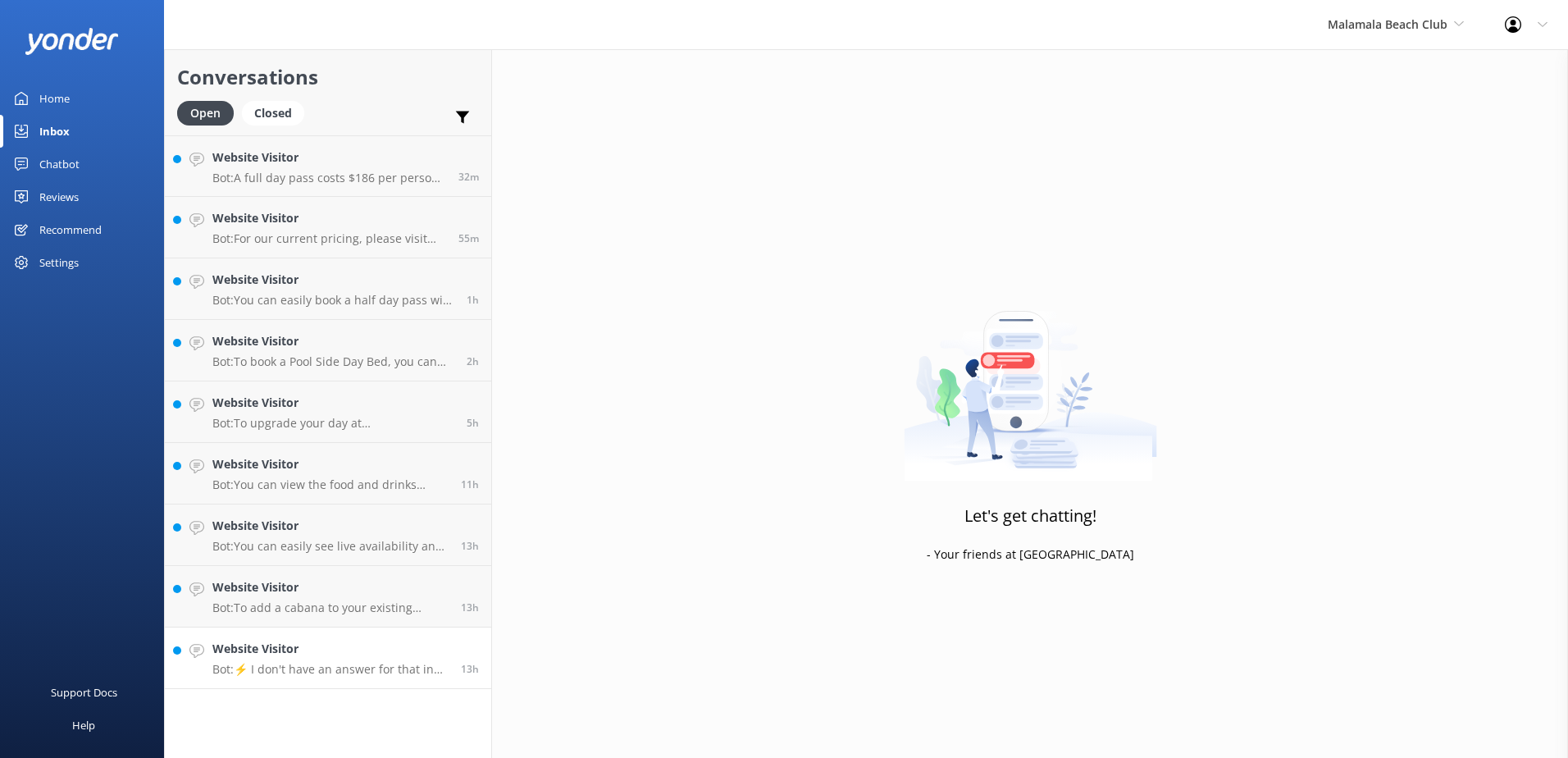
click at [383, 660] on div "Website Visitor Bot: ⚡ I don't have an answer for that in my knowledge base. Pl…" at bounding box center [330, 658] width 236 height 36
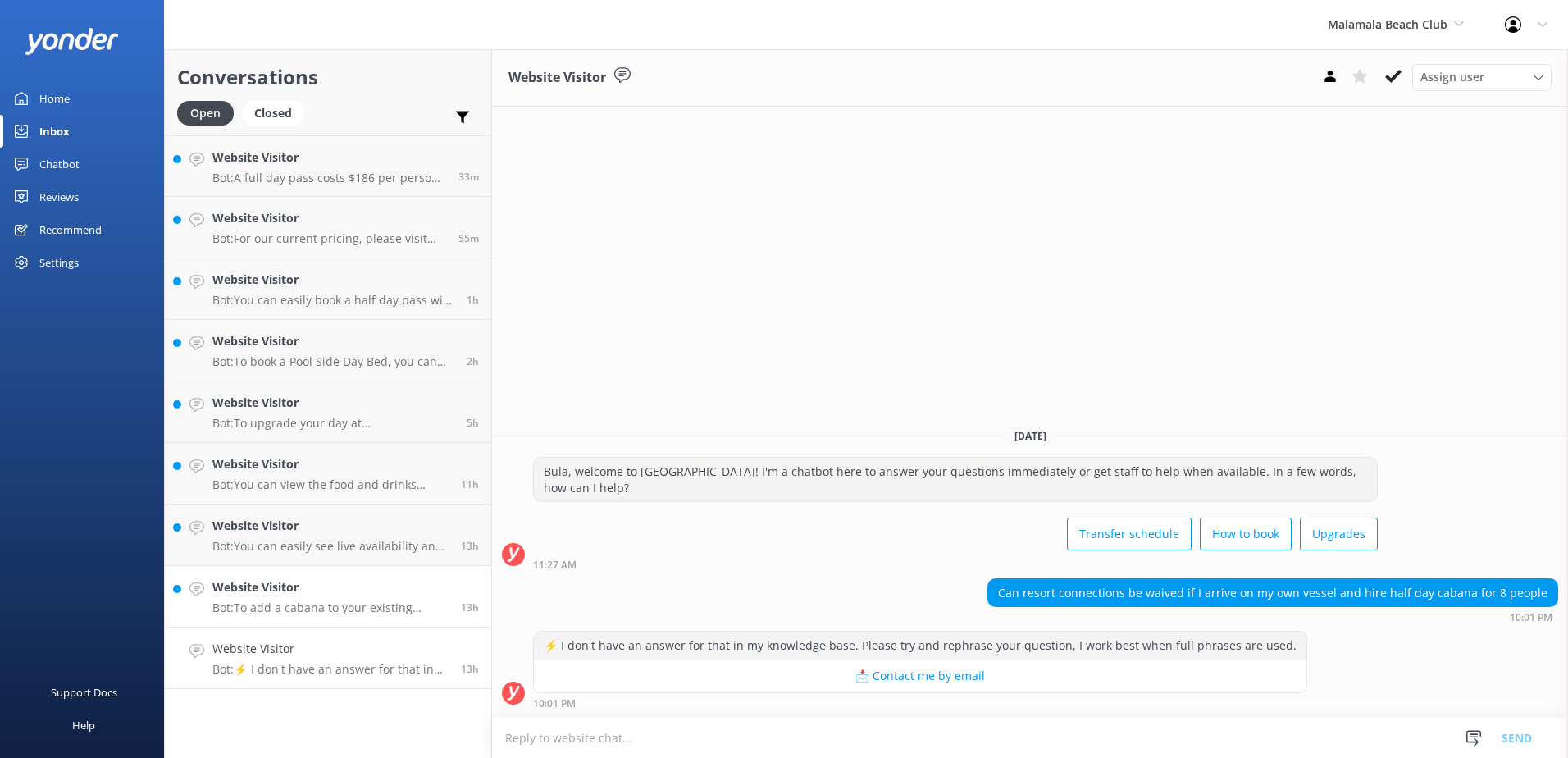
drag, startPoint x: 373, startPoint y: 594, endPoint x: 402, endPoint y: 584, distance: 30.7
click at [375, 593] on h4 "Website Visitor" at bounding box center [330, 587] width 236 height 18
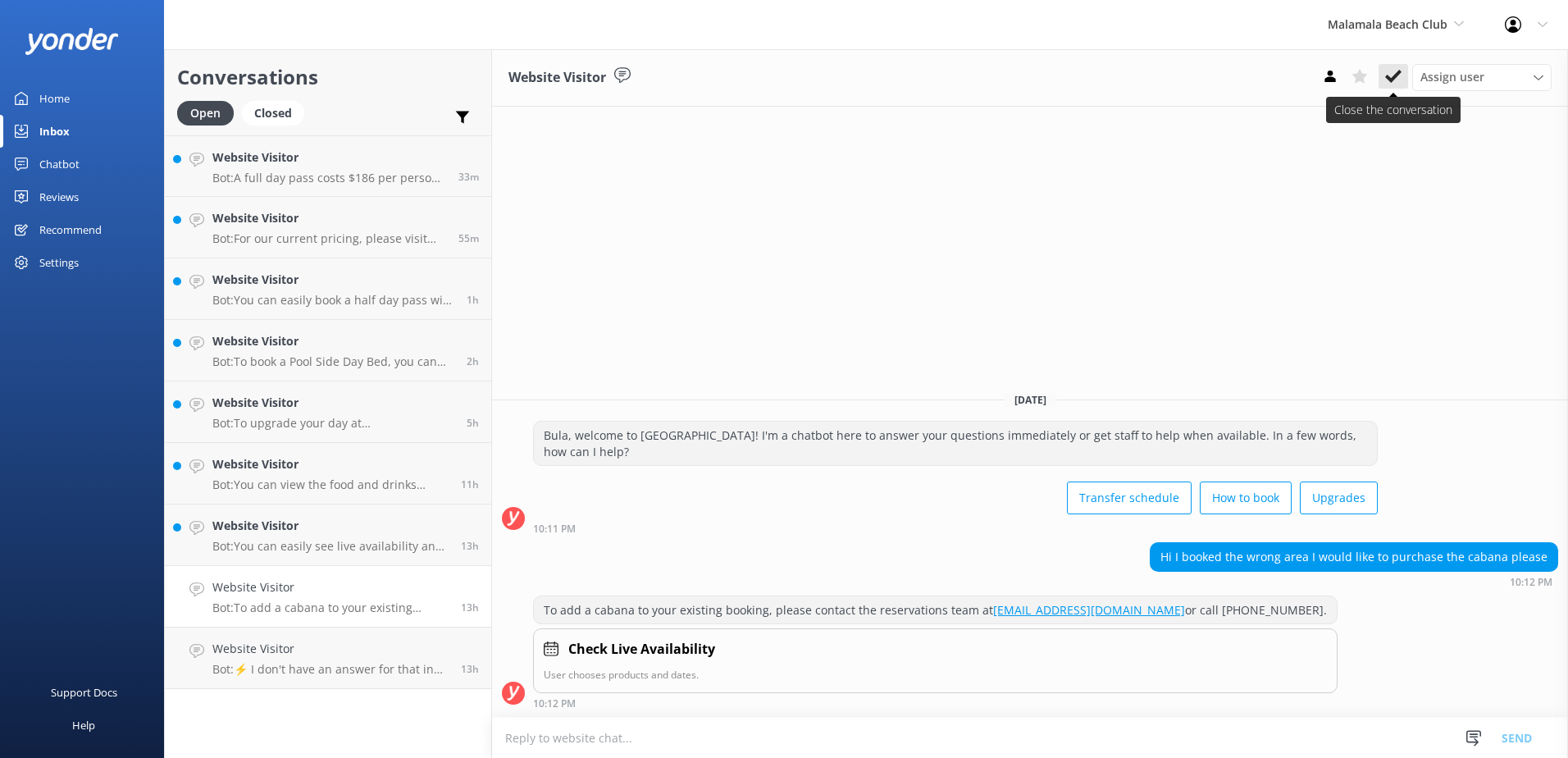
click at [1404, 74] on button at bounding box center [1393, 76] width 29 height 25
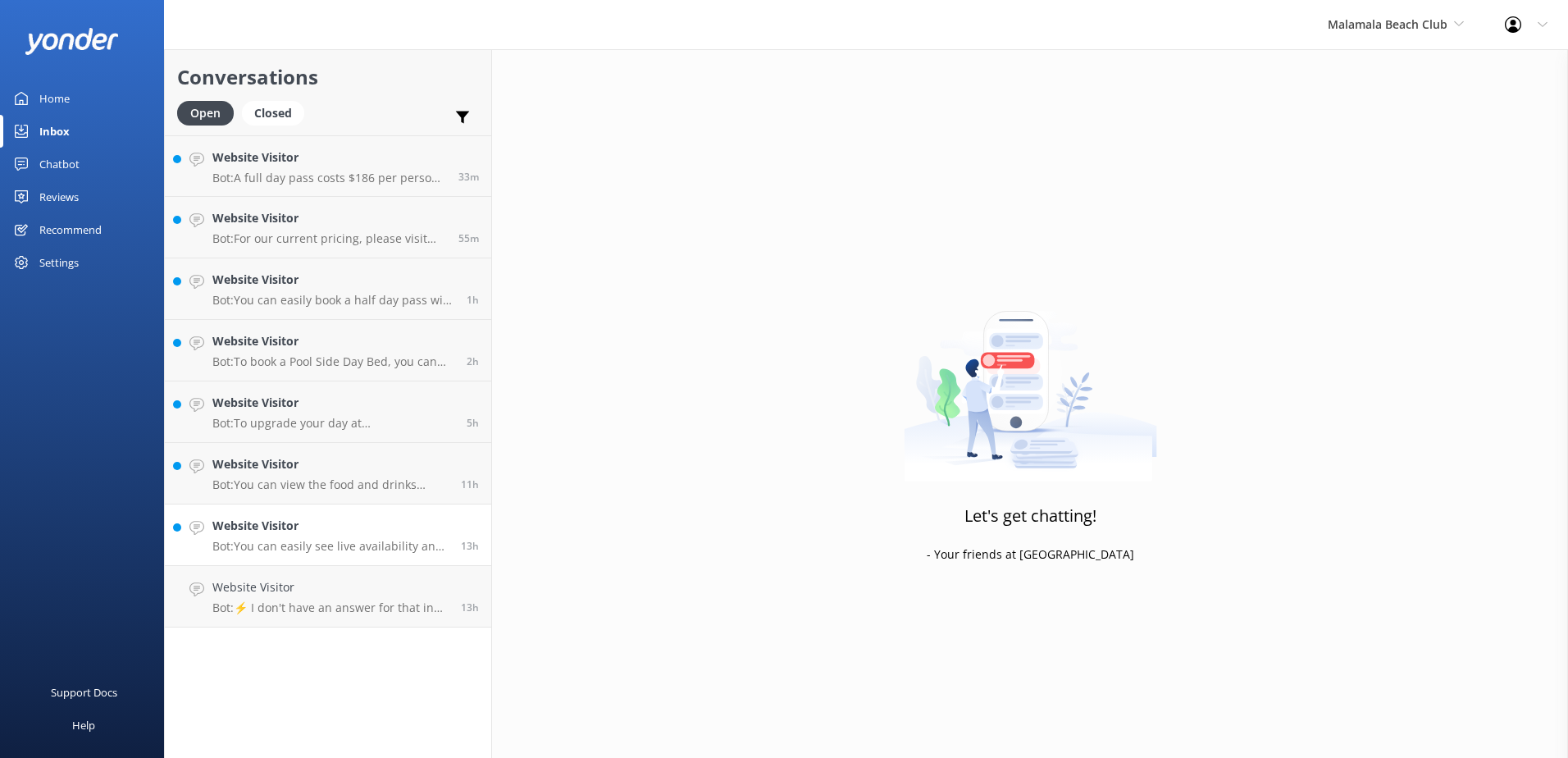
click at [401, 518] on h4 "Website Visitor" at bounding box center [330, 525] width 236 height 18
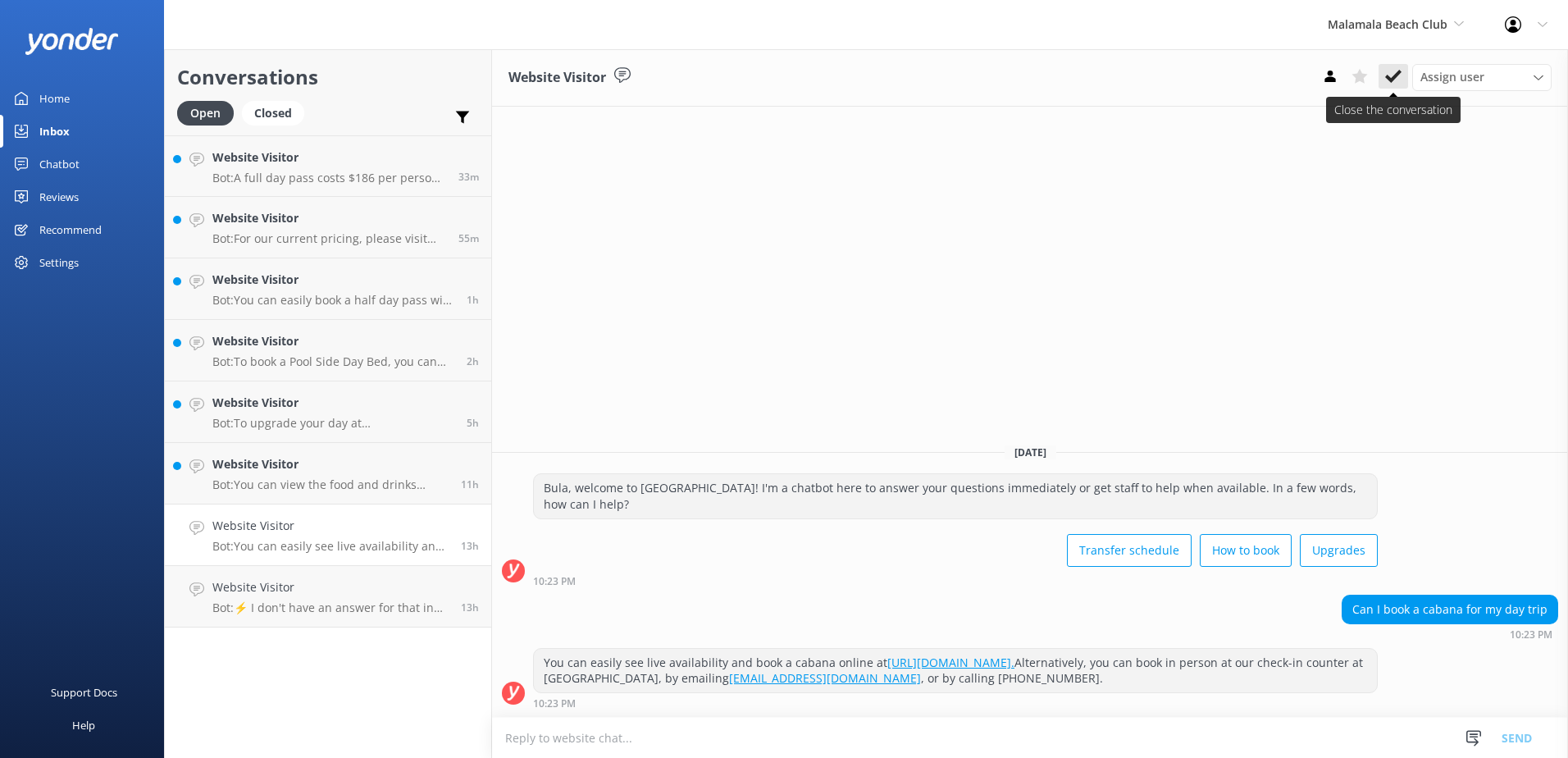
click at [1384, 79] on button at bounding box center [1393, 76] width 29 height 25
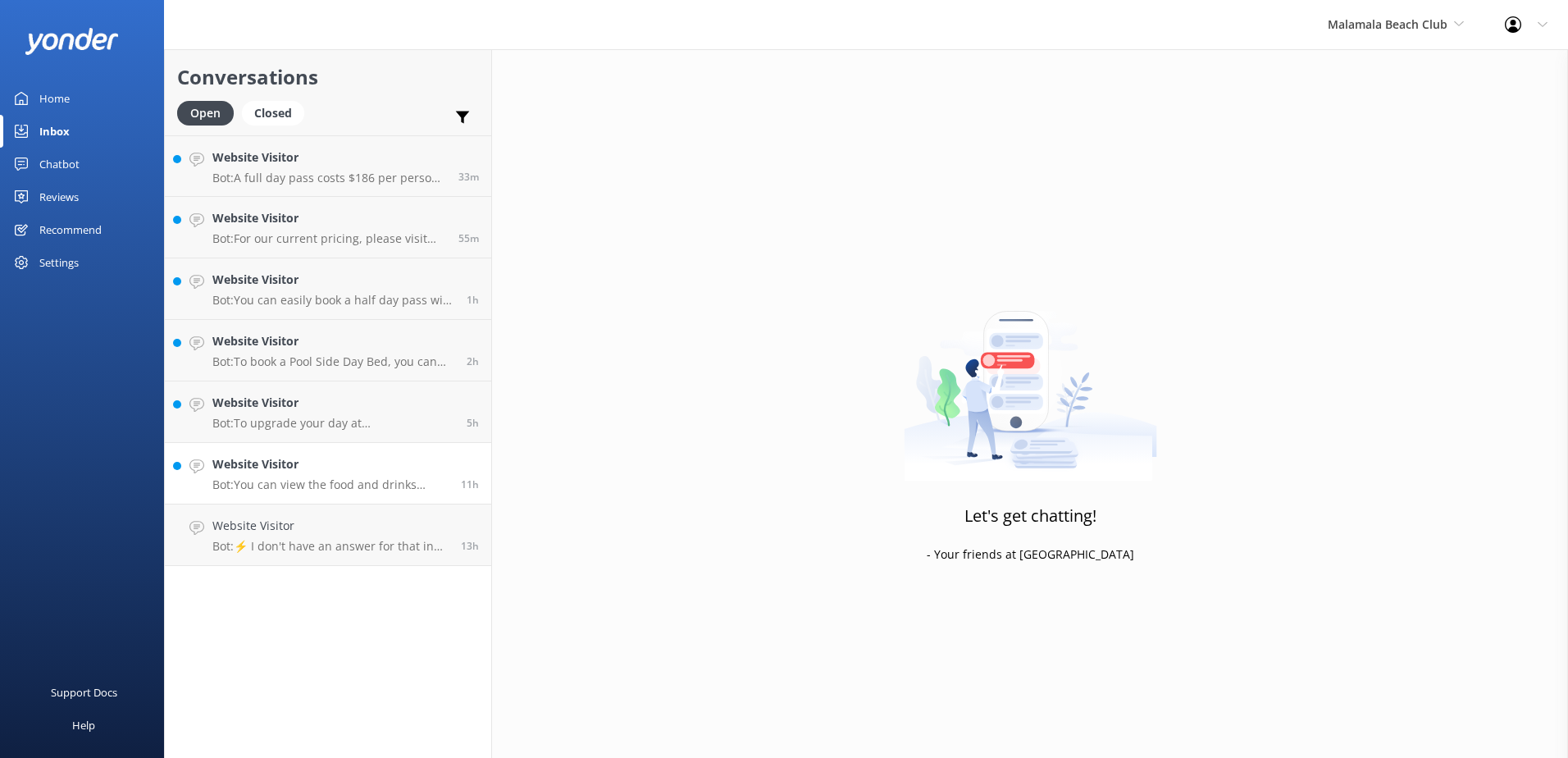
click at [415, 463] on h4 "Website Visitor" at bounding box center [330, 464] width 236 height 18
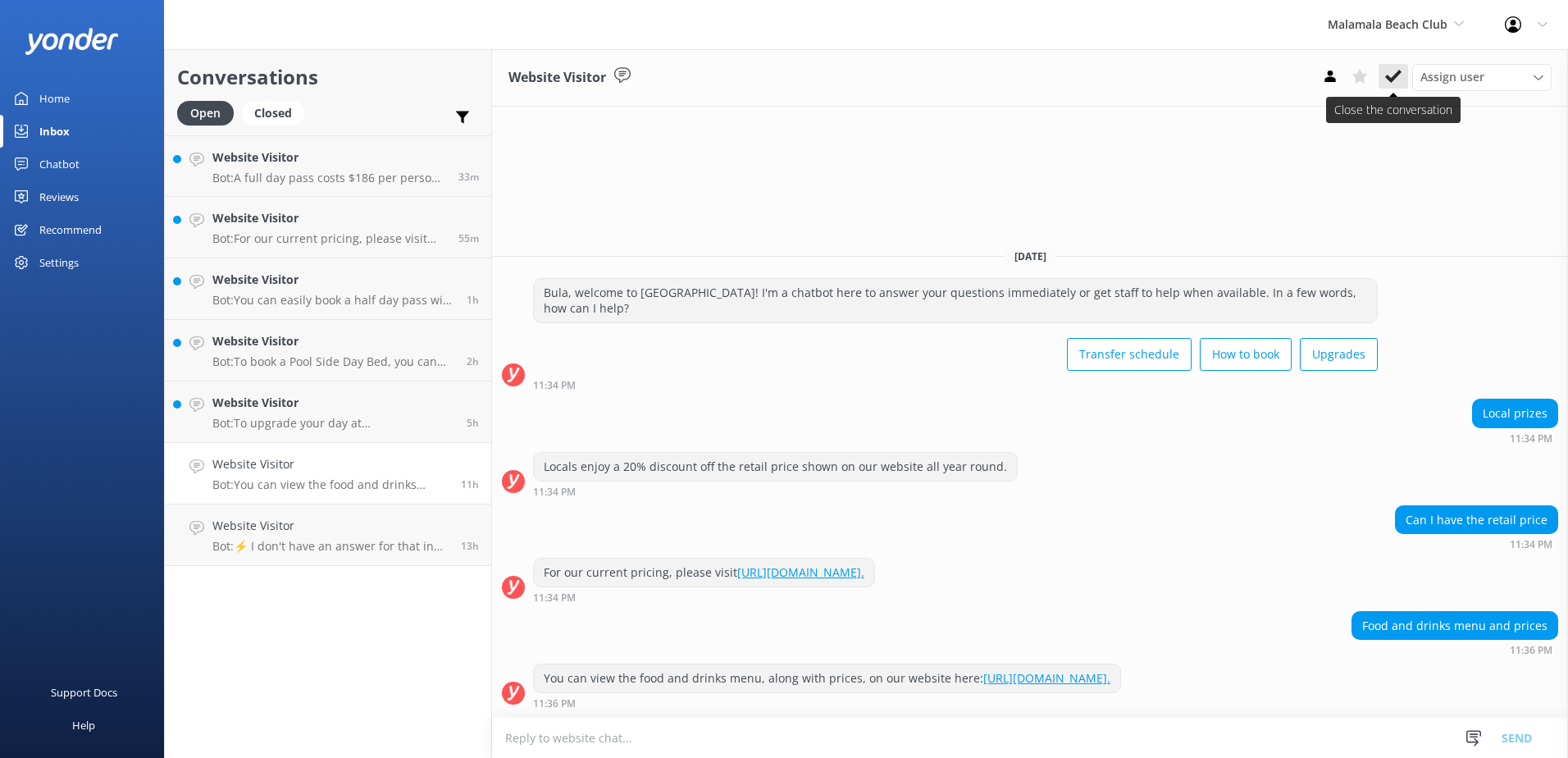
click at [1392, 68] on icon at bounding box center [1393, 76] width 16 height 16
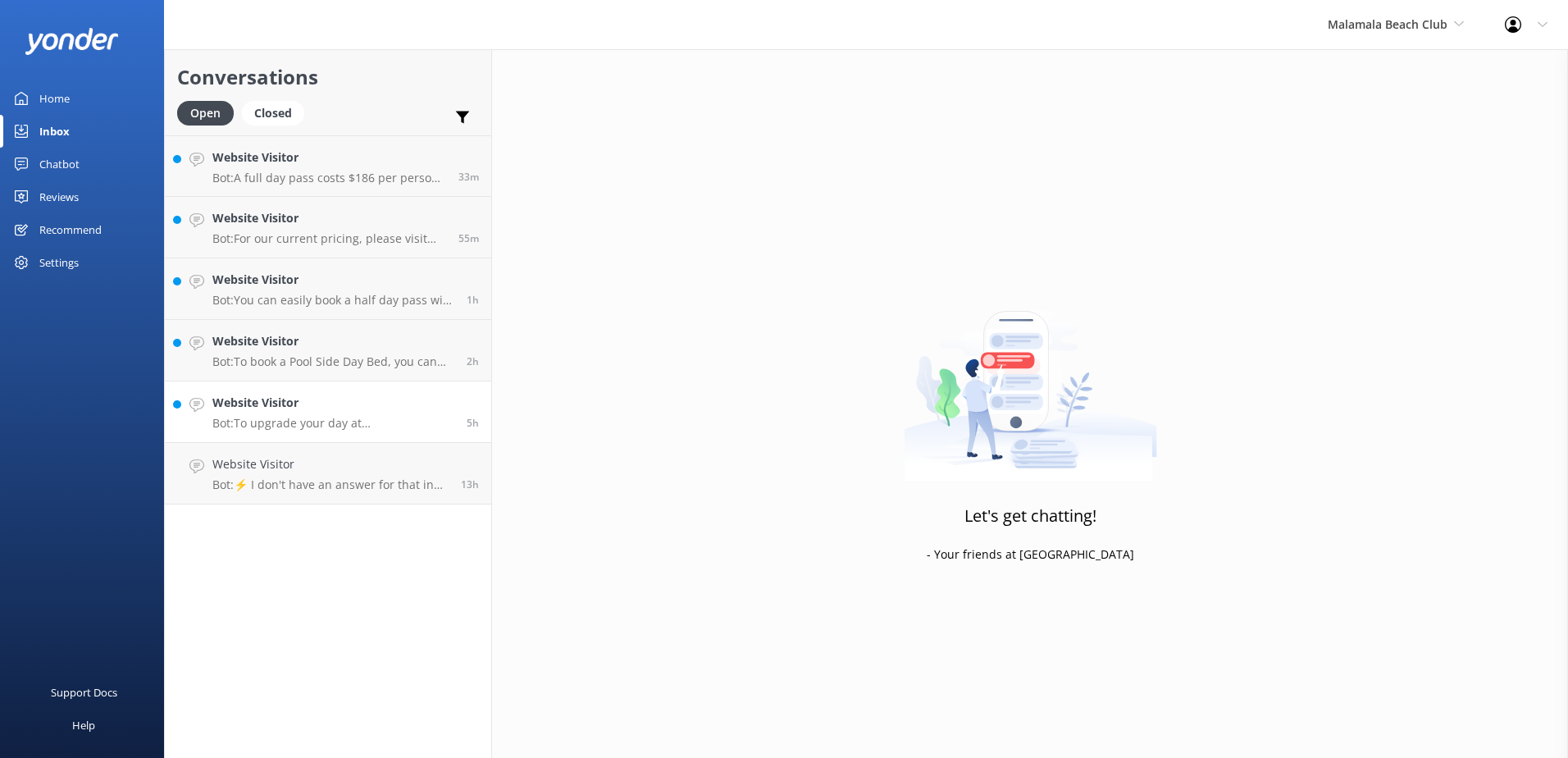
click at [398, 407] on h4 "Website Visitor" at bounding box center [333, 402] width 242 height 18
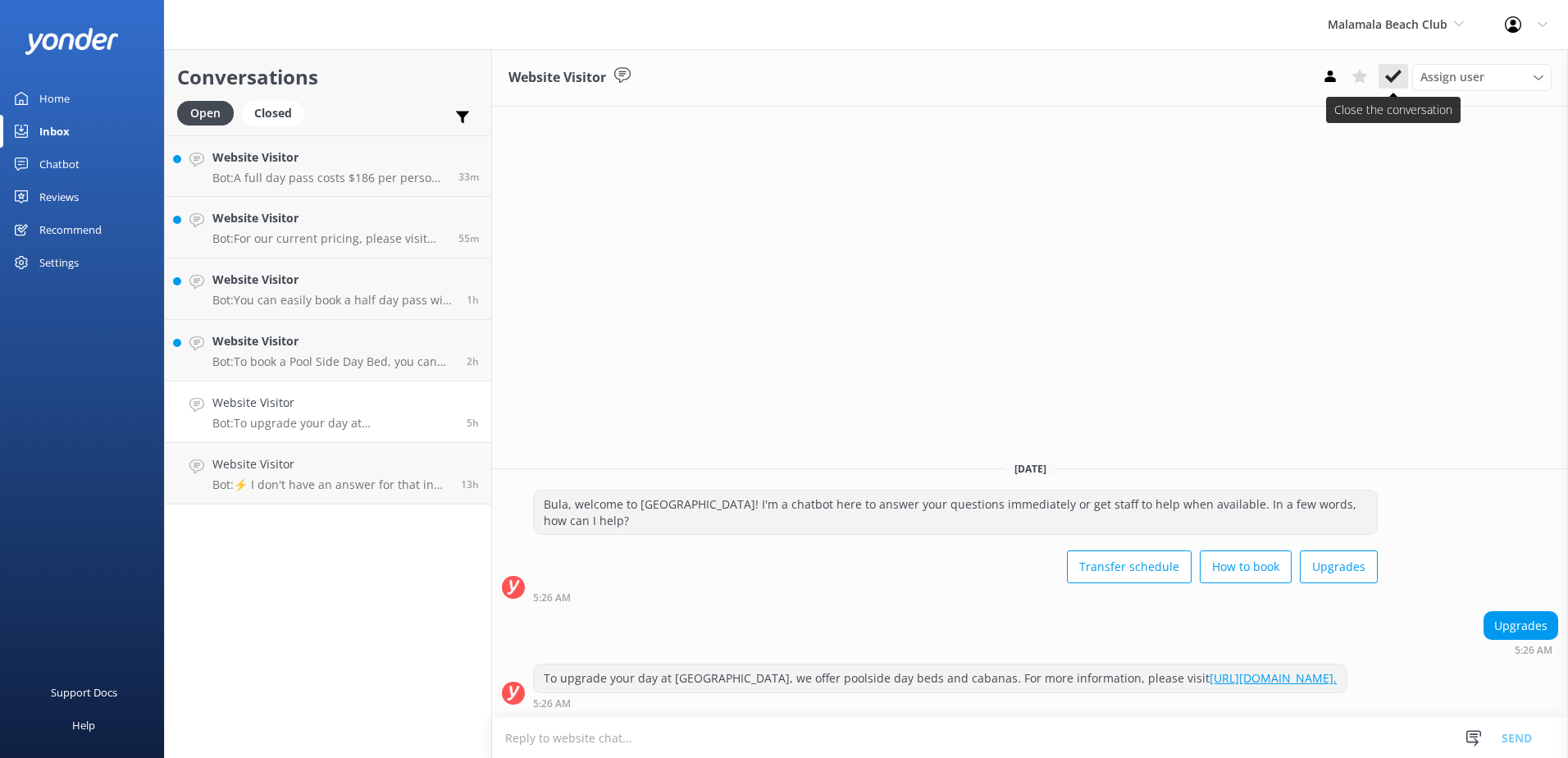
click at [1392, 72] on icon at bounding box center [1393, 76] width 16 height 16
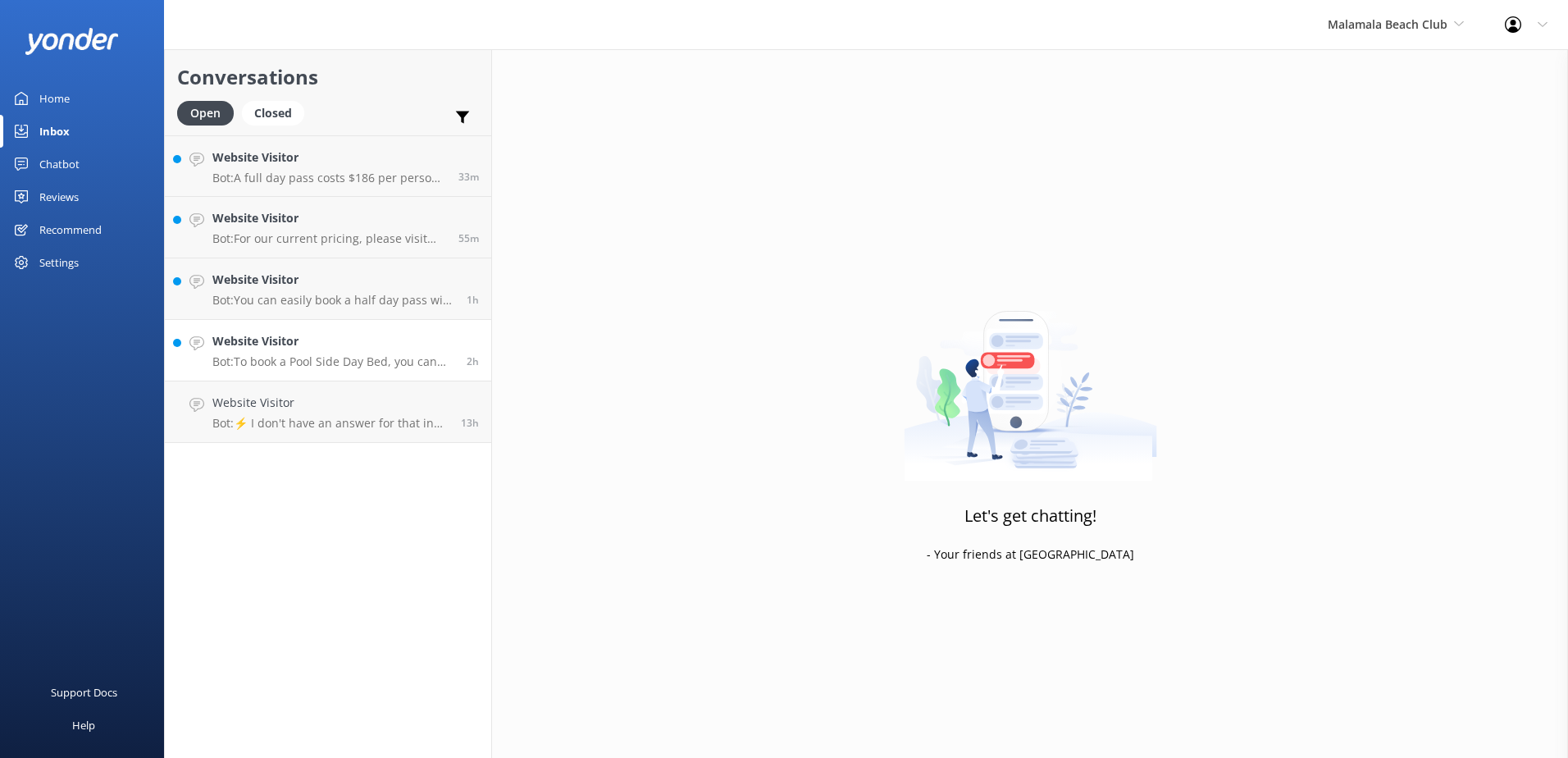
click at [421, 338] on h4 "Website Visitor" at bounding box center [333, 340] width 242 height 18
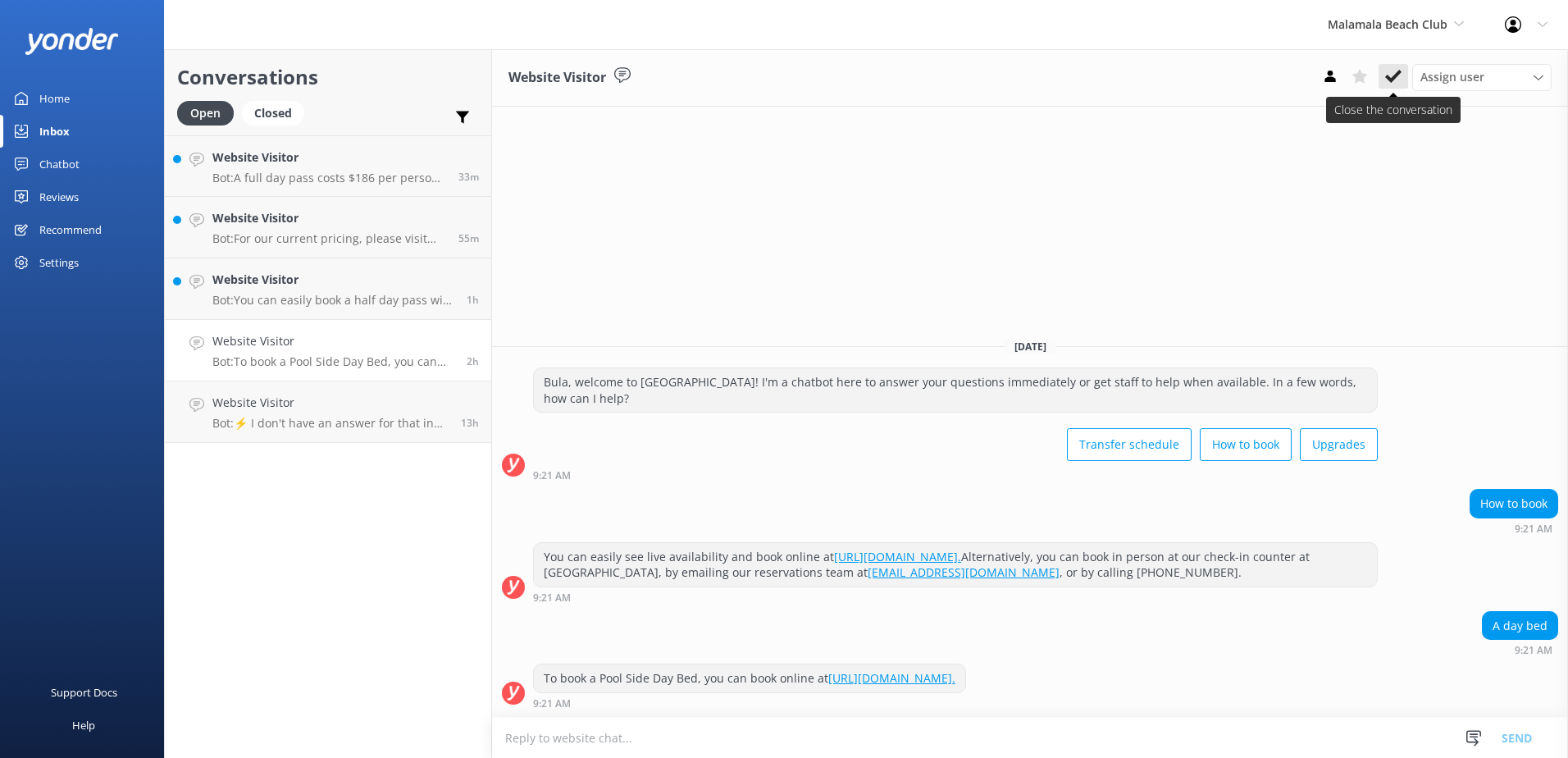
click at [1392, 78] on use at bounding box center [1393, 76] width 16 height 13
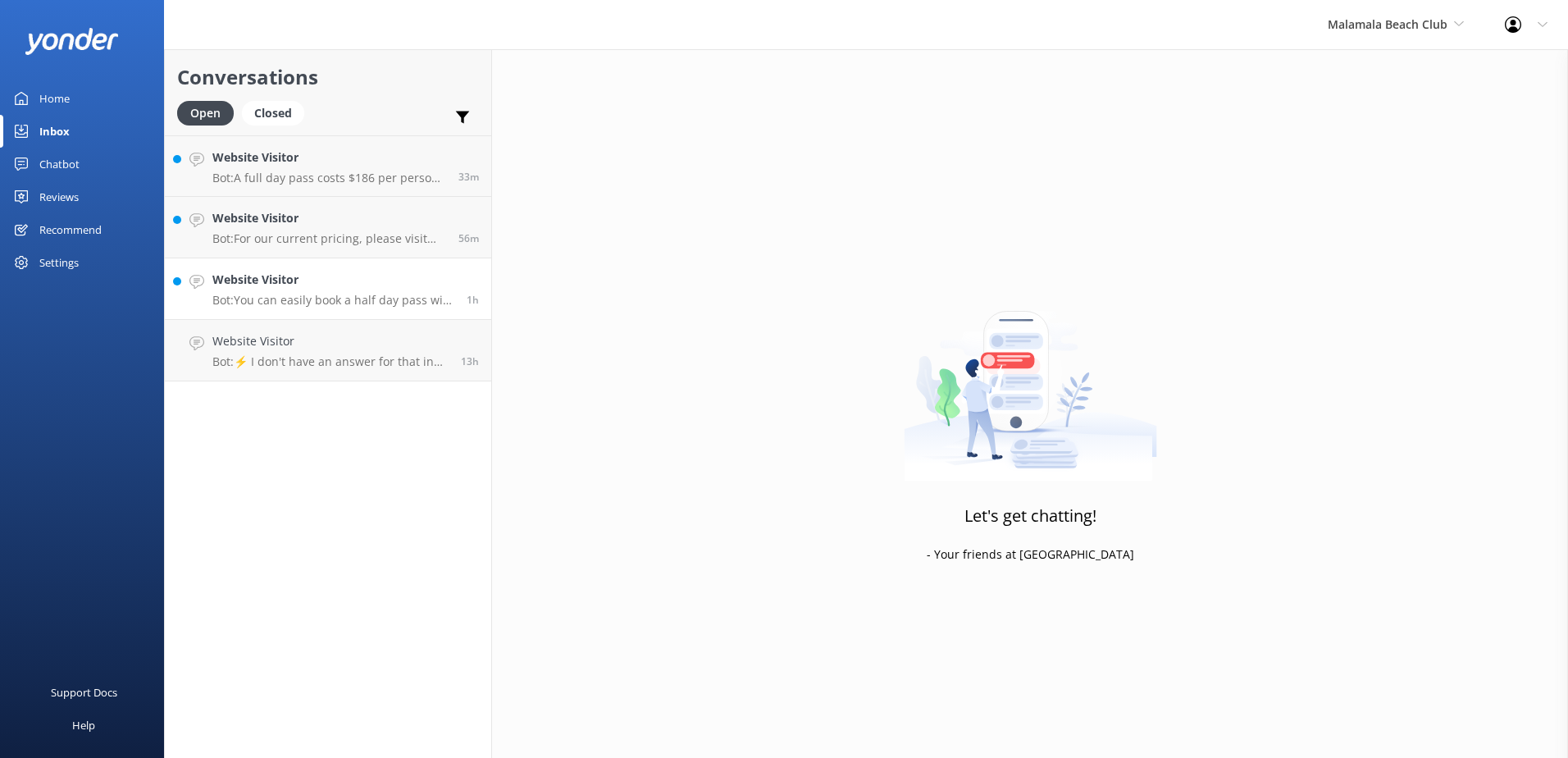
click at [398, 272] on h4 "Website Visitor" at bounding box center [333, 280] width 242 height 18
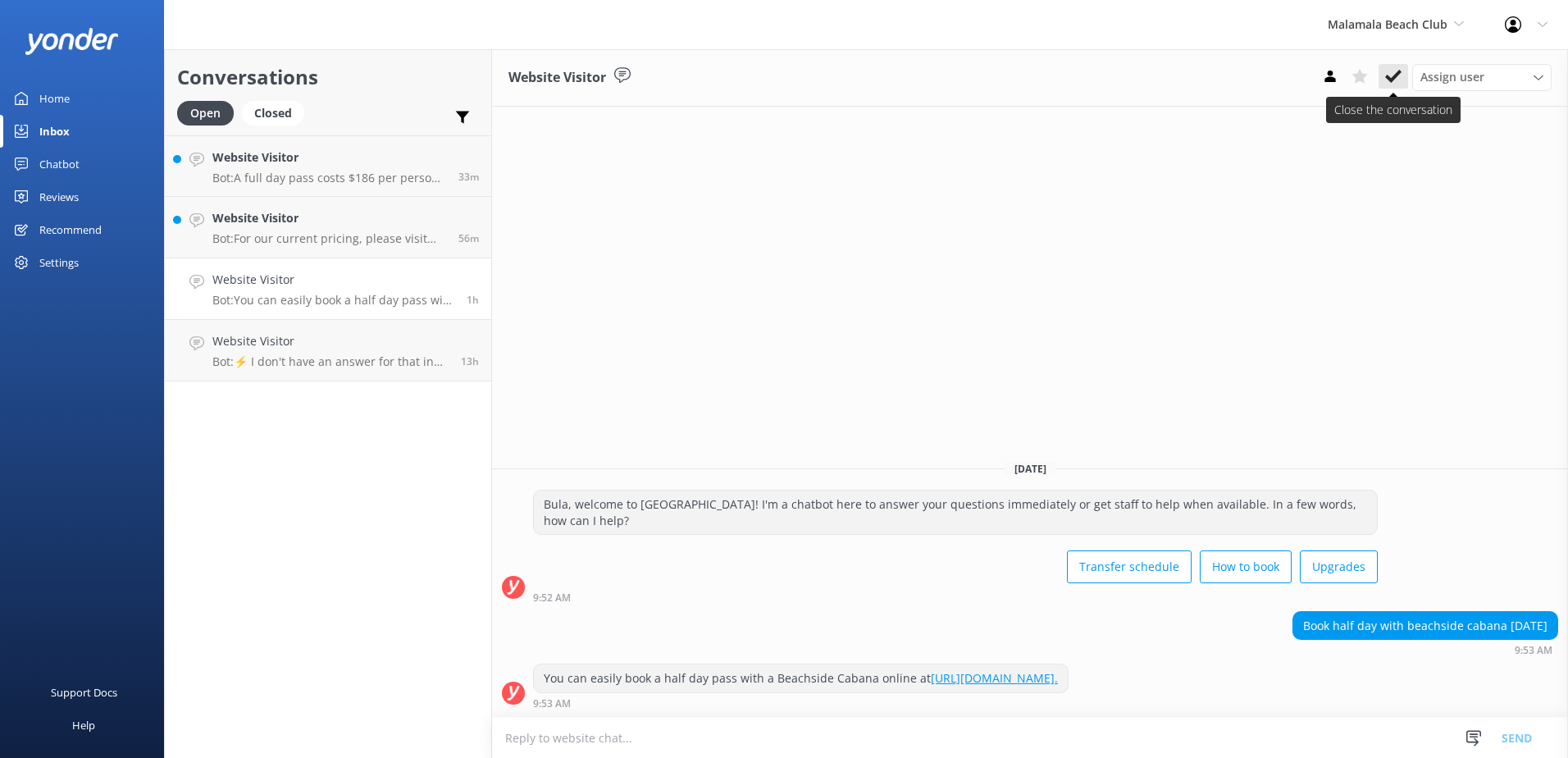
click at [1383, 80] on button at bounding box center [1393, 76] width 29 height 25
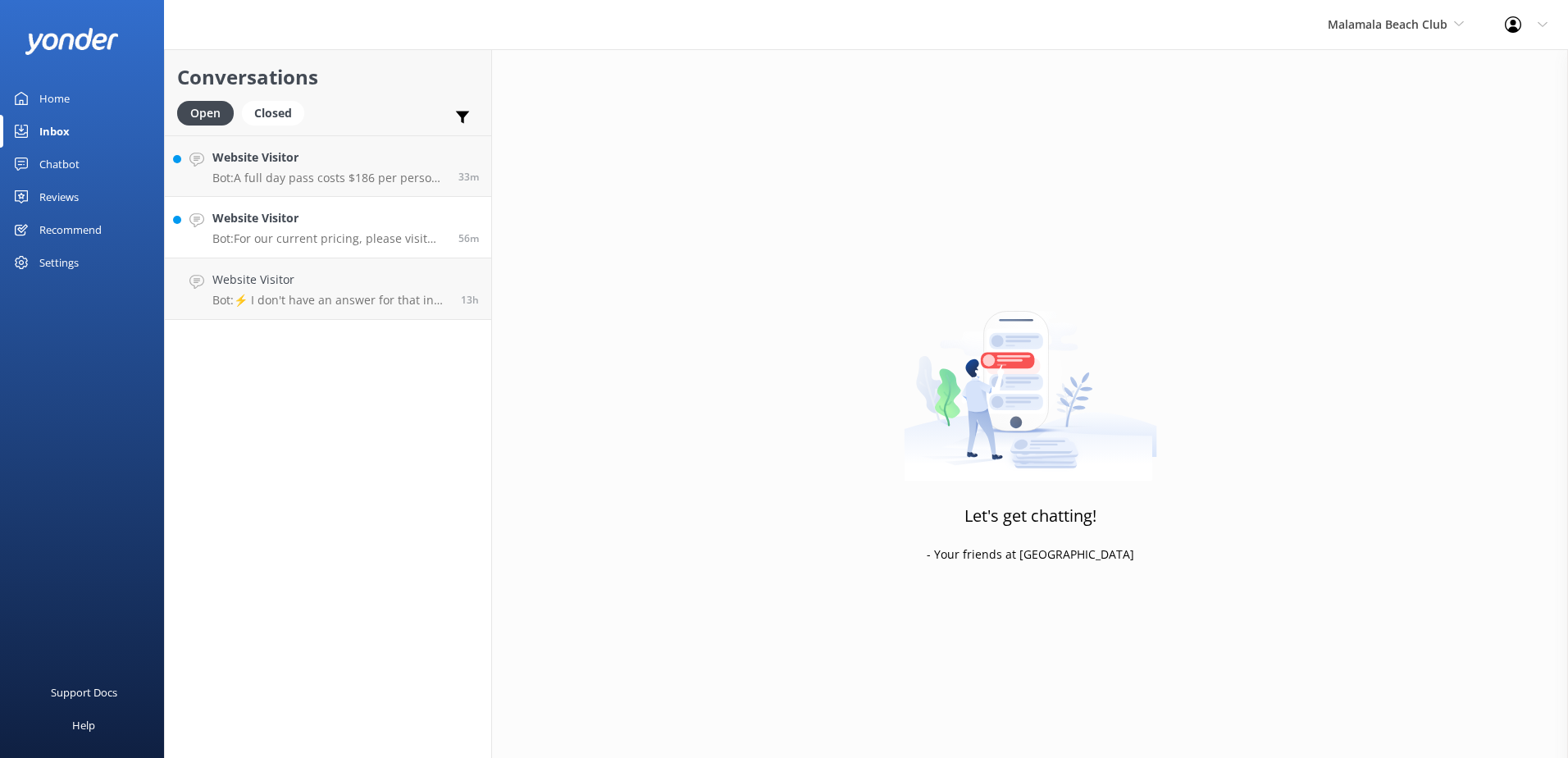
click at [379, 224] on h4 "Website Visitor" at bounding box center [329, 218] width 234 height 18
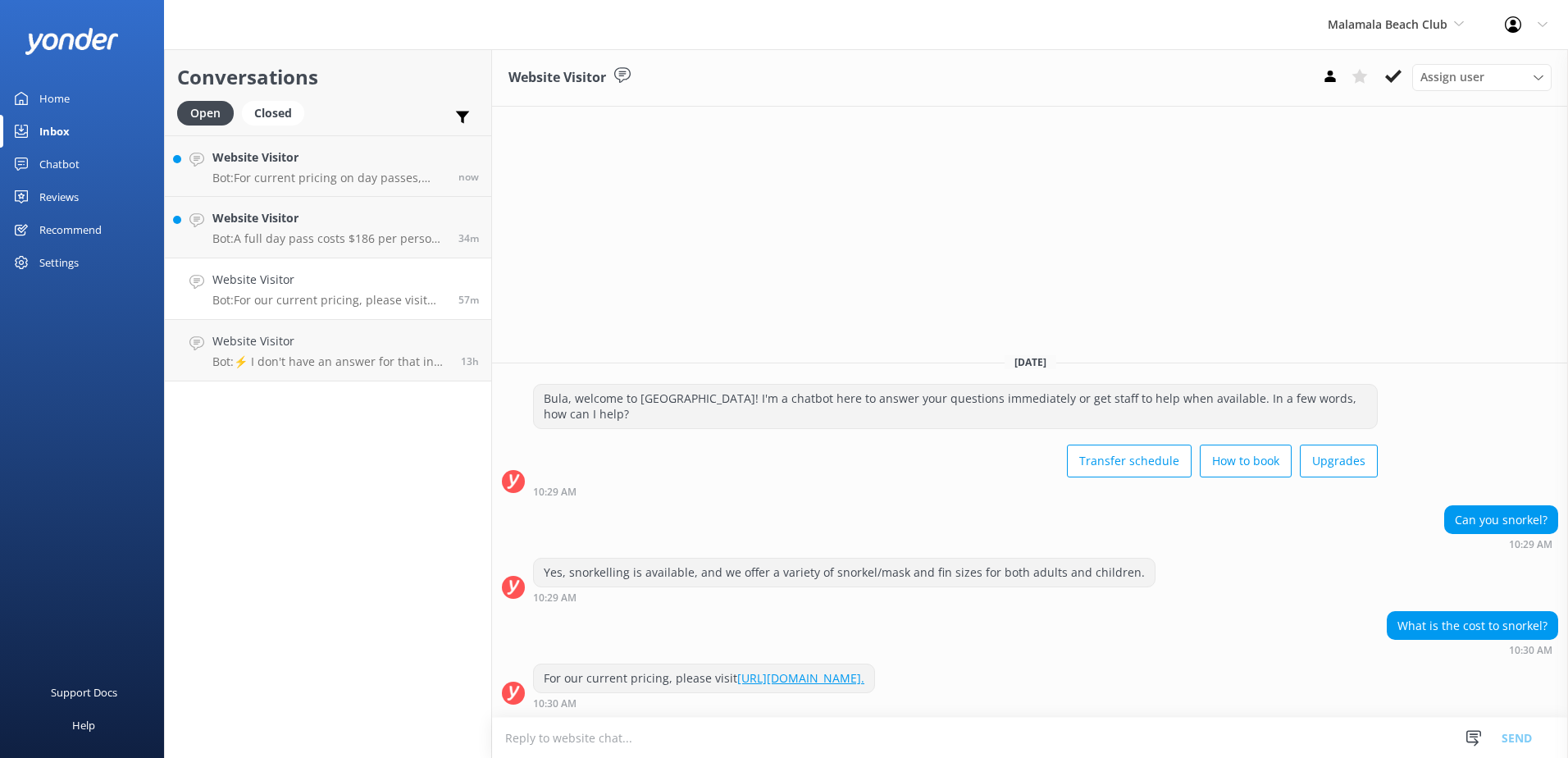
click at [629, 755] on textarea at bounding box center [1031, 738] width 1076 height 40
paste textarea "MALAMALA BEACH CLUB FULL OR HALF DAY CRUISE: INCLUSIONS: * Return Vessel transf…"
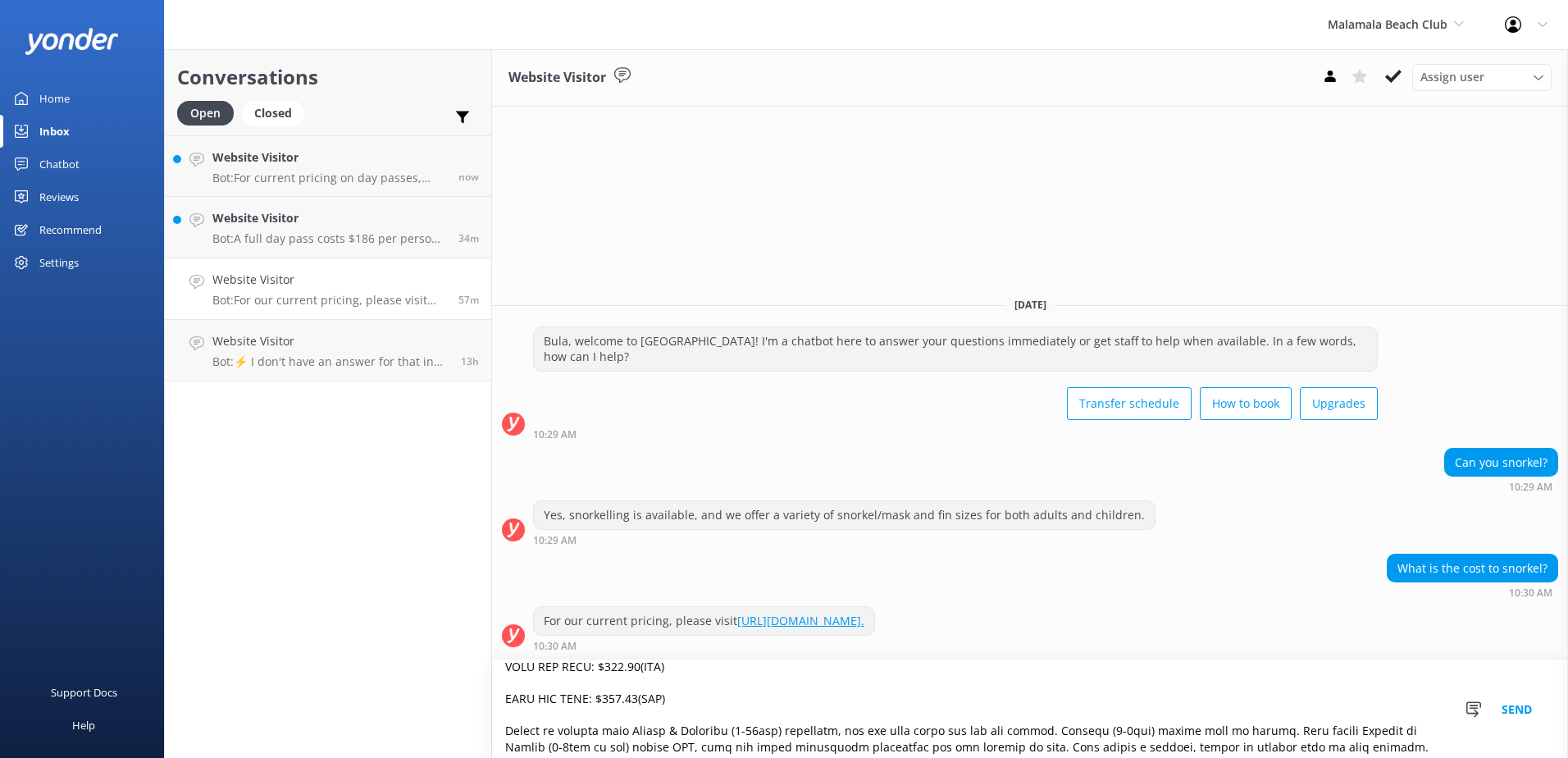
scroll to position [393, 0]
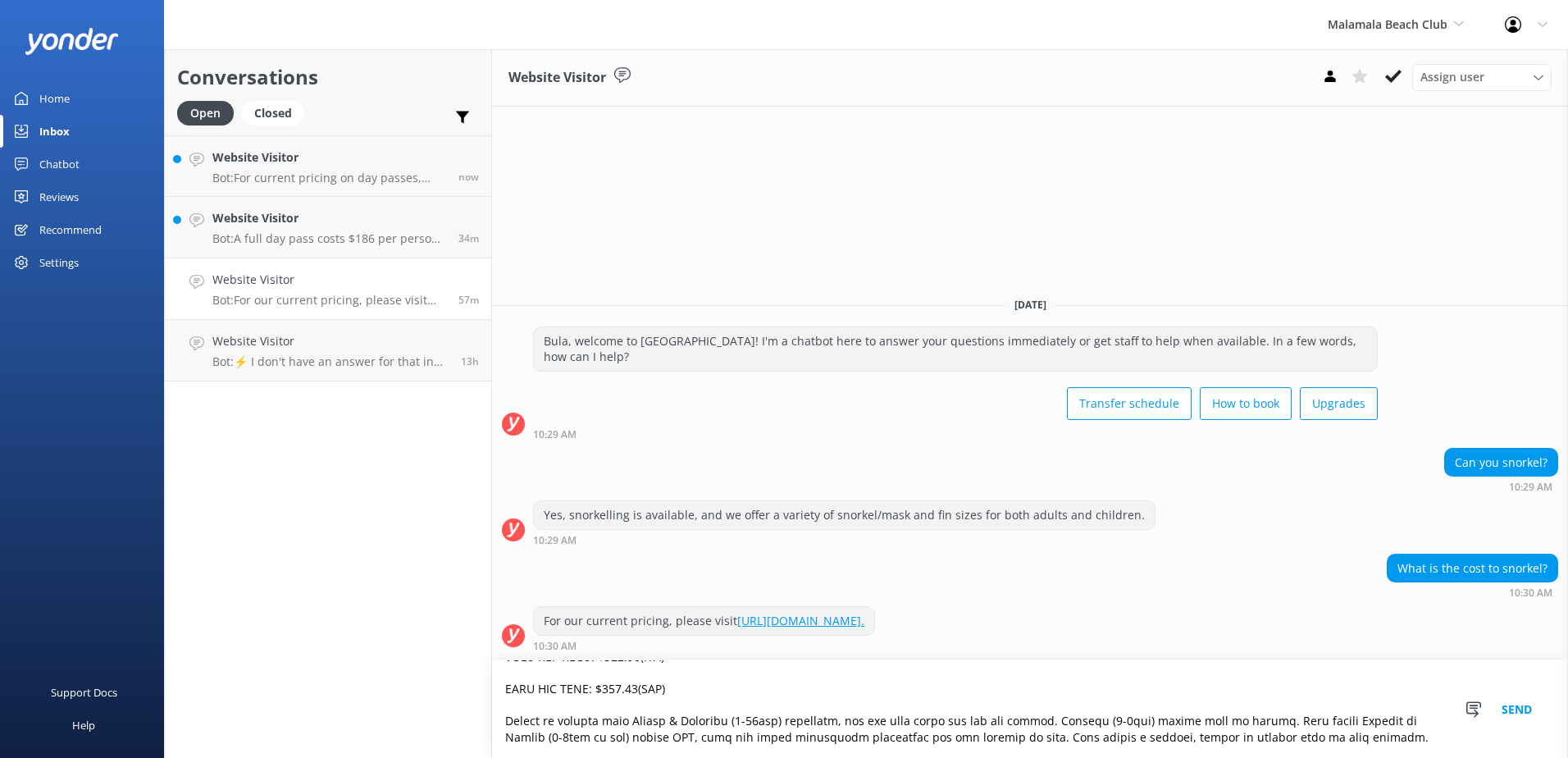
click at [1293, 724] on textarea at bounding box center [1031, 709] width 1076 height 98
type textarea "MALAMALA BEACH CLUB FULL OR HALF DAY CRUISE: INCLUSIONS: * Return Vessel transf…"
click at [1512, 707] on button "Send" at bounding box center [1517, 709] width 62 height 98
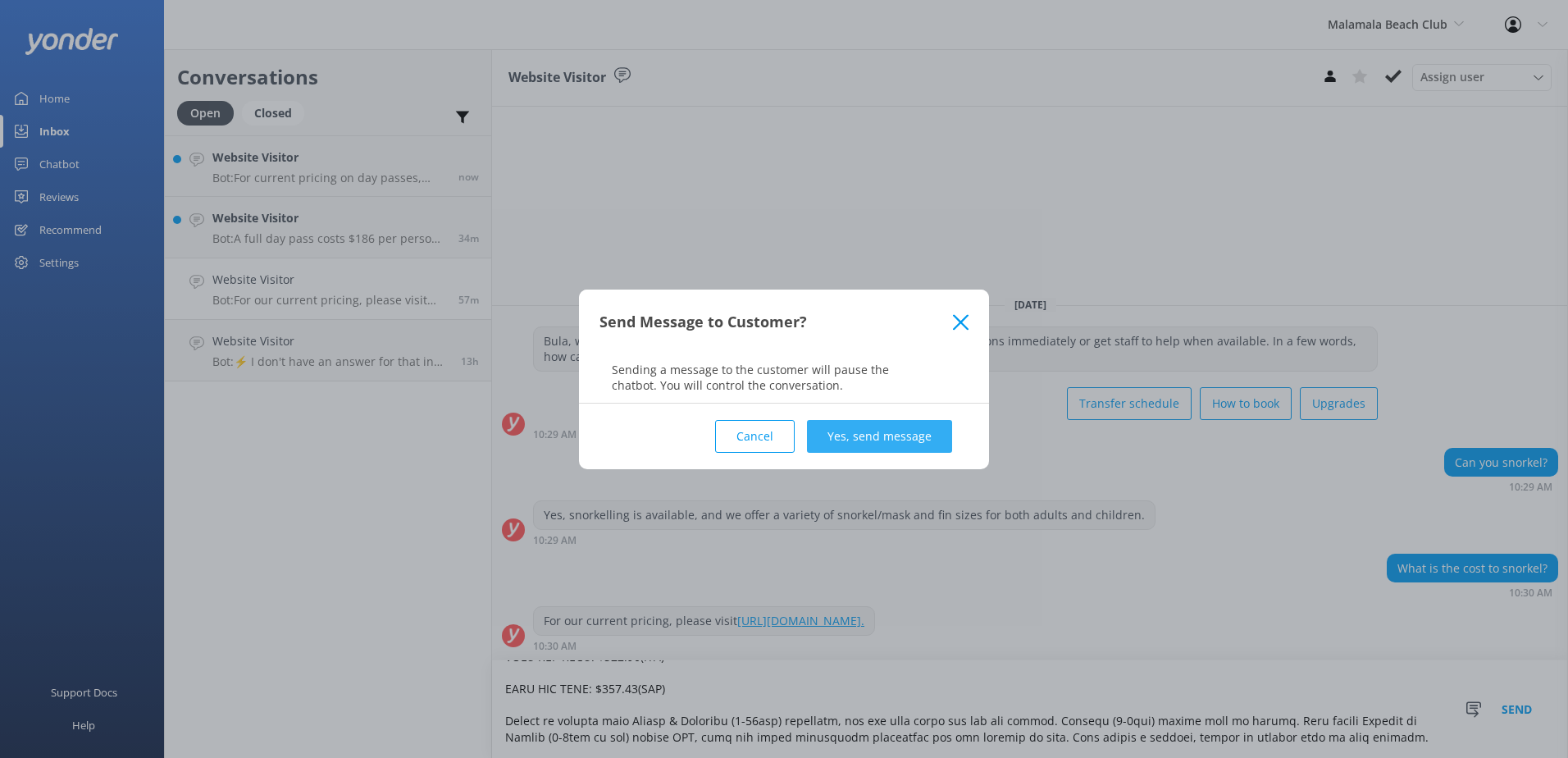
drag, startPoint x: 862, startPoint y: 434, endPoint x: 821, endPoint y: 505, distance: 82.0
click at [862, 434] on button "Yes, send message" at bounding box center [880, 437] width 145 height 33
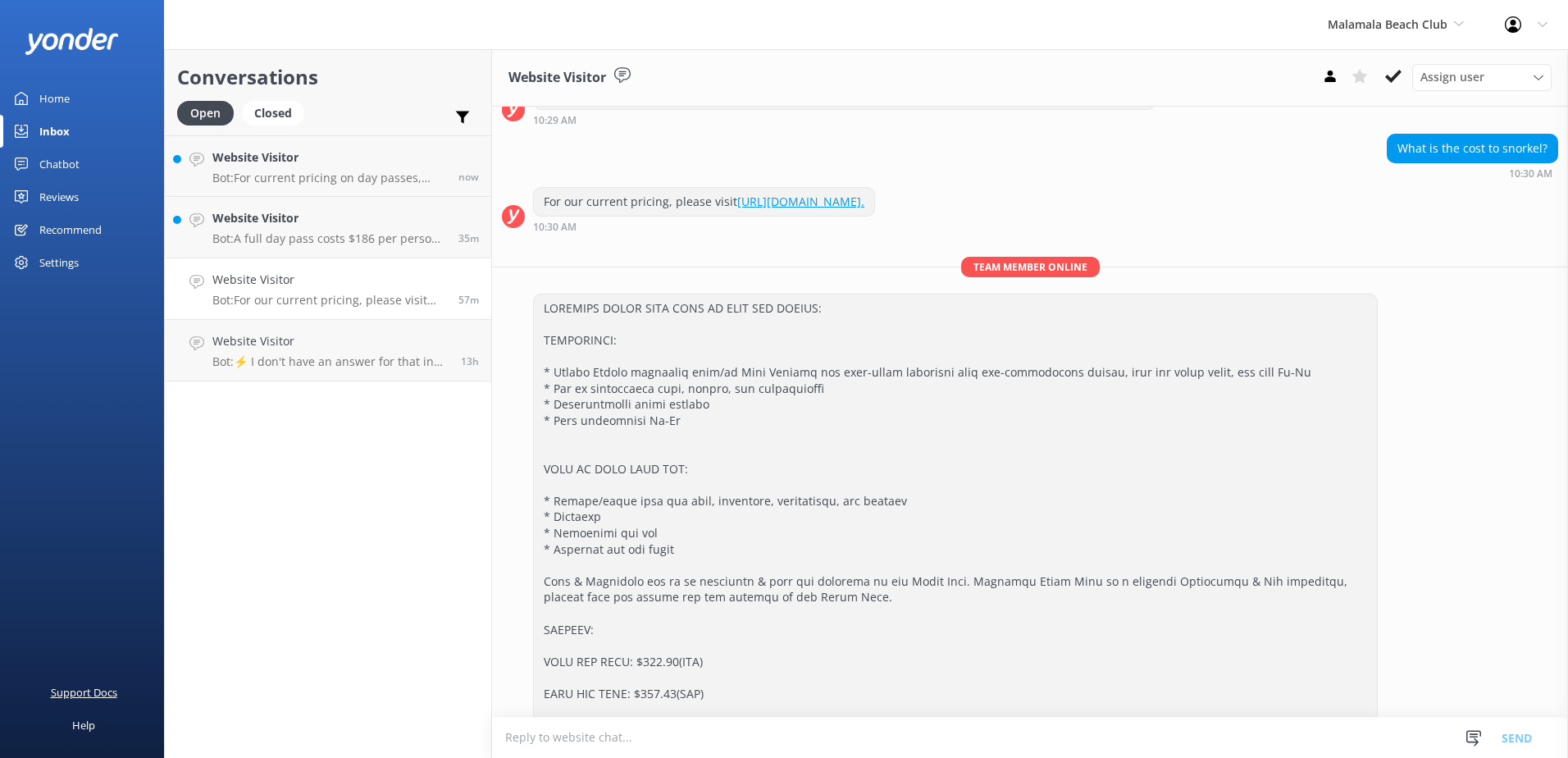
scroll to position [322, 0]
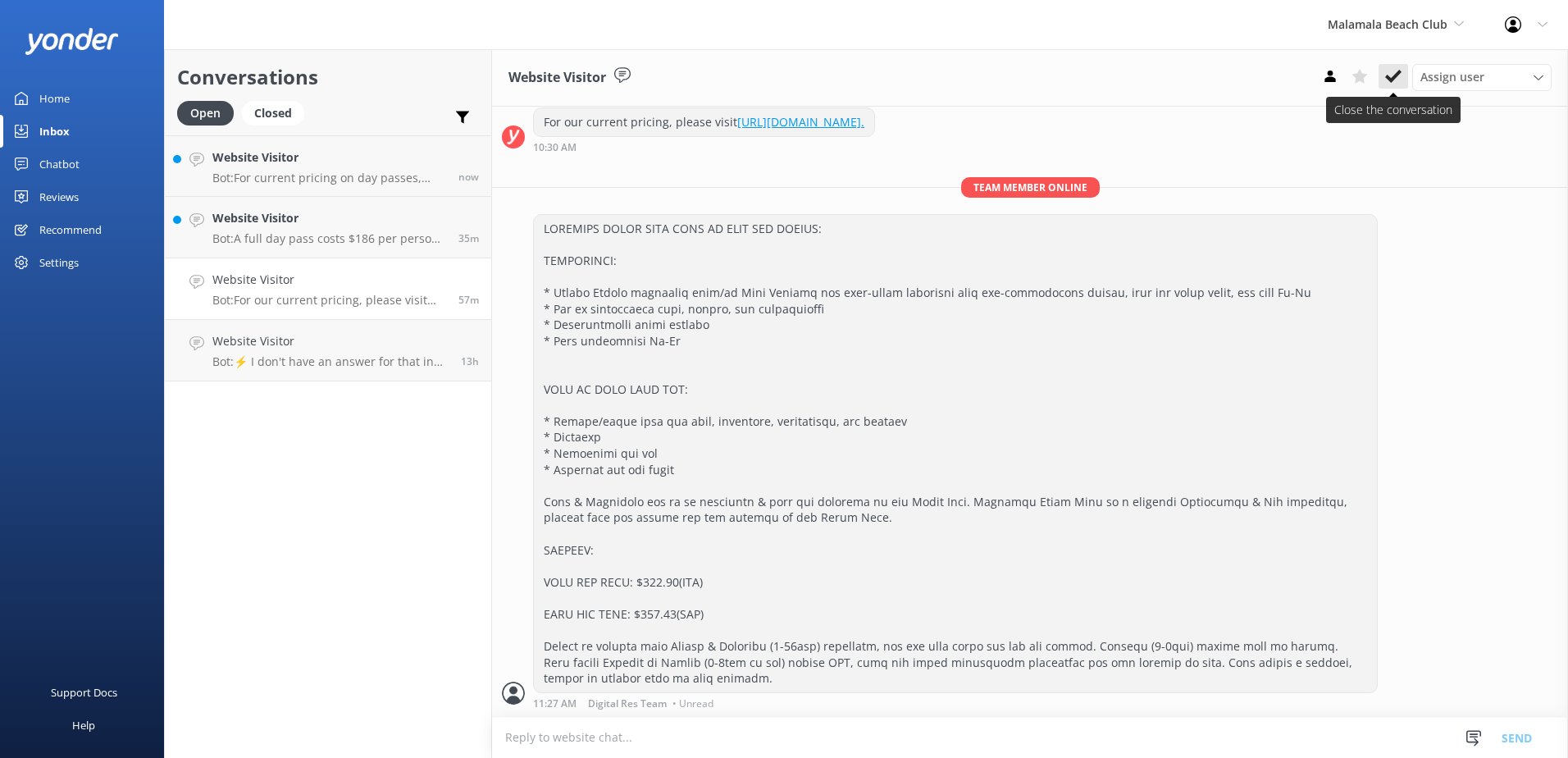
click at [1388, 78] on use at bounding box center [1393, 76] width 16 height 13
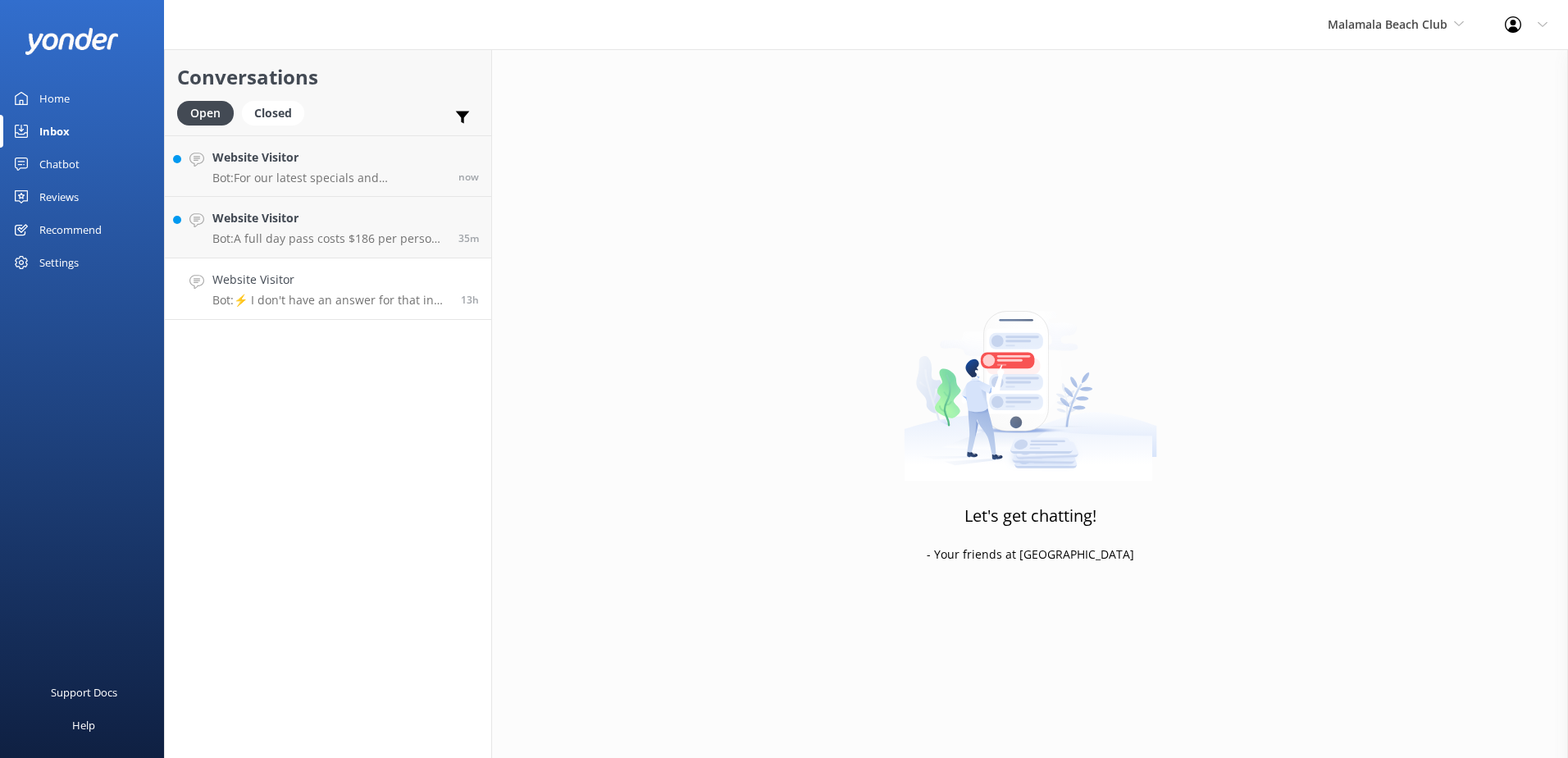
click at [389, 299] on p "Bot: ⚡ I don't have an answer for that in my knowledge base. Please try and rep…" at bounding box center [330, 301] width 236 height 15
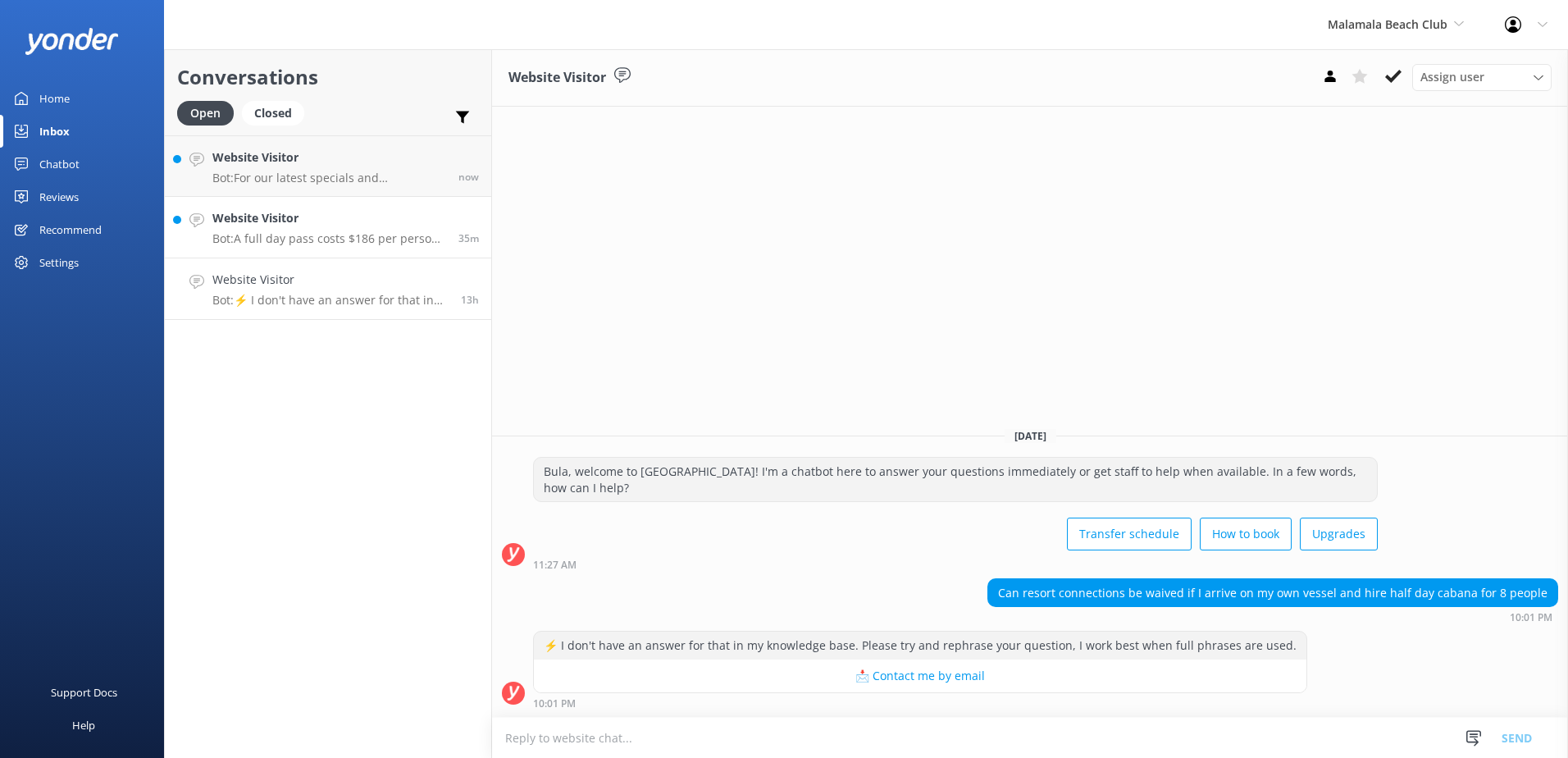
click at [439, 218] on h4 "Website Visitor" at bounding box center [329, 218] width 234 height 18
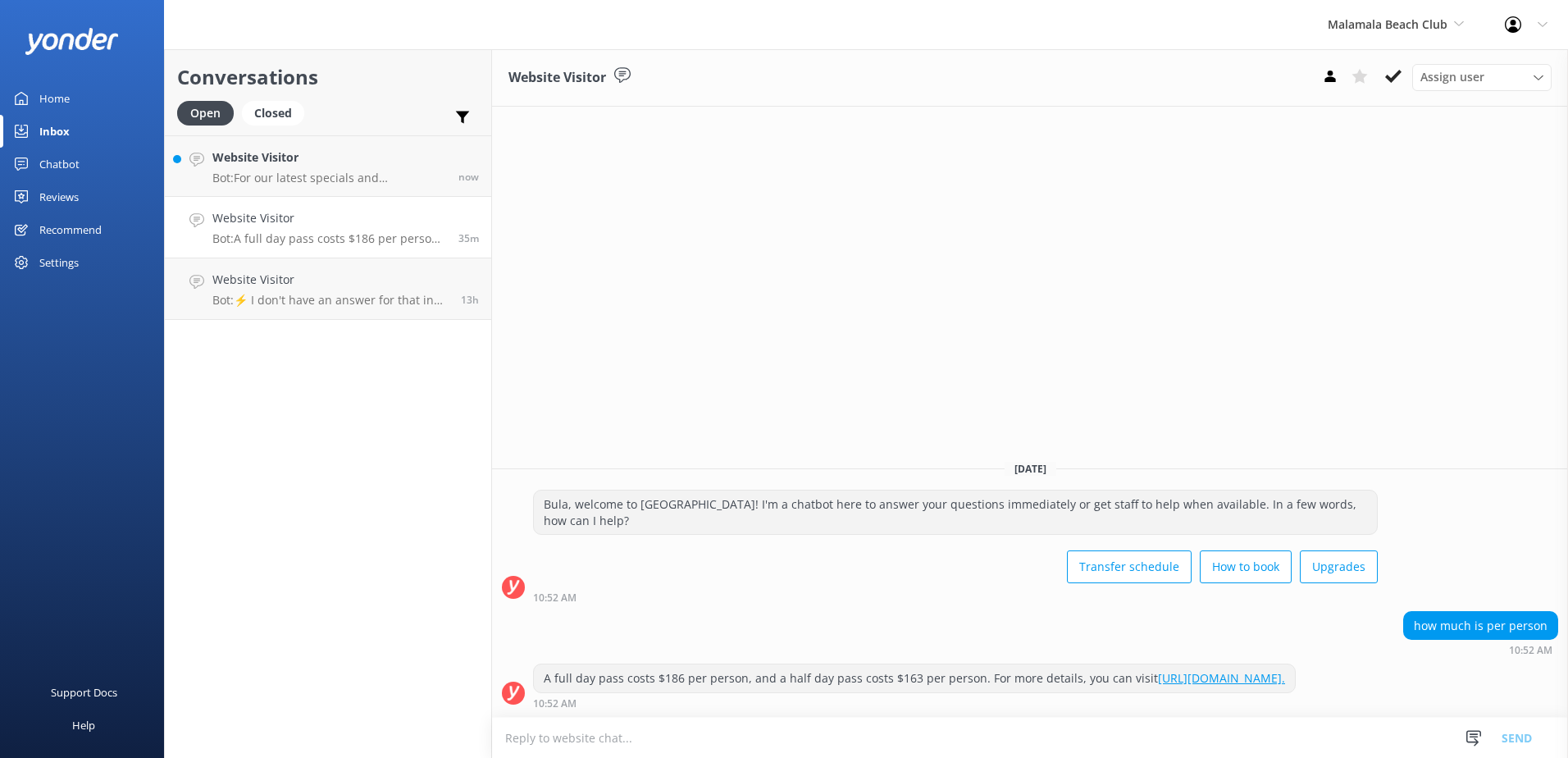
drag, startPoint x: 1396, startPoint y: 81, endPoint x: 885, endPoint y: 67, distance: 511.2
click at [1394, 78] on icon at bounding box center [1393, 76] width 16 height 16
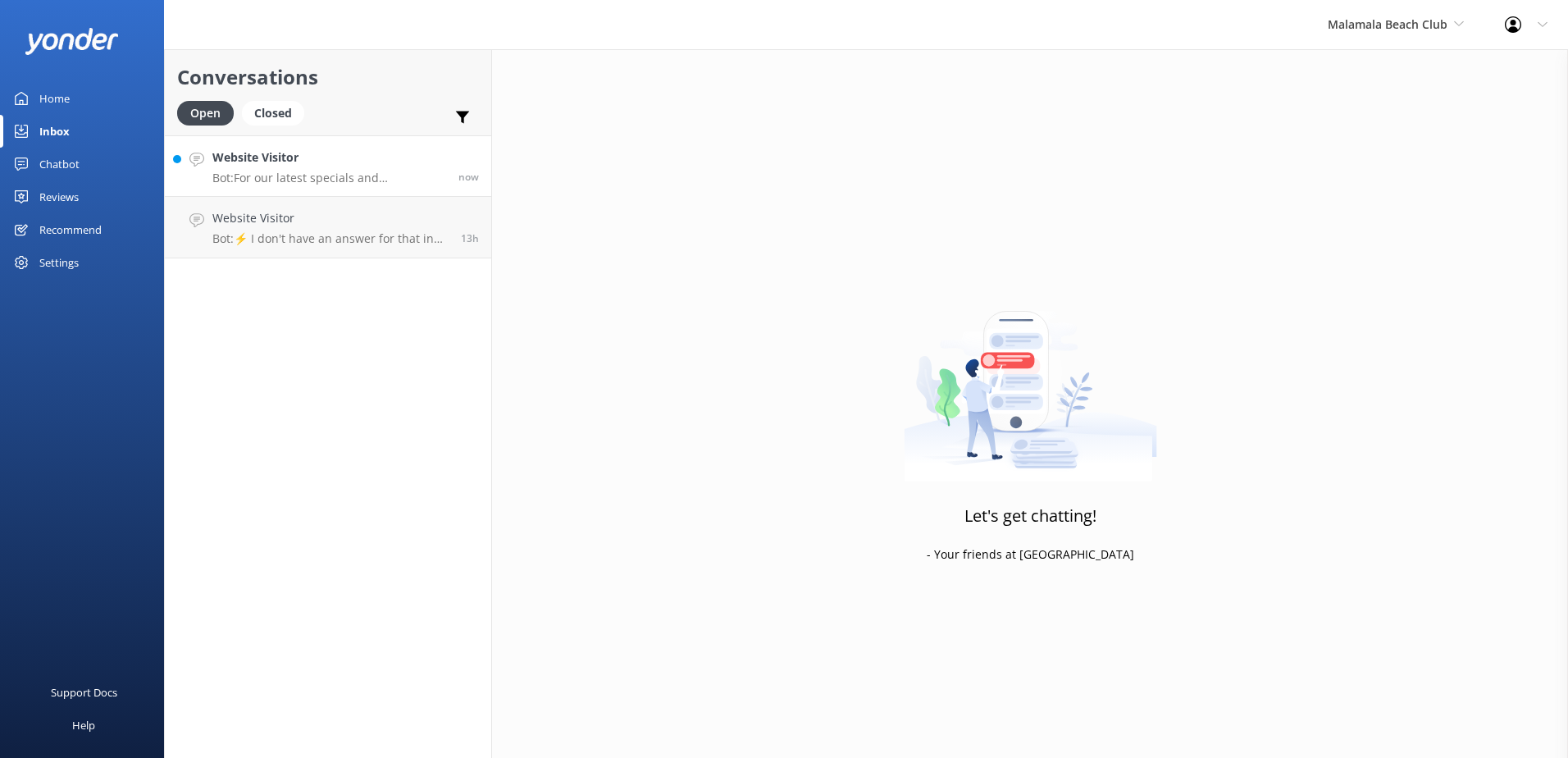
click at [392, 165] on h4 "Website Visitor" at bounding box center [329, 157] width 234 height 18
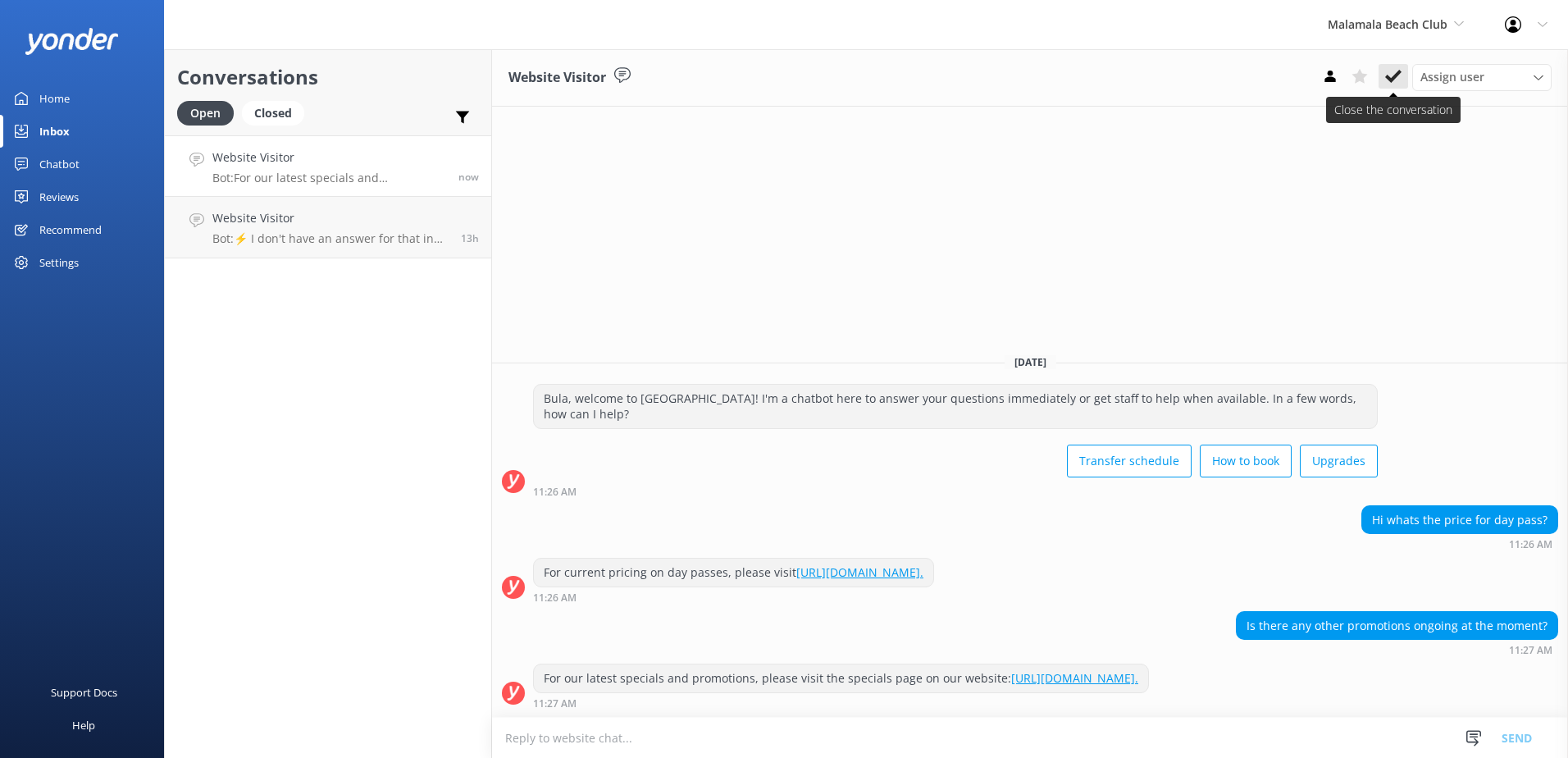
click at [1397, 72] on icon at bounding box center [1393, 76] width 16 height 16
